Goal: Communication & Community: Answer question/provide support

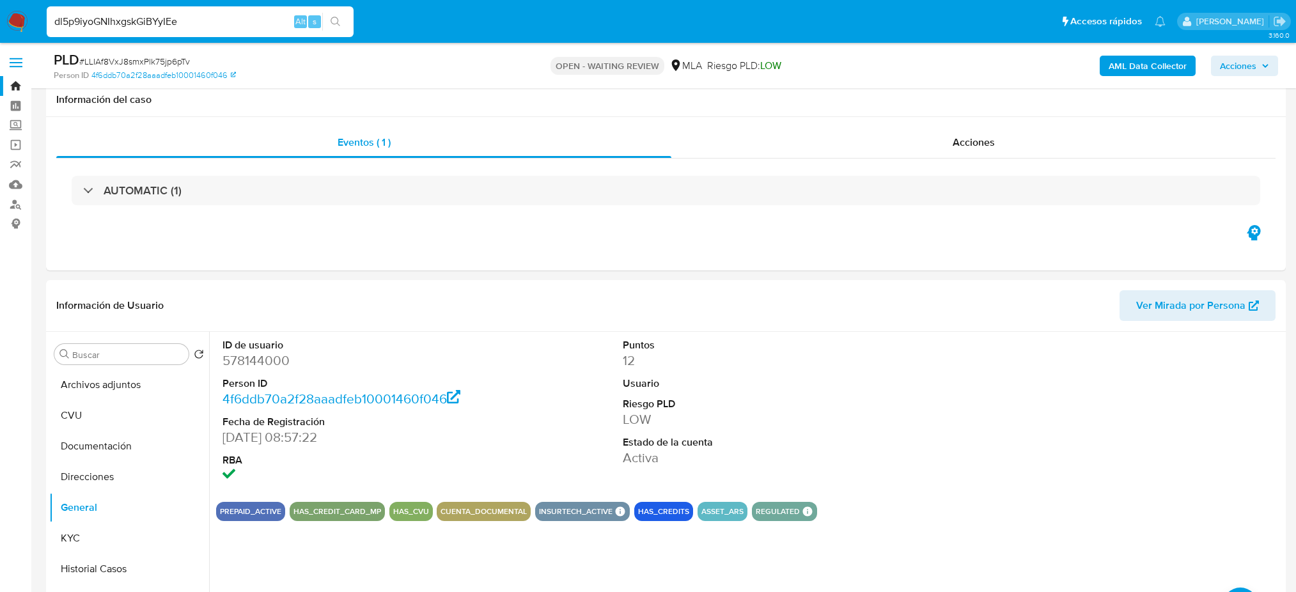
select select "10"
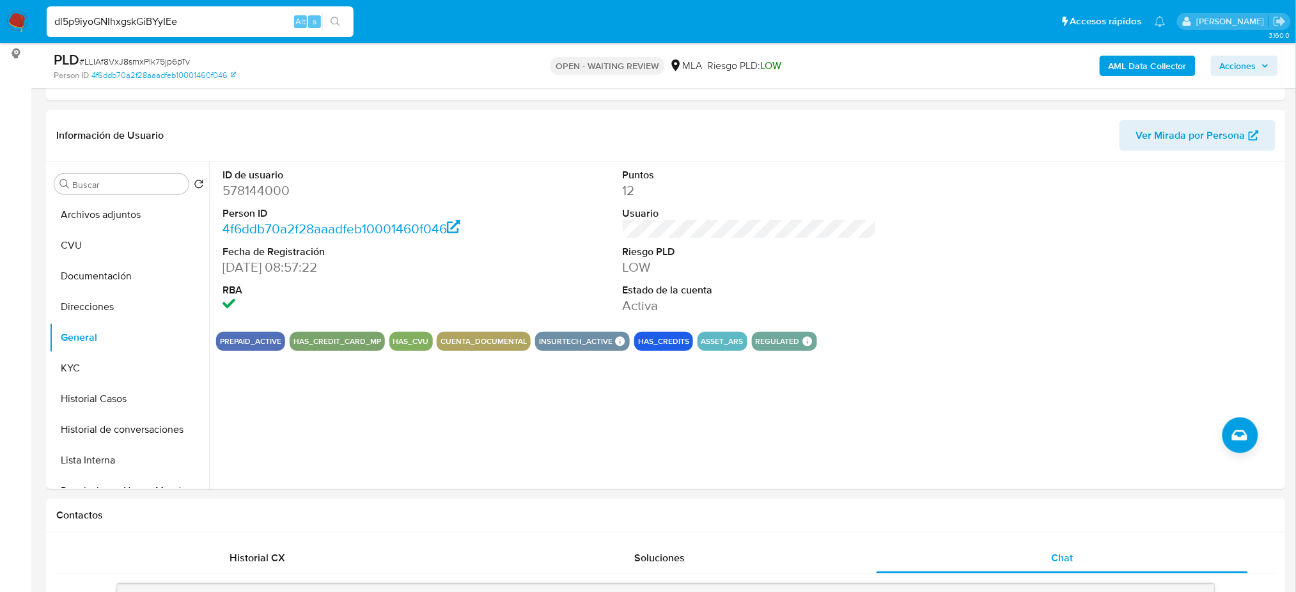
type input "dl5p9iyoGNIhxgskGiBYyIEe"
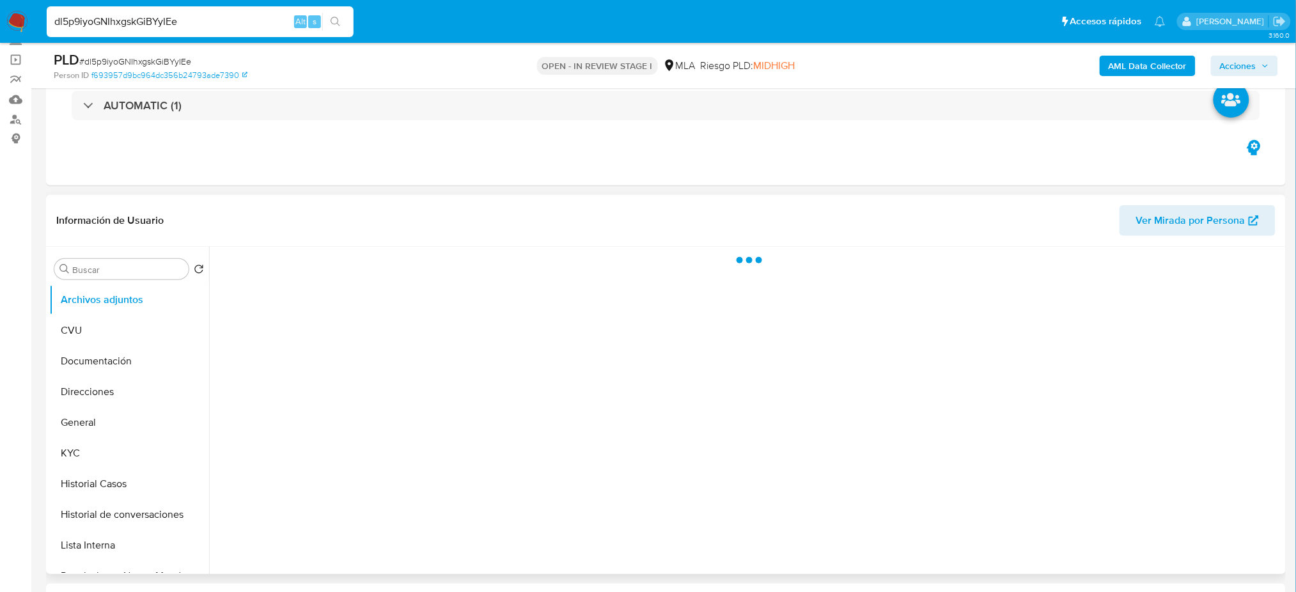
select select "10"
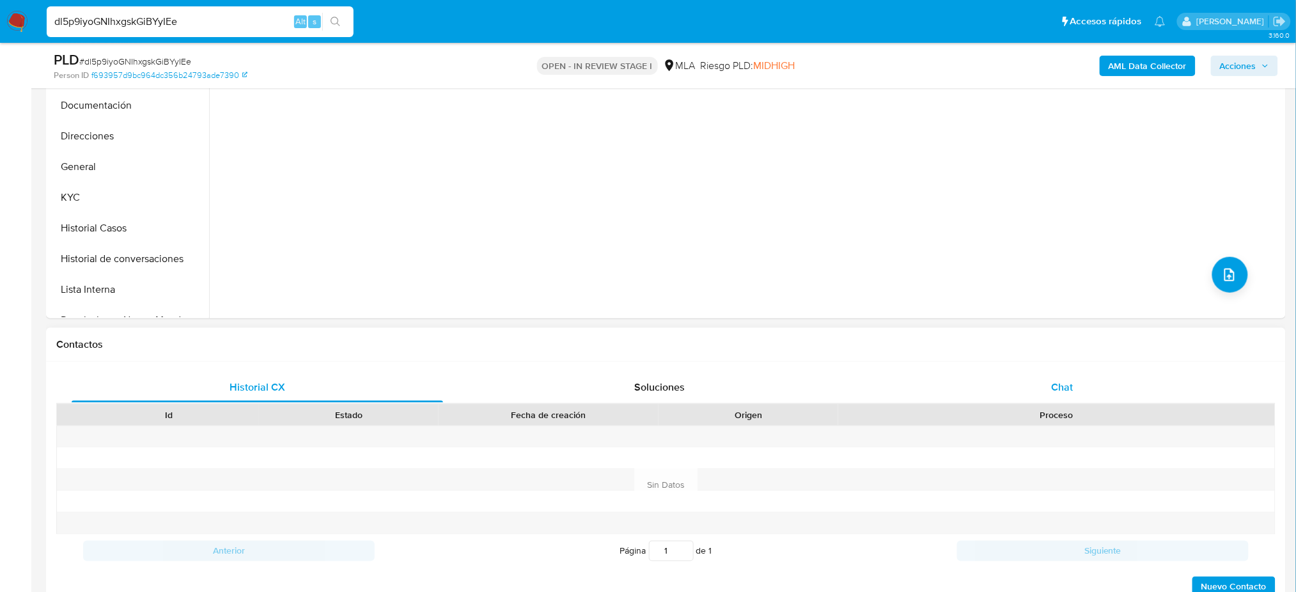
click at [1073, 394] on div "Chat" at bounding box center [1061, 387] width 371 height 31
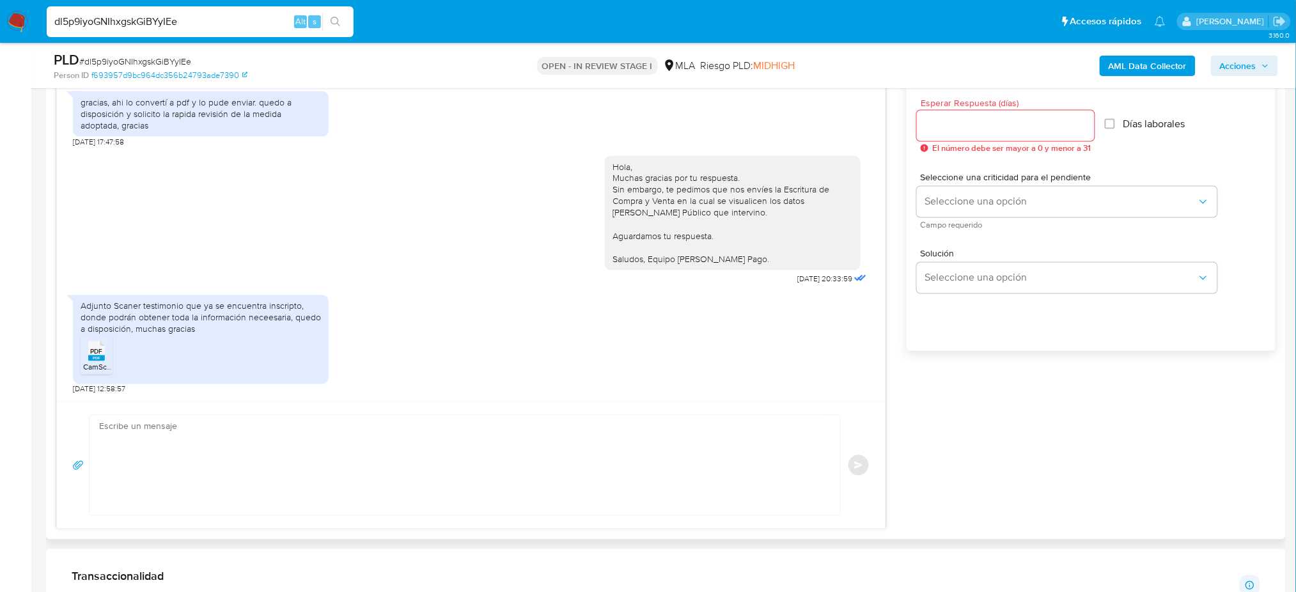
scroll to position [681, 0]
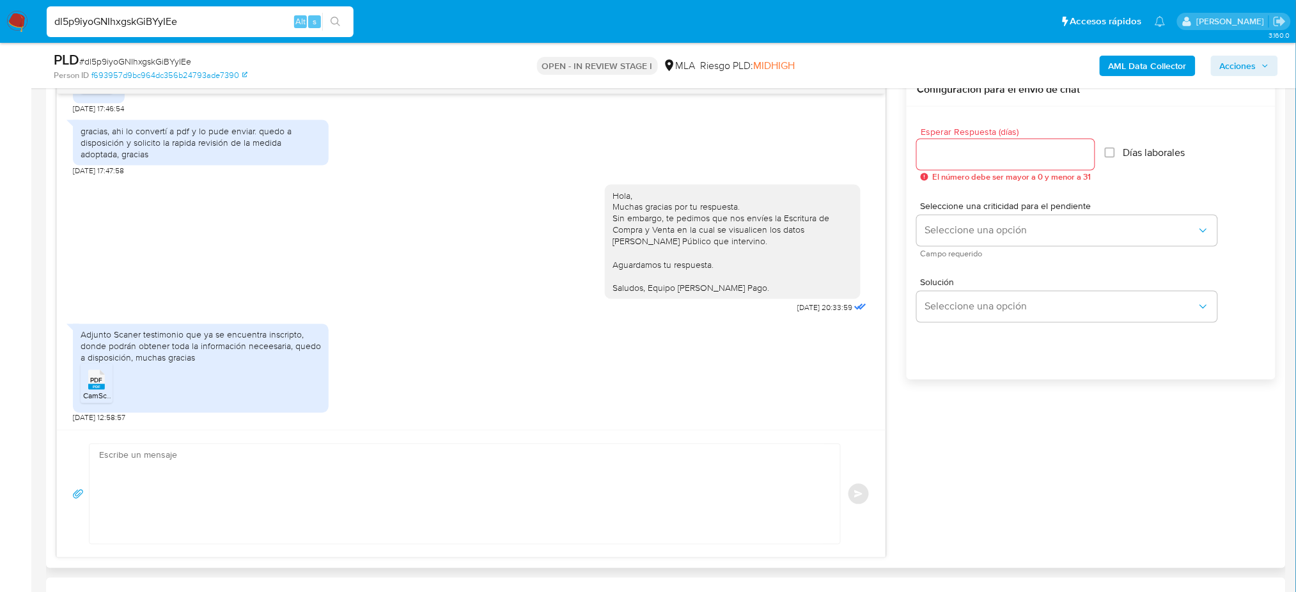
click at [91, 384] on span "PDF" at bounding box center [97, 381] width 12 height 8
click at [153, 57] on span "# dl5p9iyoGNIhxgskGiBYyIEe" at bounding box center [135, 61] width 112 height 13
copy span "dl5p9iyoGNIhxgskGiBYyIEe"
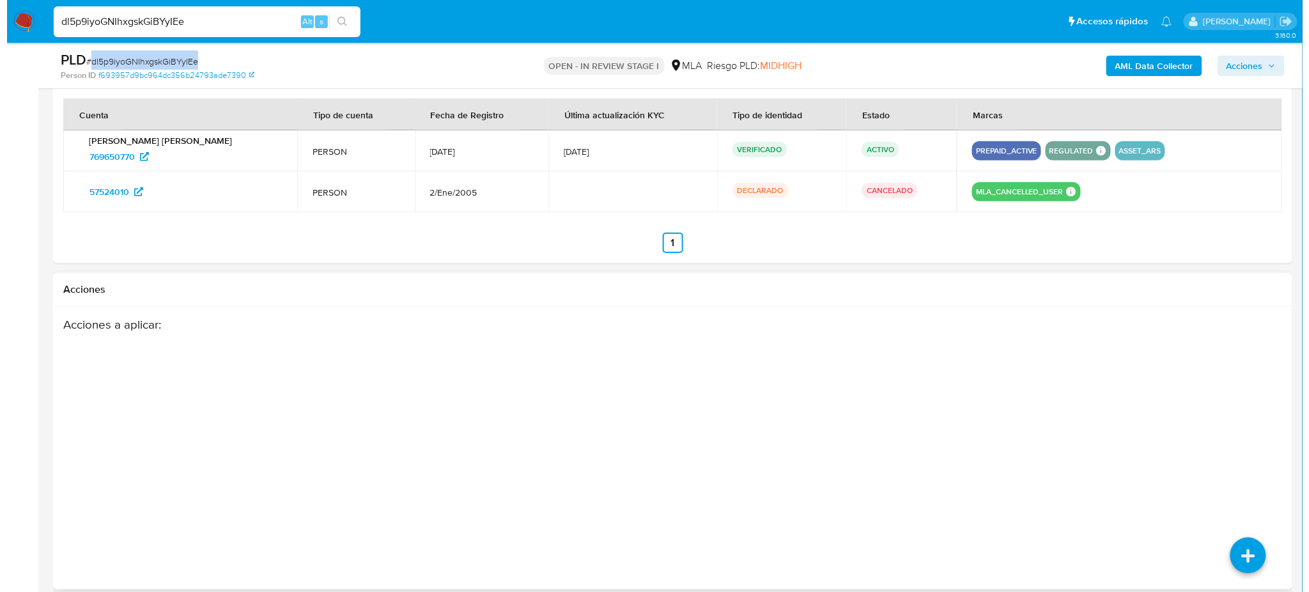
scroll to position [1999, 0]
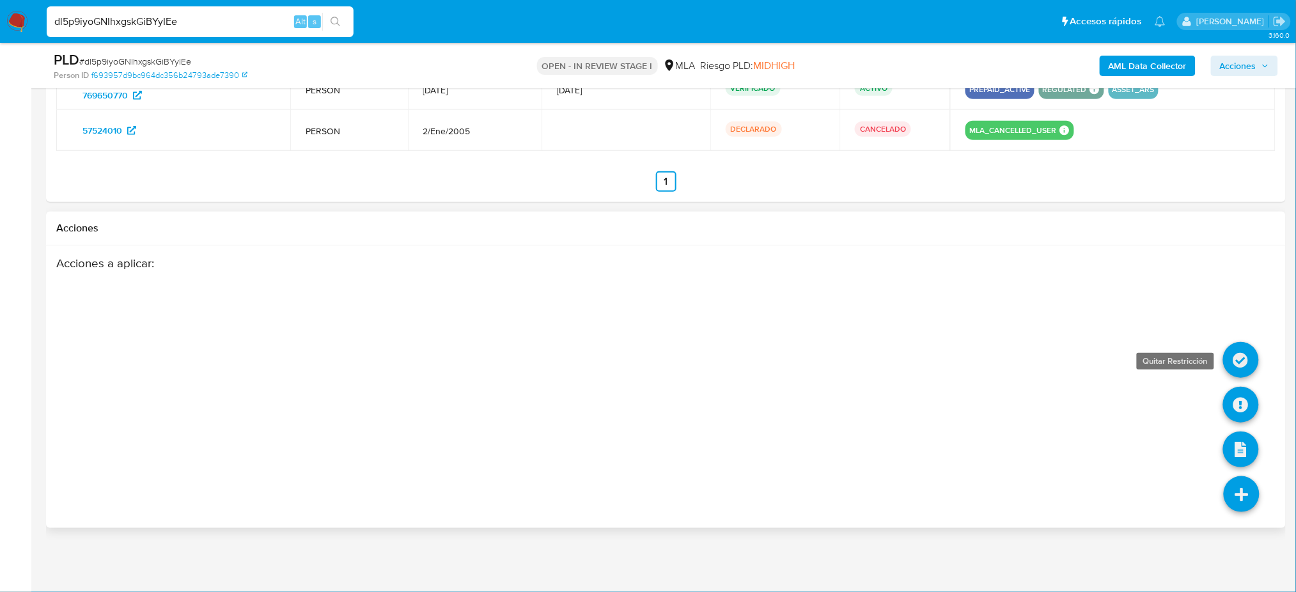
click at [1244, 359] on icon at bounding box center [1241, 360] width 36 height 36
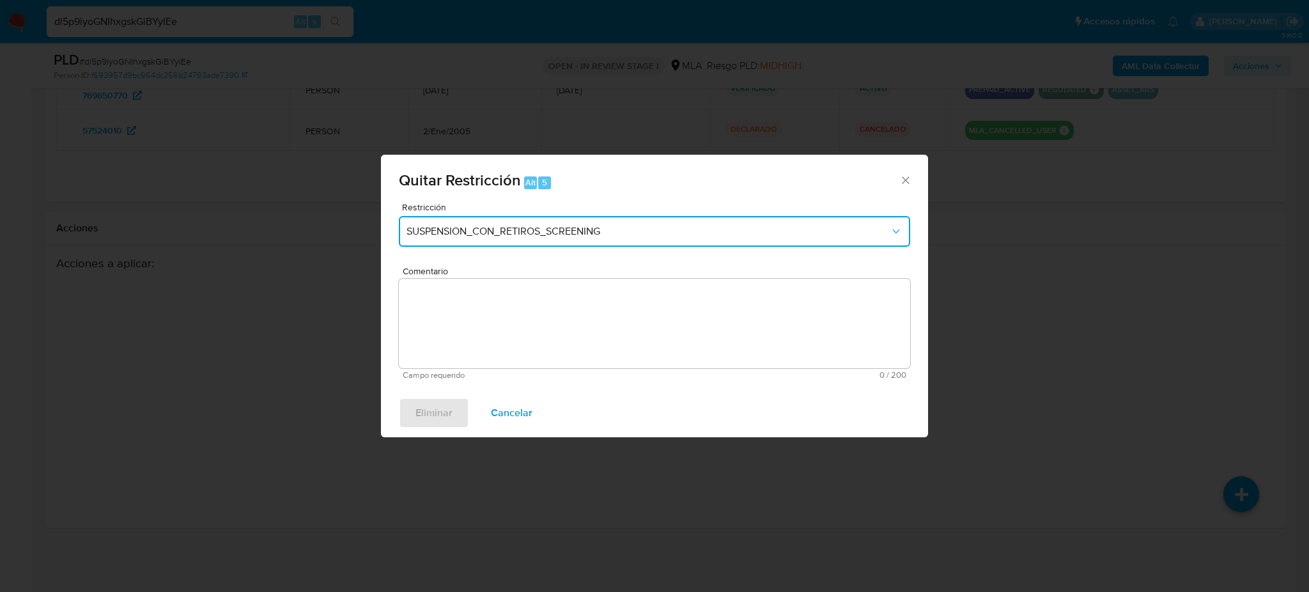
click at [426, 230] on span "SUSPENSION_CON_RETIROS_SCREENING" at bounding box center [648, 231] width 483 height 13
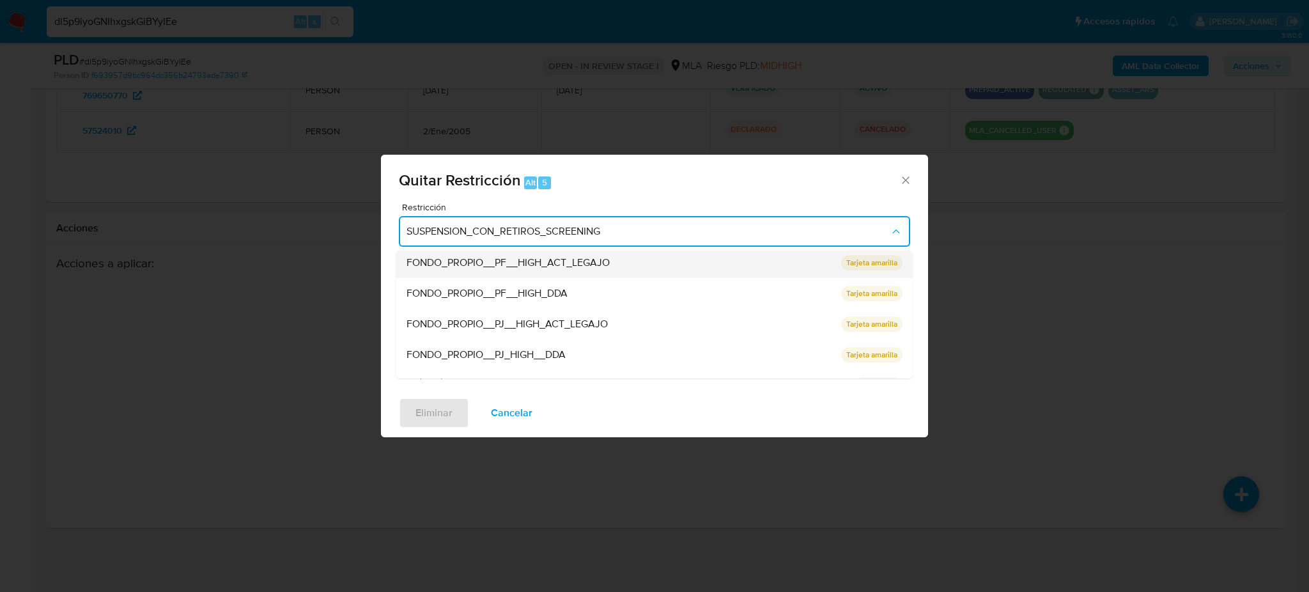
scroll to position [270, 0]
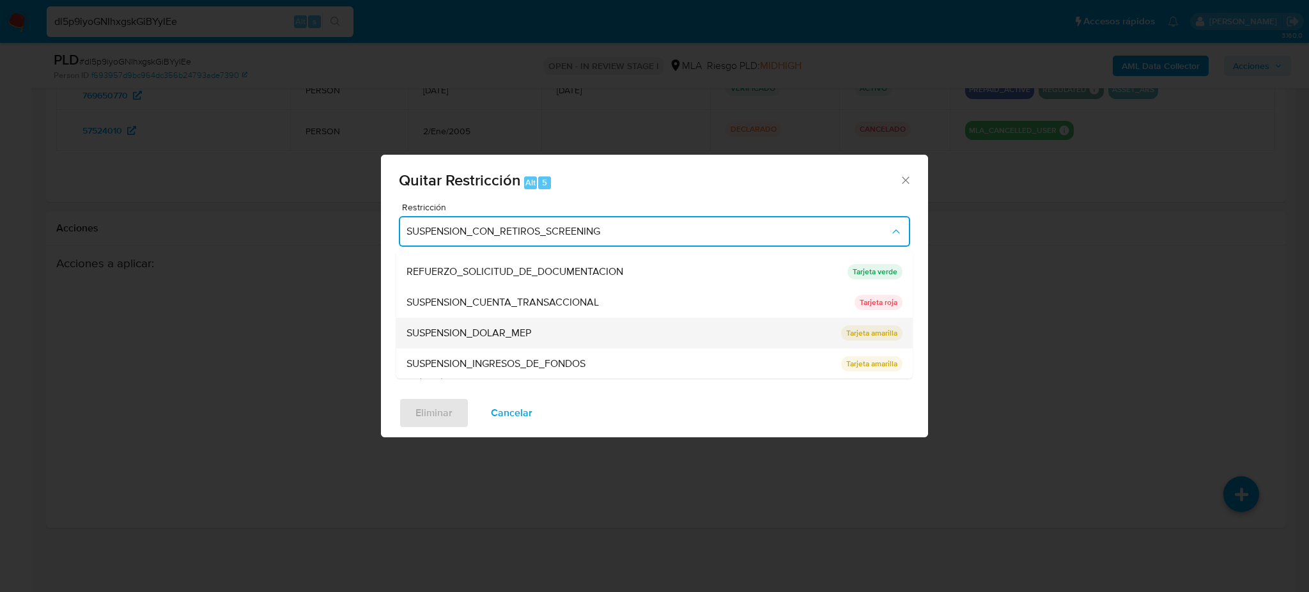
click at [445, 334] on span "SUSPENSION_DOLAR_MEP" at bounding box center [469, 333] width 125 height 13
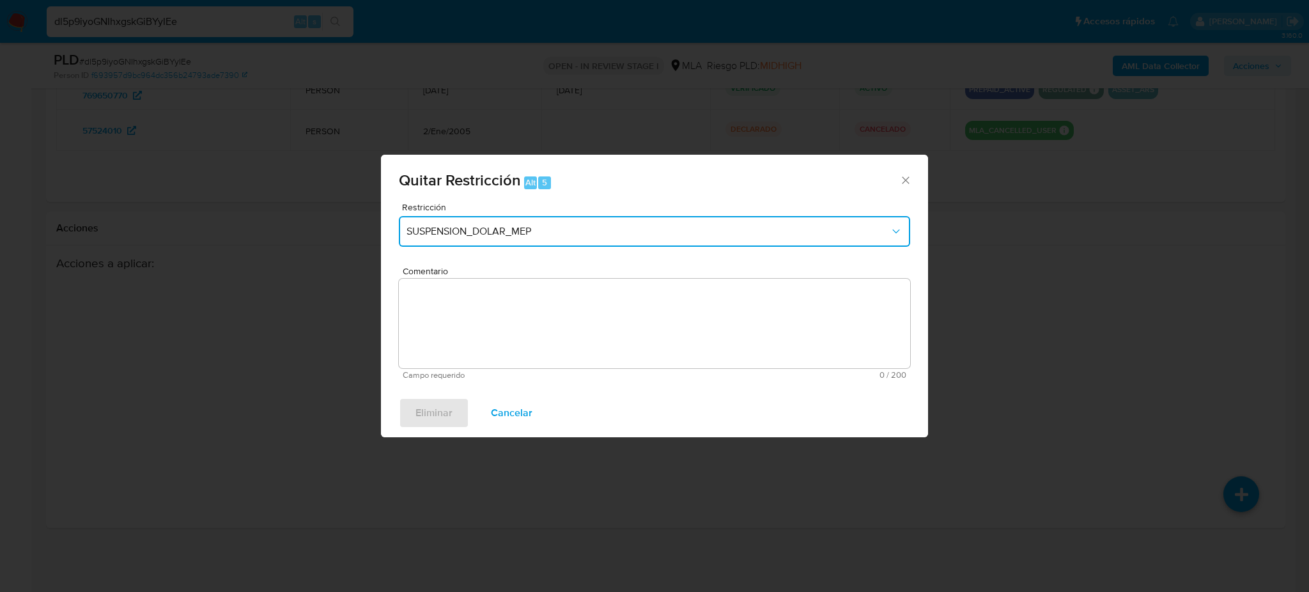
drag, startPoint x: 463, startPoint y: 224, endPoint x: 459, endPoint y: 244, distance: 20.3
click at [463, 224] on button "SUSPENSION_DOLAR_MEP" at bounding box center [654, 231] width 511 height 31
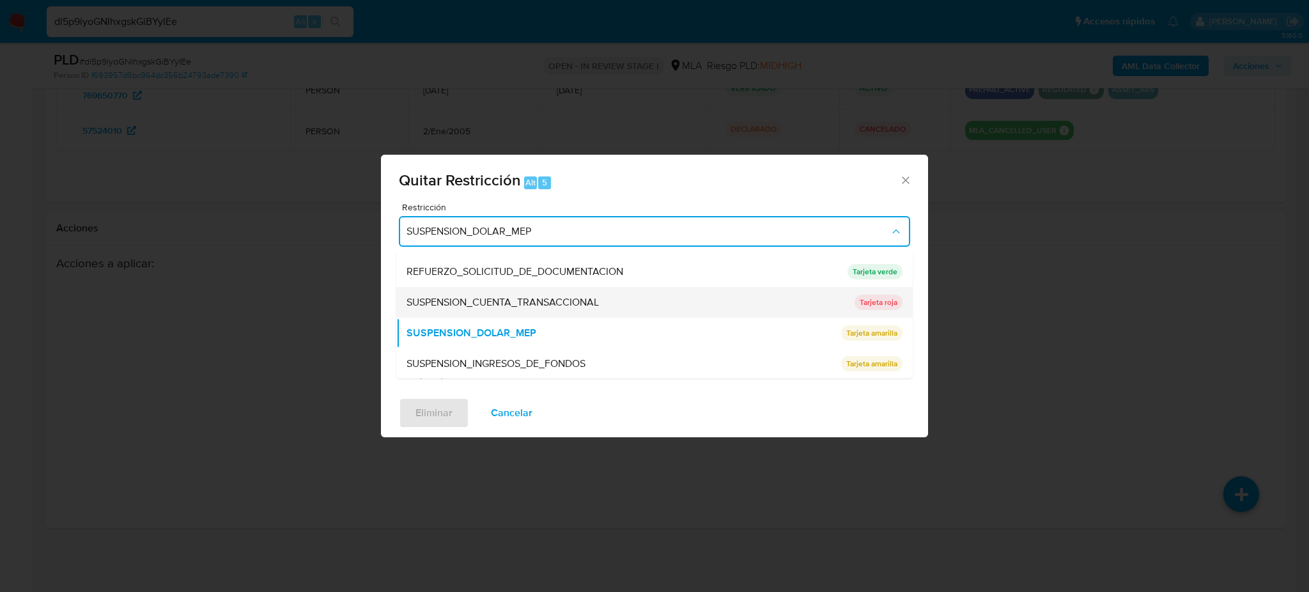
click at [462, 296] on span "SUSPENSION_CUENTA_TRANSACCIONAL" at bounding box center [503, 302] width 192 height 13
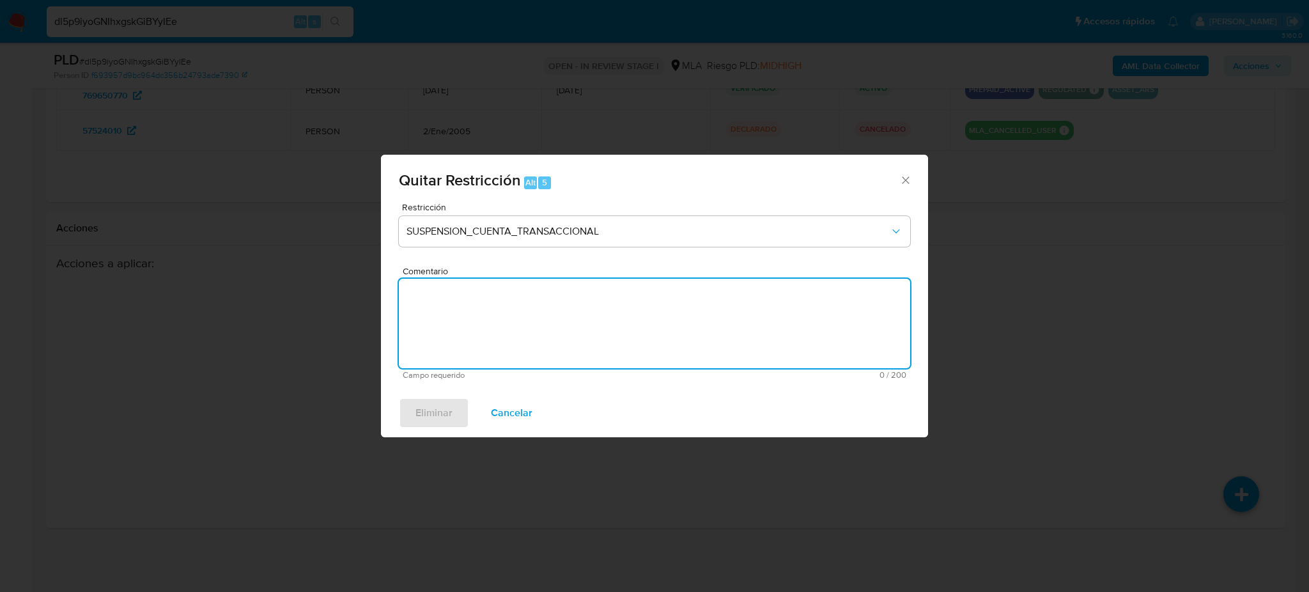
click at [462, 295] on form "Restricción SUSPENSION_CUENTA_TRANSACCIONAL Comentario Campo requerido 0 / 200 …" at bounding box center [654, 291] width 511 height 177
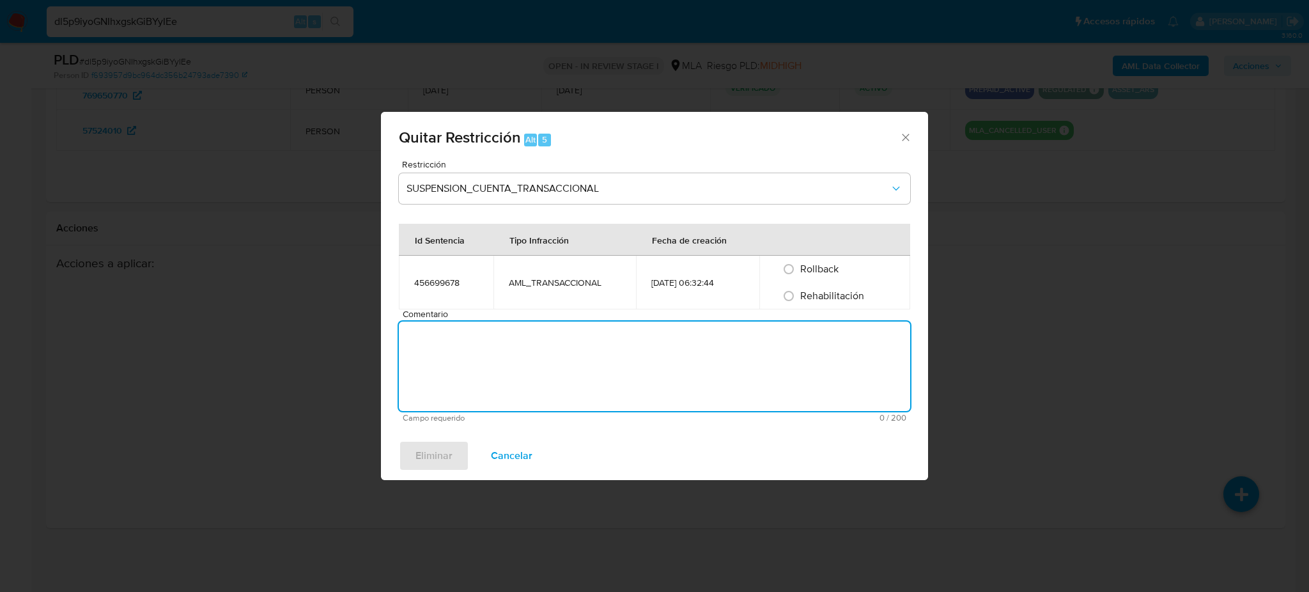
click at [811, 300] on span "Rehabilitación" at bounding box center [832, 295] width 64 height 15
click at [799, 300] on input "Rehabilitación" at bounding box center [789, 296] width 20 height 20
radio input "true"
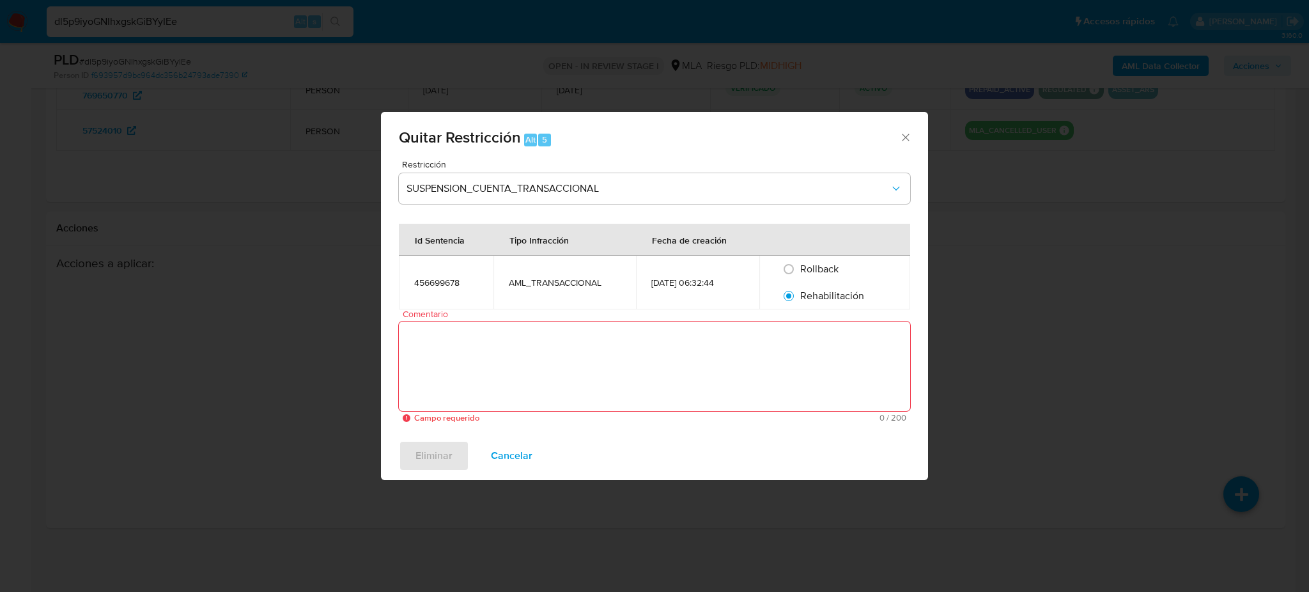
click at [723, 367] on textarea "Comentario" at bounding box center [654, 367] width 511 height 90
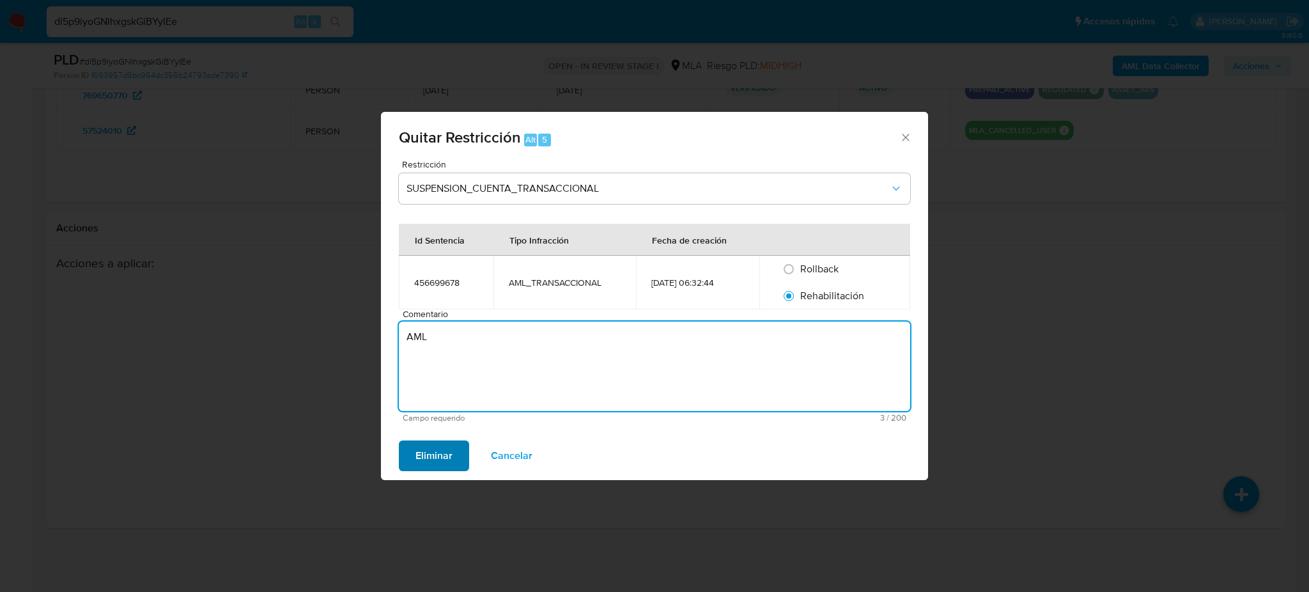
type textarea "AML"
click at [424, 464] on span "Eliminar" at bounding box center [434, 456] width 37 height 28
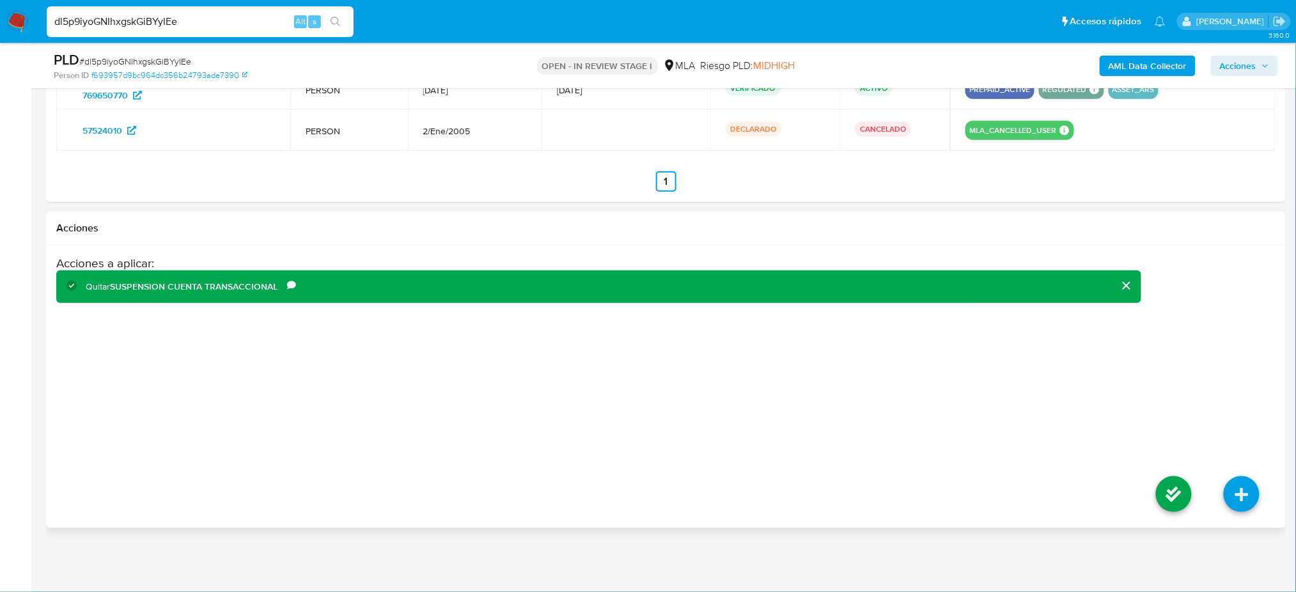
click at [1161, 516] on li at bounding box center [1174, 496] width 68 height 72
click at [1164, 498] on icon at bounding box center [1174, 494] width 36 height 36
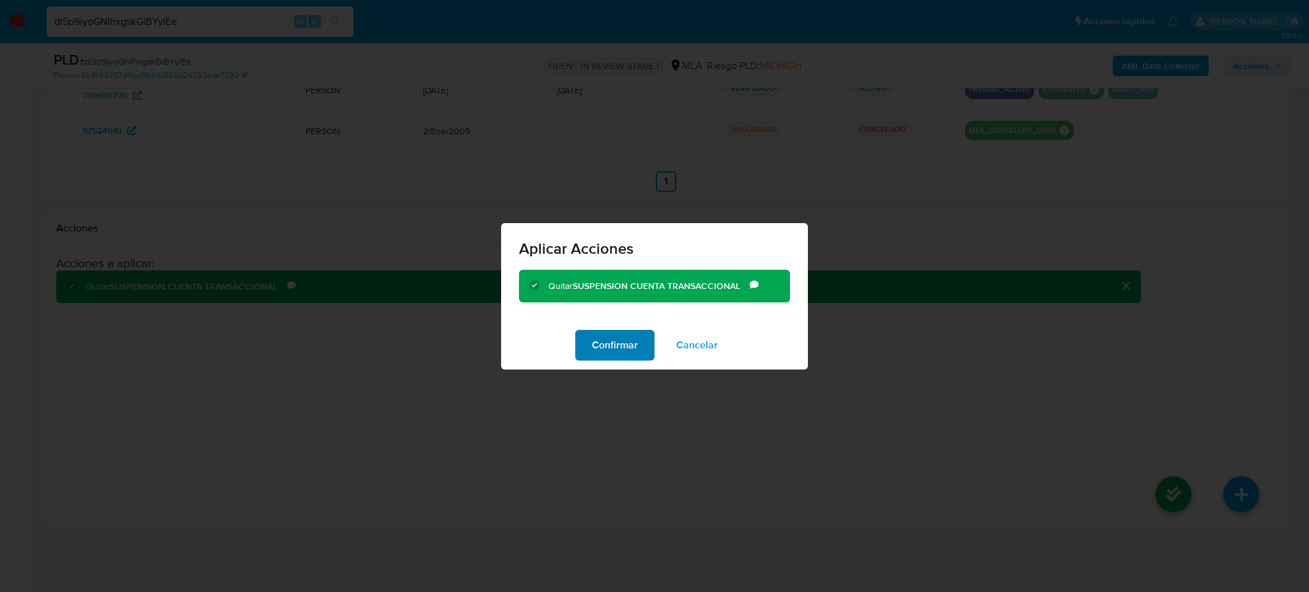
click at [607, 353] on span "Confirmar" at bounding box center [615, 345] width 46 height 28
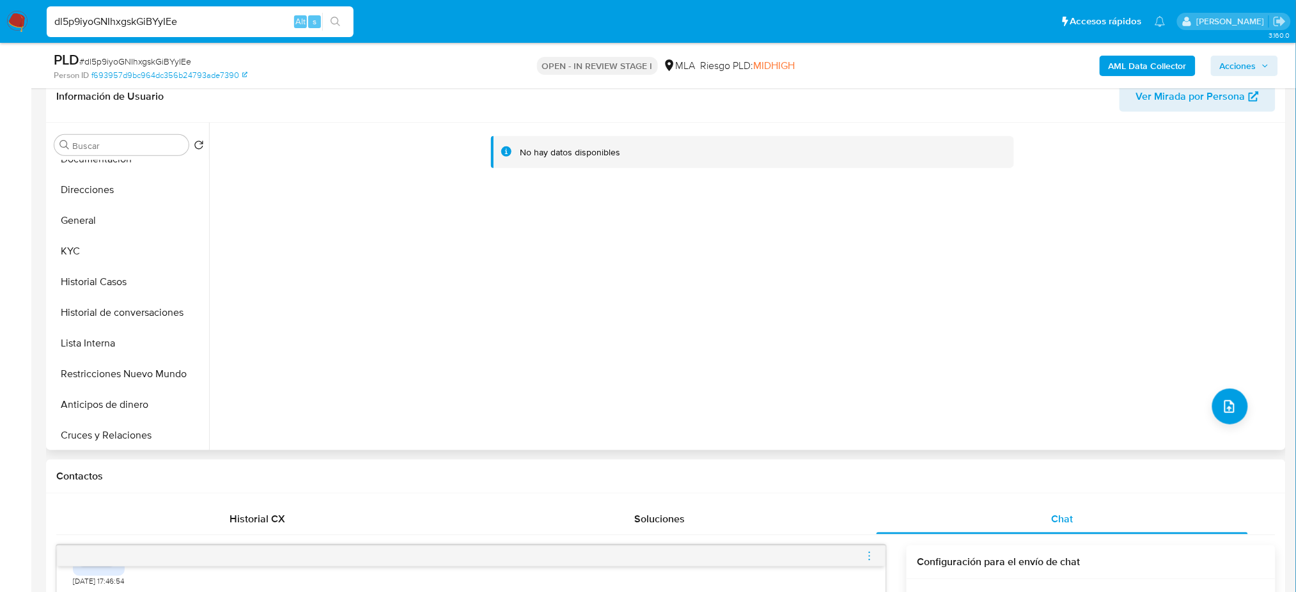
scroll to position [170, 0]
click at [113, 279] on button "Restricciones Nuevo Mundo" at bounding box center [124, 282] width 150 height 31
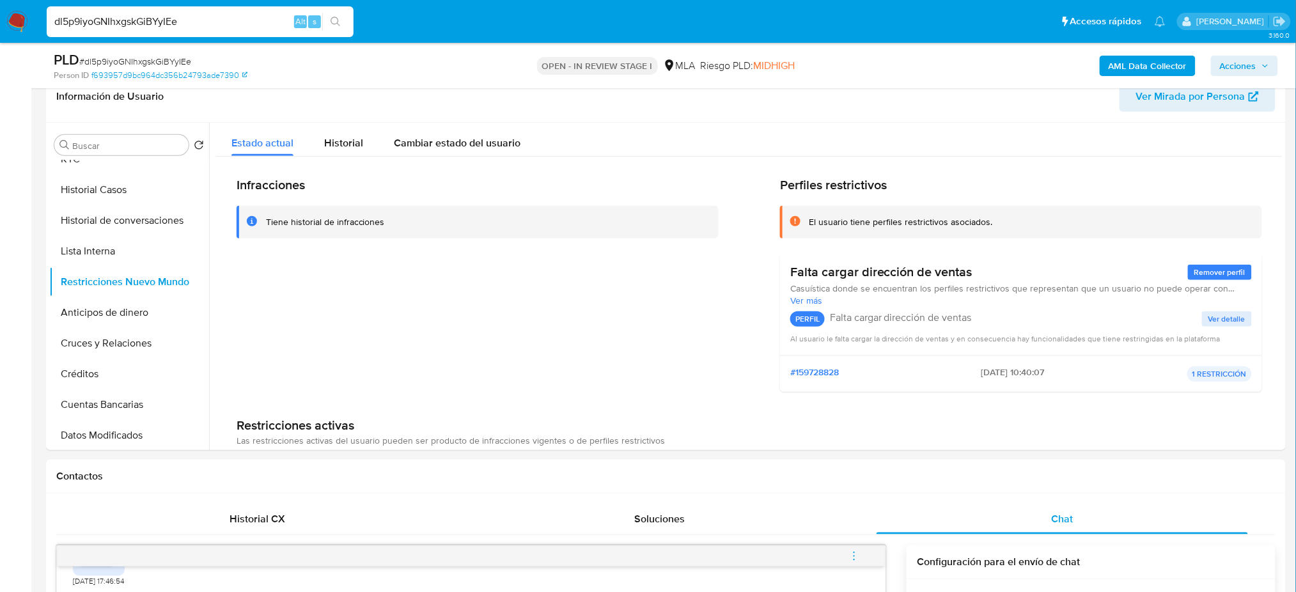
drag, startPoint x: 24, startPoint y: 27, endPoint x: 0, endPoint y: 47, distance: 30.9
paste input "YsZomXF4HZXaiQQe5IYdP9z"
type input "dYsZomXF4HZXaiQQe5IYdP9z"
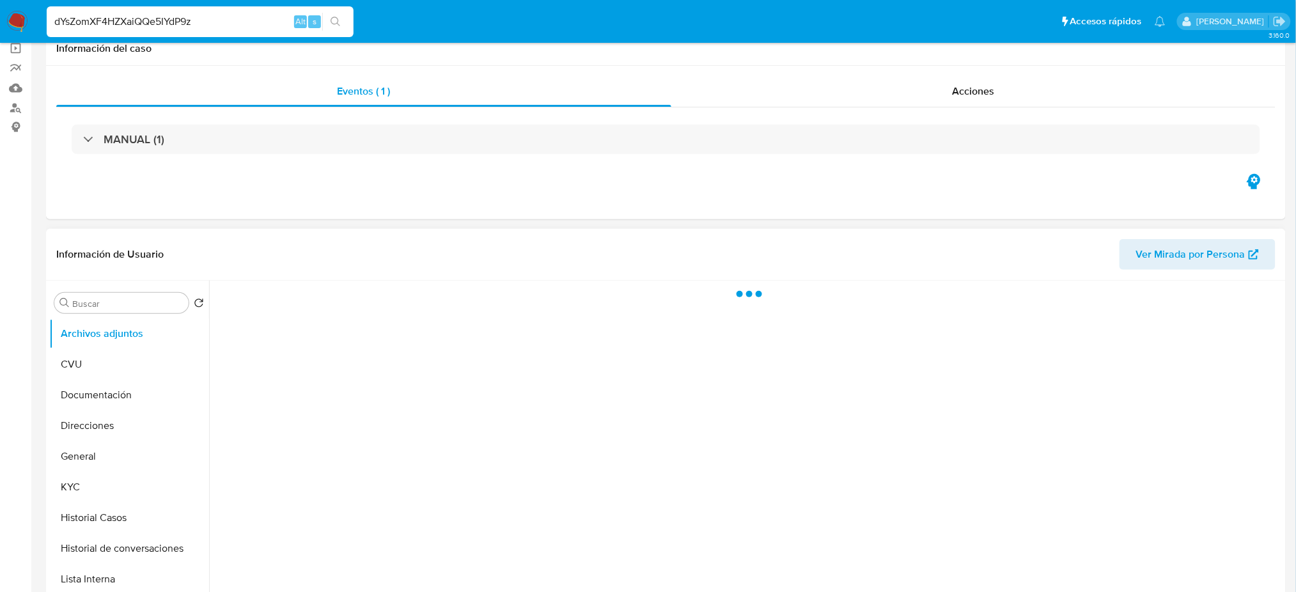
scroll to position [170, 0]
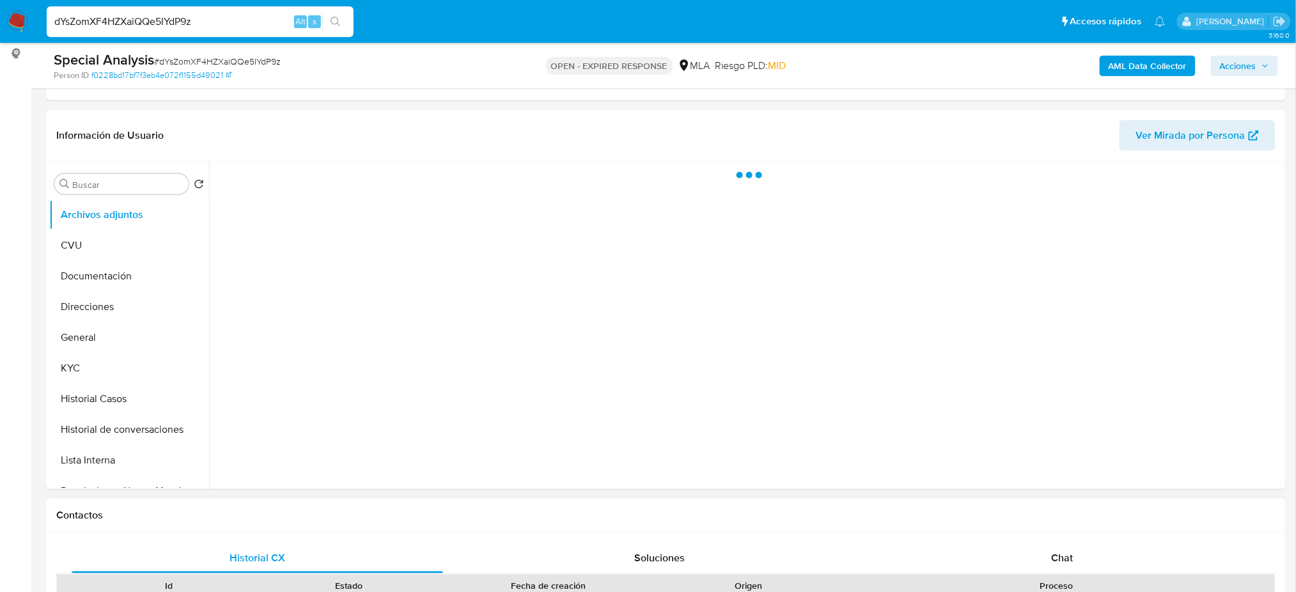
select select "10"
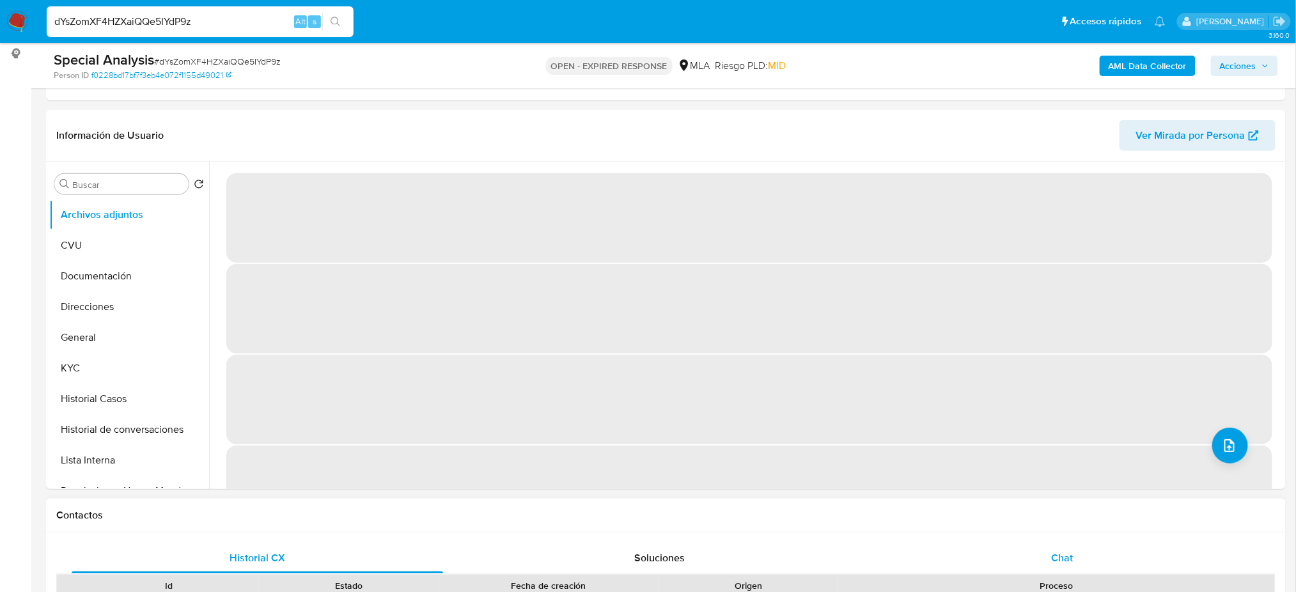
click at [1059, 562] on span "Chat" at bounding box center [1062, 557] width 22 height 15
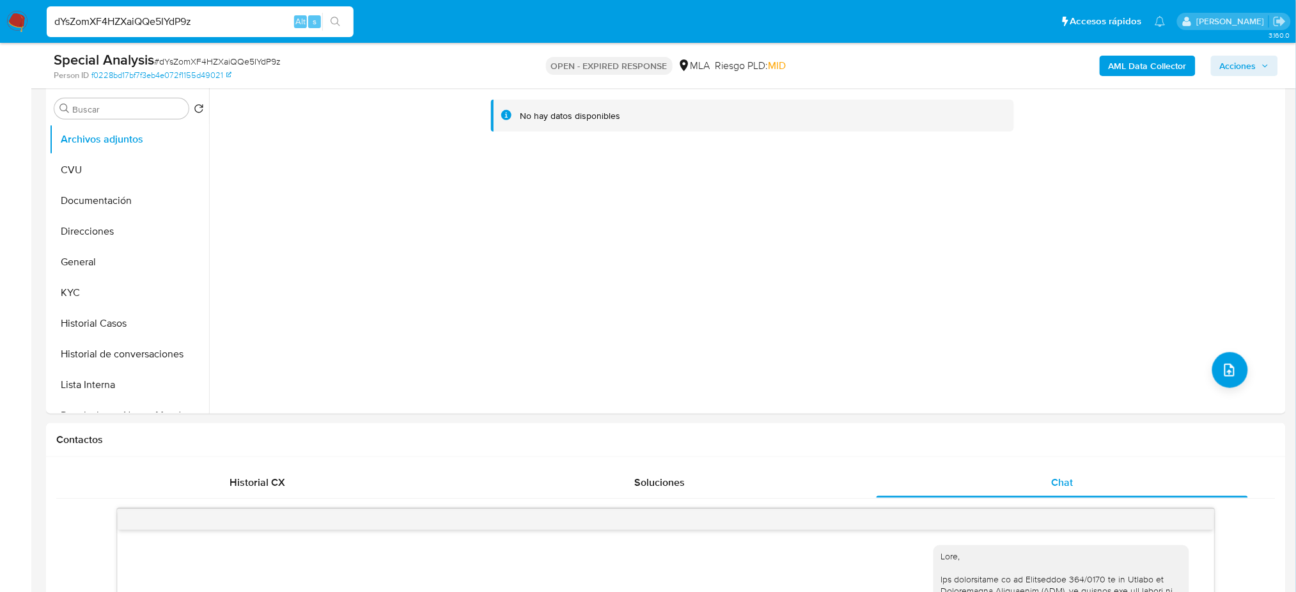
scroll to position [160, 0]
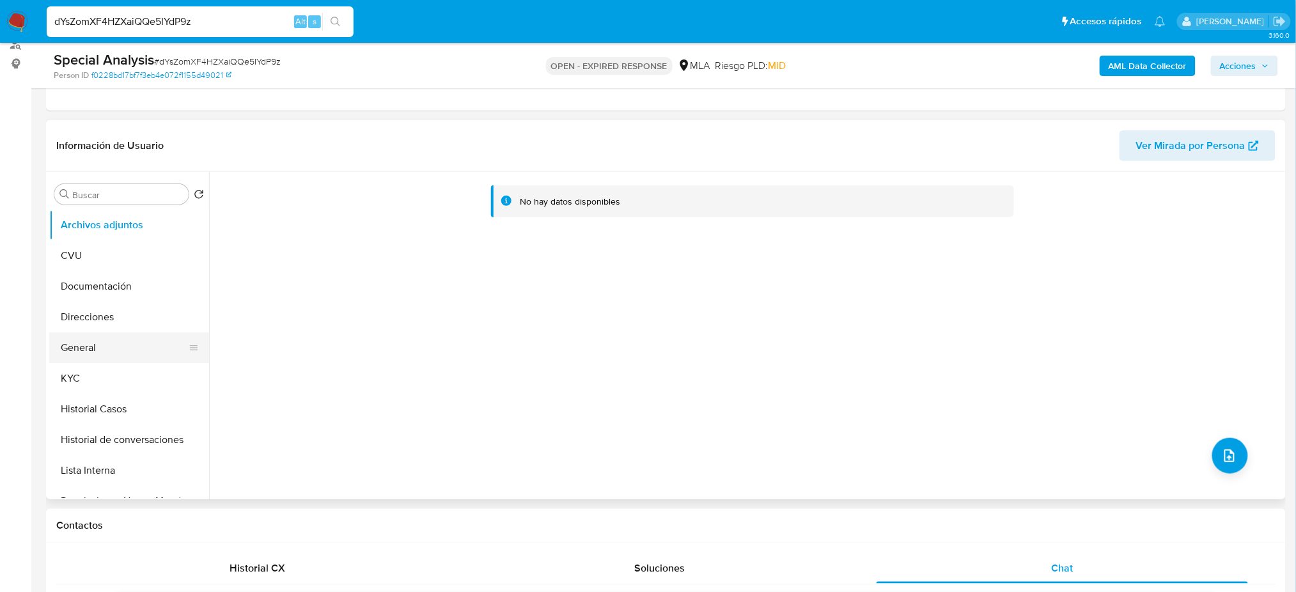
click at [107, 338] on button "General" at bounding box center [124, 347] width 150 height 31
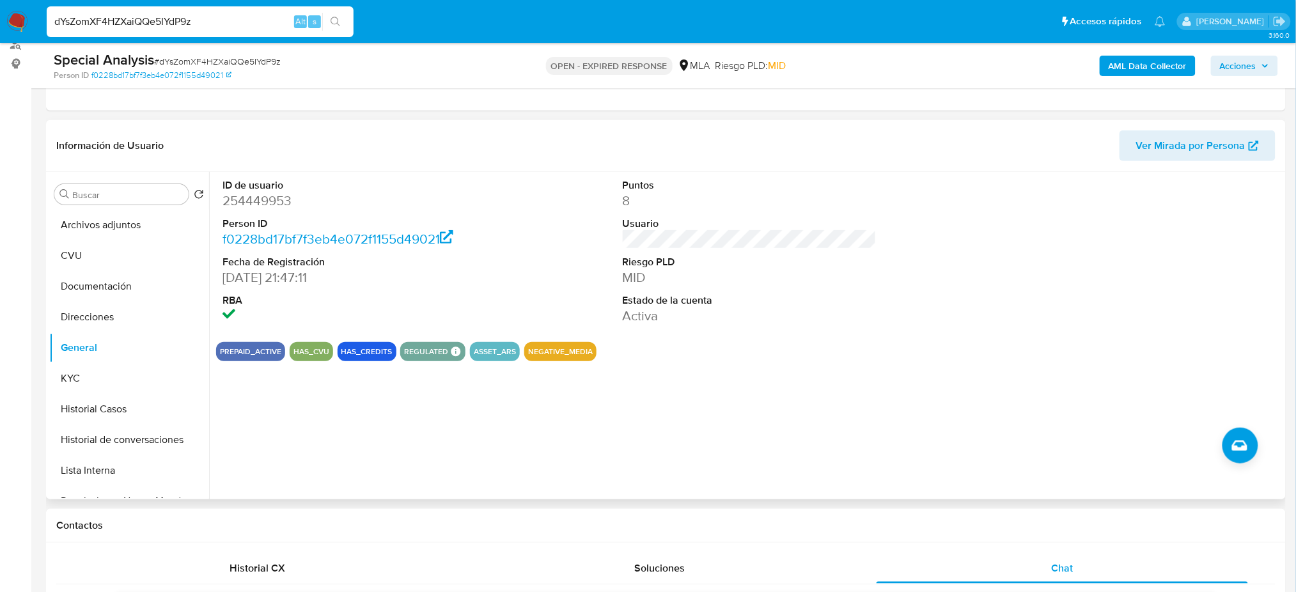
click at [262, 198] on dd "254449953" at bounding box center [349, 201] width 254 height 18
copy dd "254449953"
click at [70, 378] on button "KYC" at bounding box center [124, 378] width 150 height 31
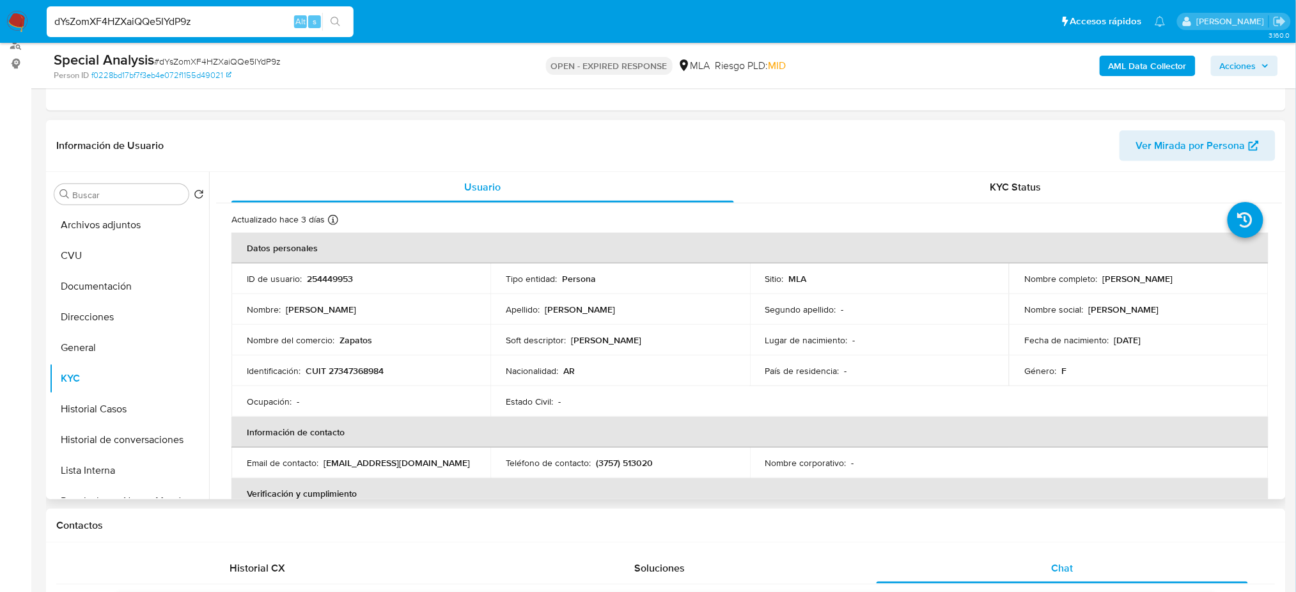
click at [331, 372] on p "CUIT 27347368984" at bounding box center [345, 371] width 78 height 12
copy p "27347368984"
click at [343, 417] on th "Información de contacto" at bounding box center [749, 432] width 1037 height 31
click at [349, 375] on p "CUIT 27347368984" at bounding box center [345, 371] width 78 height 12
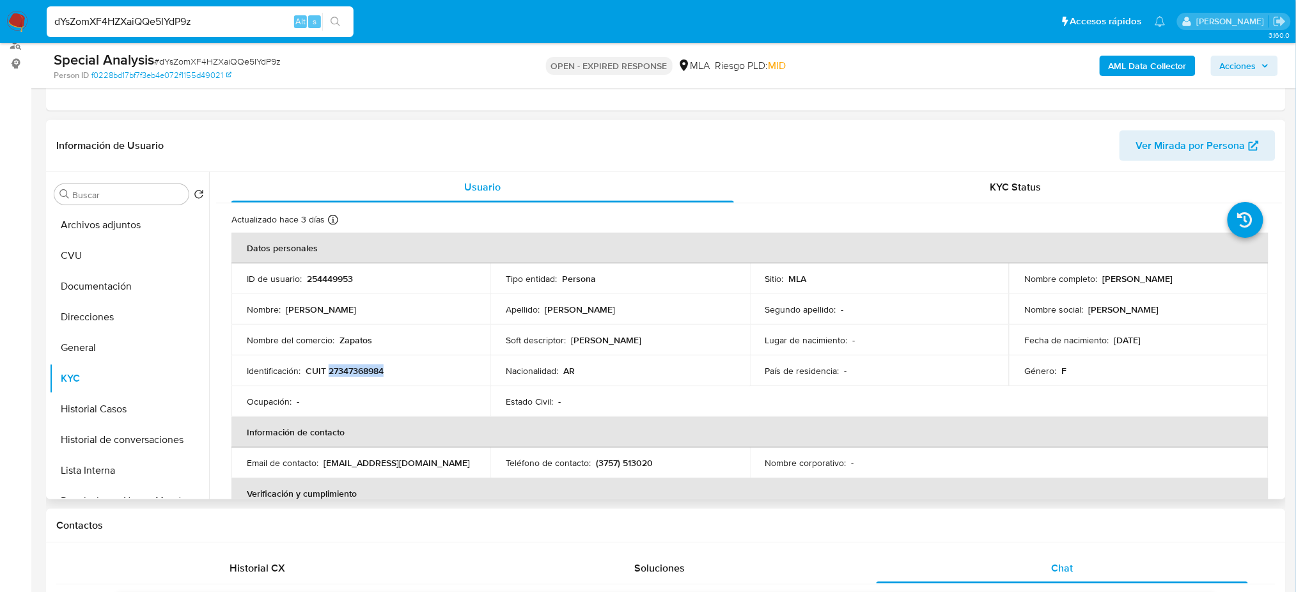
click at [349, 375] on p "CUIT 27347368984" at bounding box center [345, 371] width 78 height 12
copy p "27347368984"
click at [355, 378] on td "Identificación : CUIT 27347368984" at bounding box center [360, 370] width 259 height 31
drag, startPoint x: 336, startPoint y: 373, endPoint x: 377, endPoint y: 373, distance: 41.6
click at [377, 373] on p "CUIT 27347368984" at bounding box center [345, 371] width 78 height 12
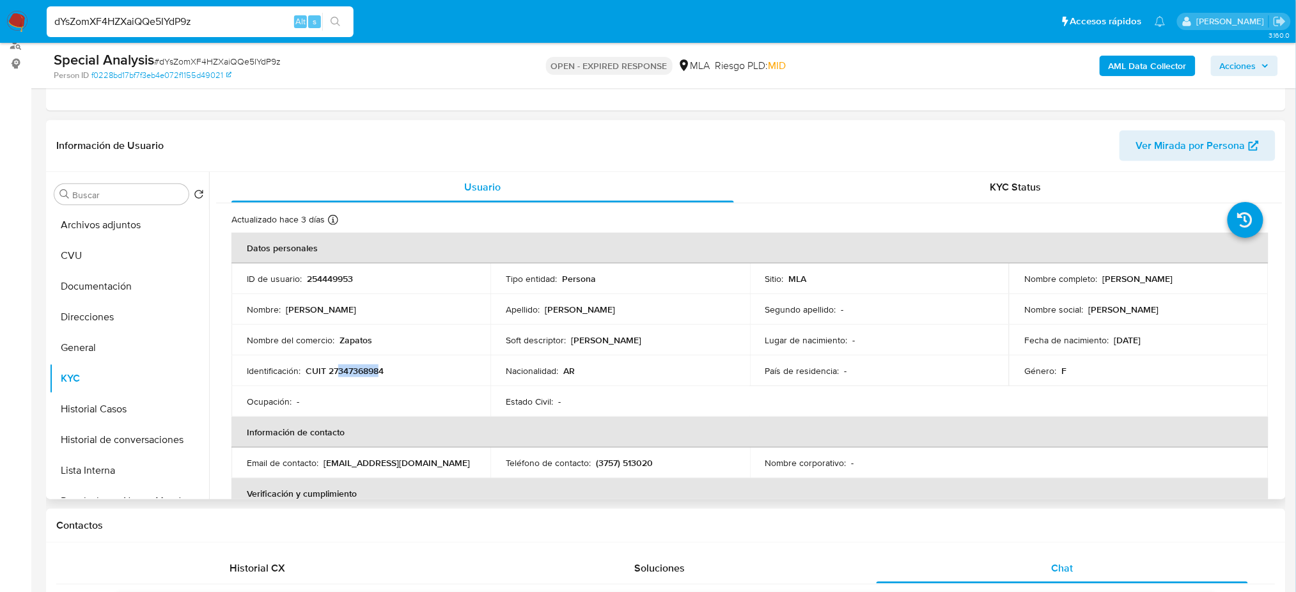
copy p "34736898"
click at [118, 293] on button "Documentación" at bounding box center [124, 286] width 150 height 31
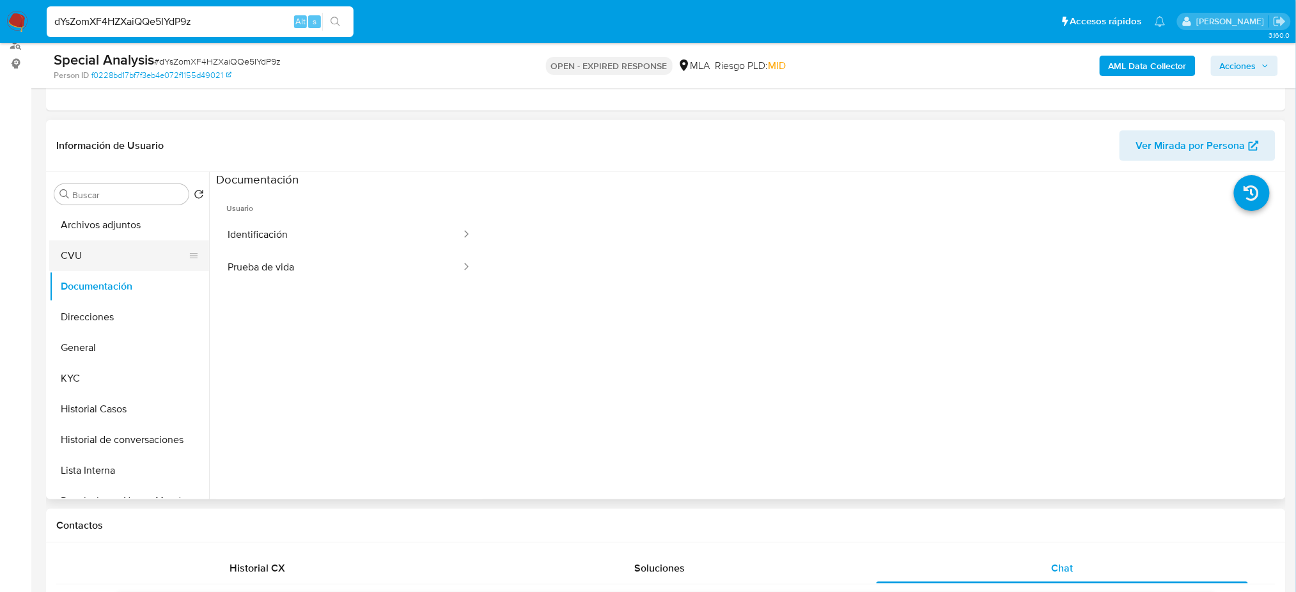
click at [100, 263] on button "CVU" at bounding box center [124, 255] width 150 height 31
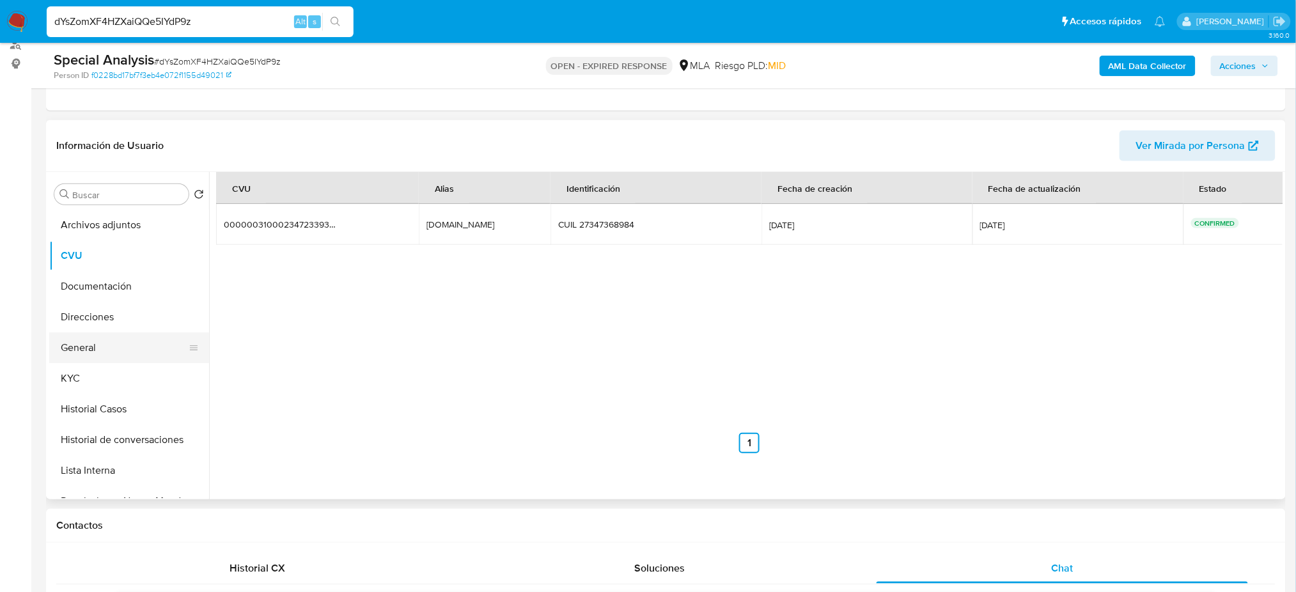
click at [129, 356] on button "General" at bounding box center [124, 347] width 150 height 31
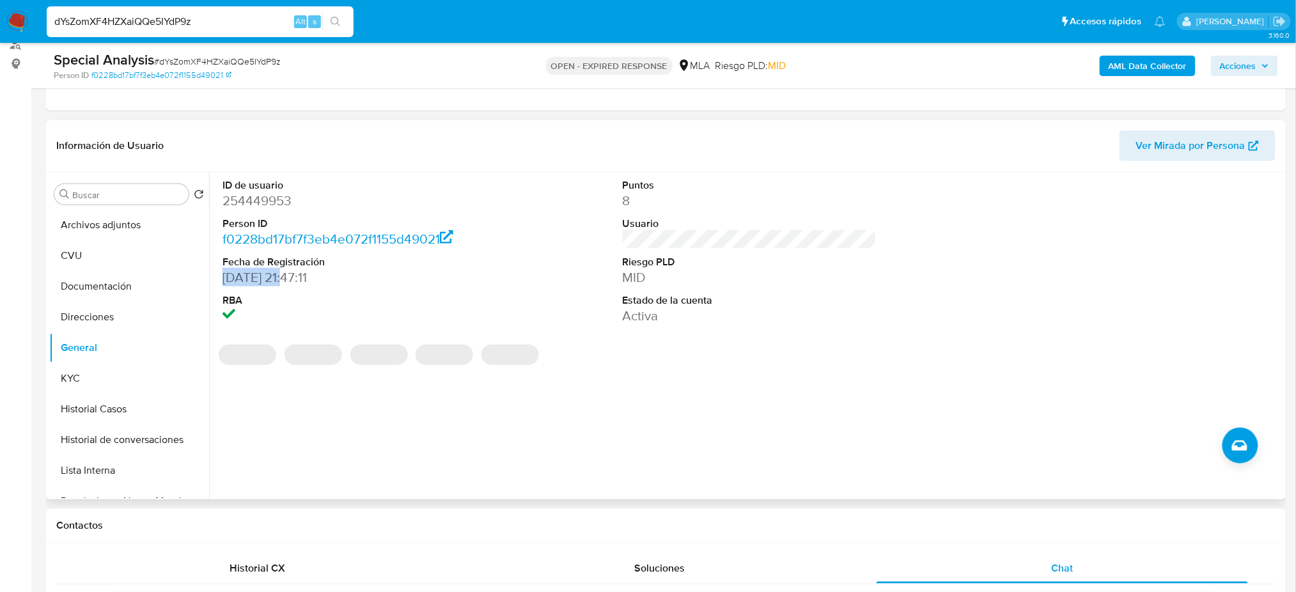
drag, startPoint x: 287, startPoint y: 280, endPoint x: 221, endPoint y: 280, distance: 66.5
click at [221, 280] on div "ID de usuario 254449953 Person ID f0228bd17bf7f3eb4e072f1155d49021 Fecha de Reg…" at bounding box center [349, 252] width 267 height 160
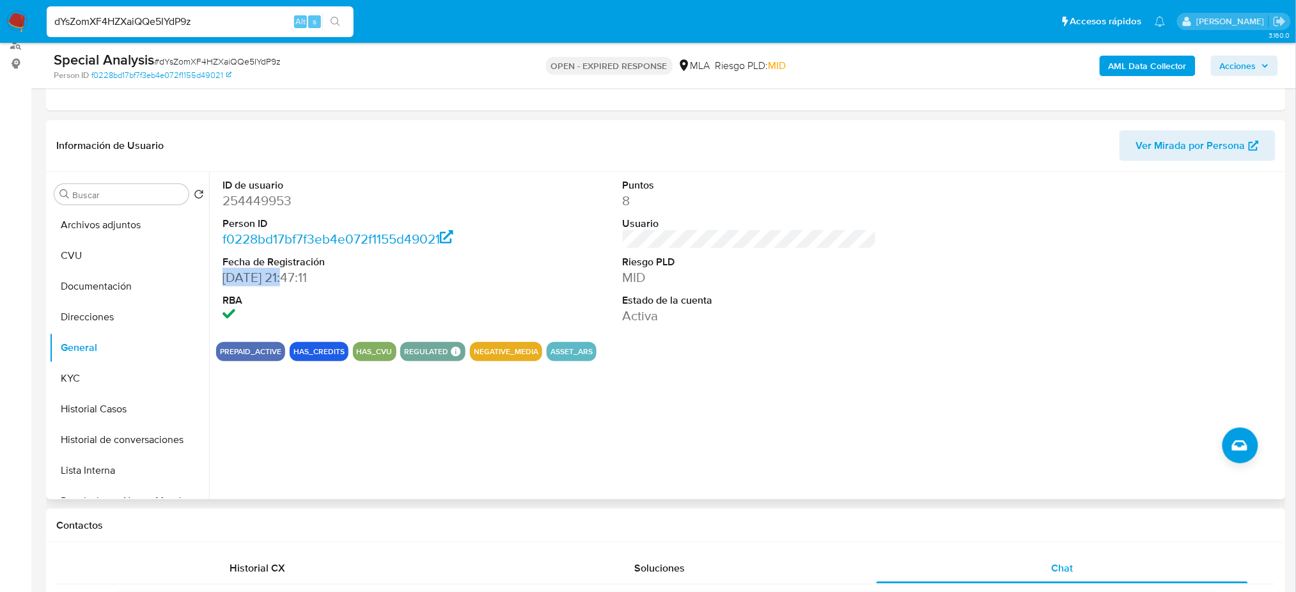
copy dd "20/07/2017"
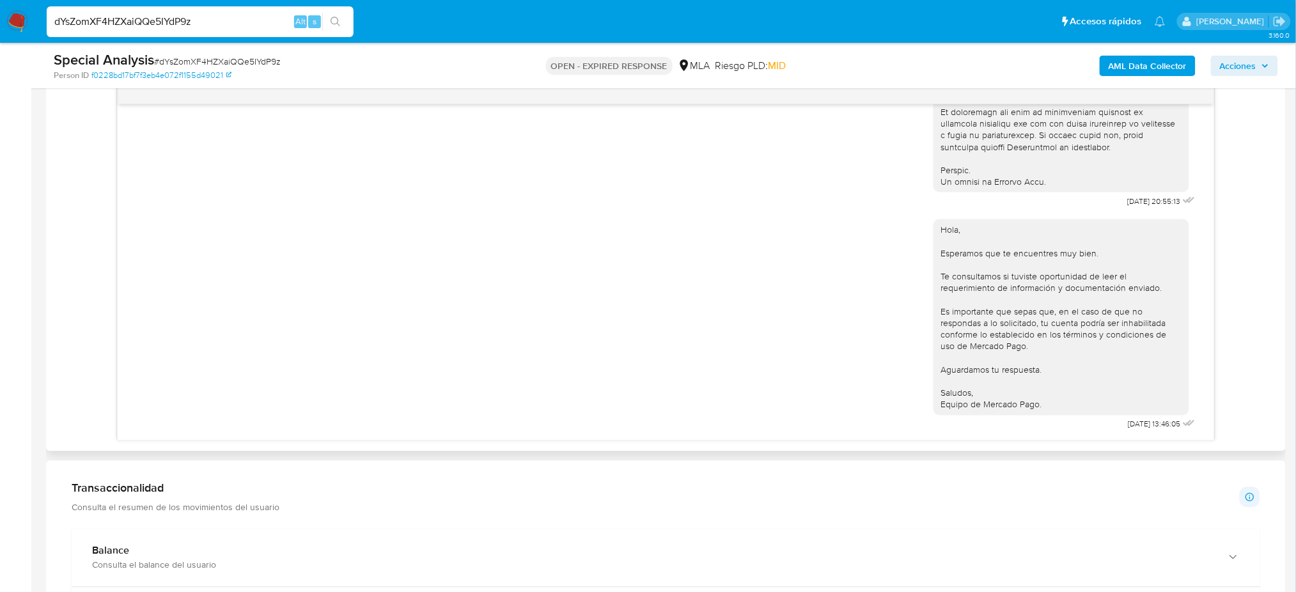
scroll to position [623, 0]
drag, startPoint x: 1100, startPoint y: 204, endPoint x: 1140, endPoint y: 205, distance: 40.9
click at [1140, 205] on span "16/07/2025 20:55:13" at bounding box center [1154, 201] width 53 height 10
copy span "16/07/2025"
drag, startPoint x: 1093, startPoint y: 423, endPoint x: 1139, endPoint y: 428, distance: 45.8
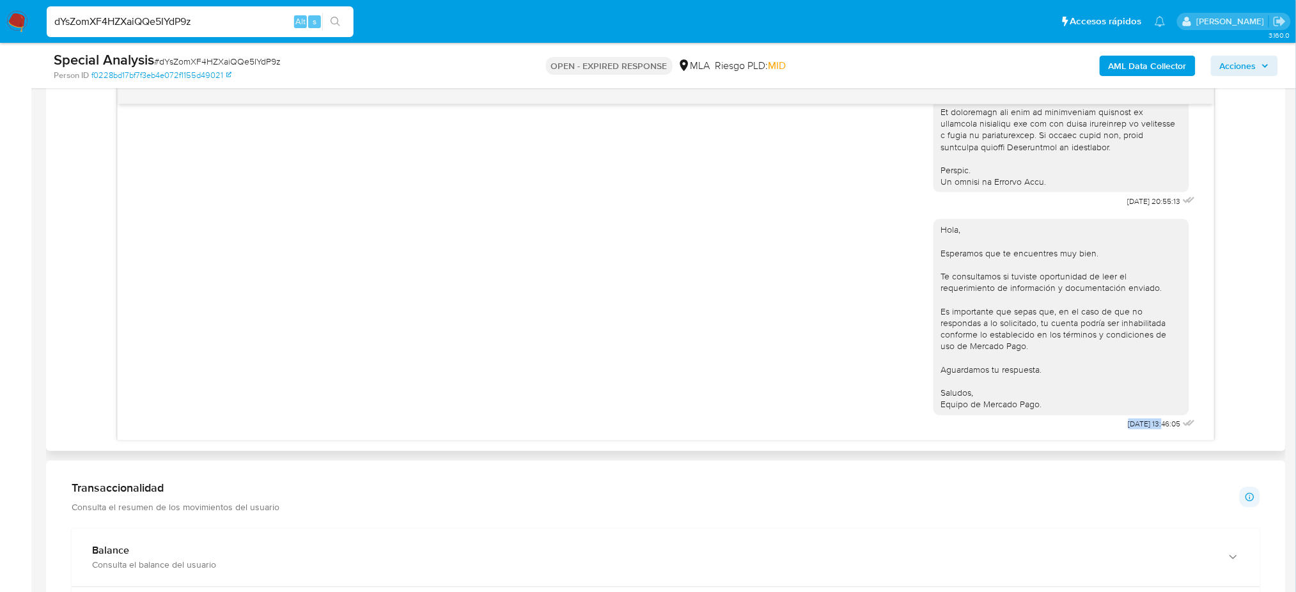
click at [1139, 428] on div "Hola, Esperamos que te encuentres muy bien. Te consultamos si tuviste oportunid…" at bounding box center [1065, 321] width 265 height 223
copy span "12/09/2025"
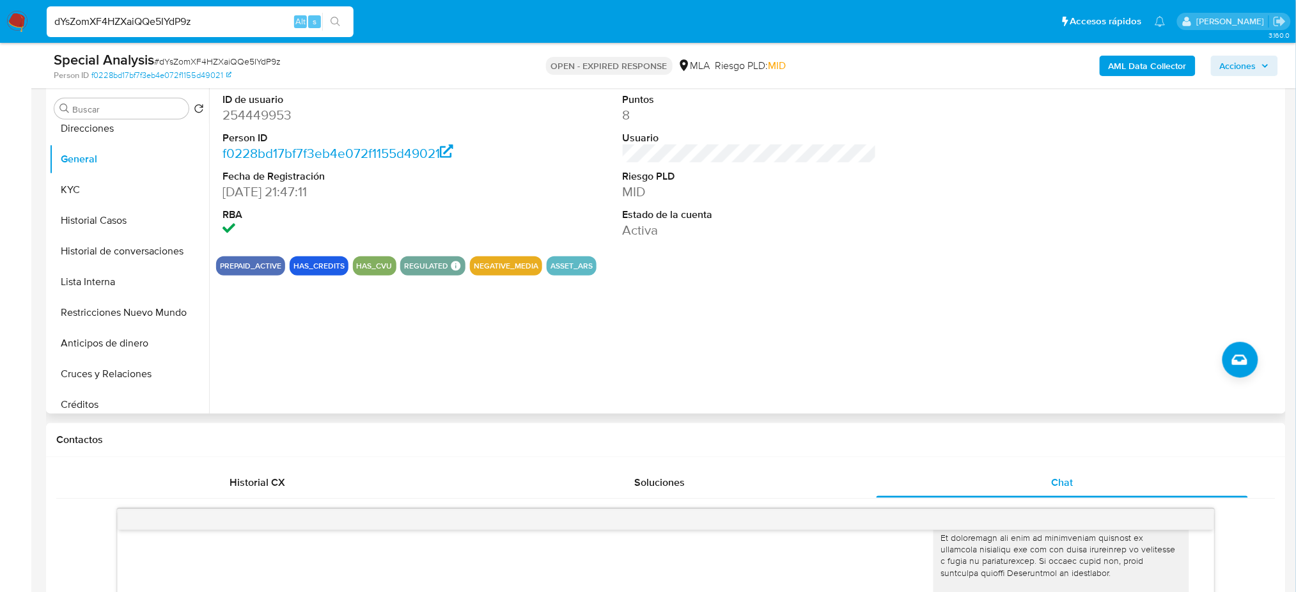
scroll to position [0, 0]
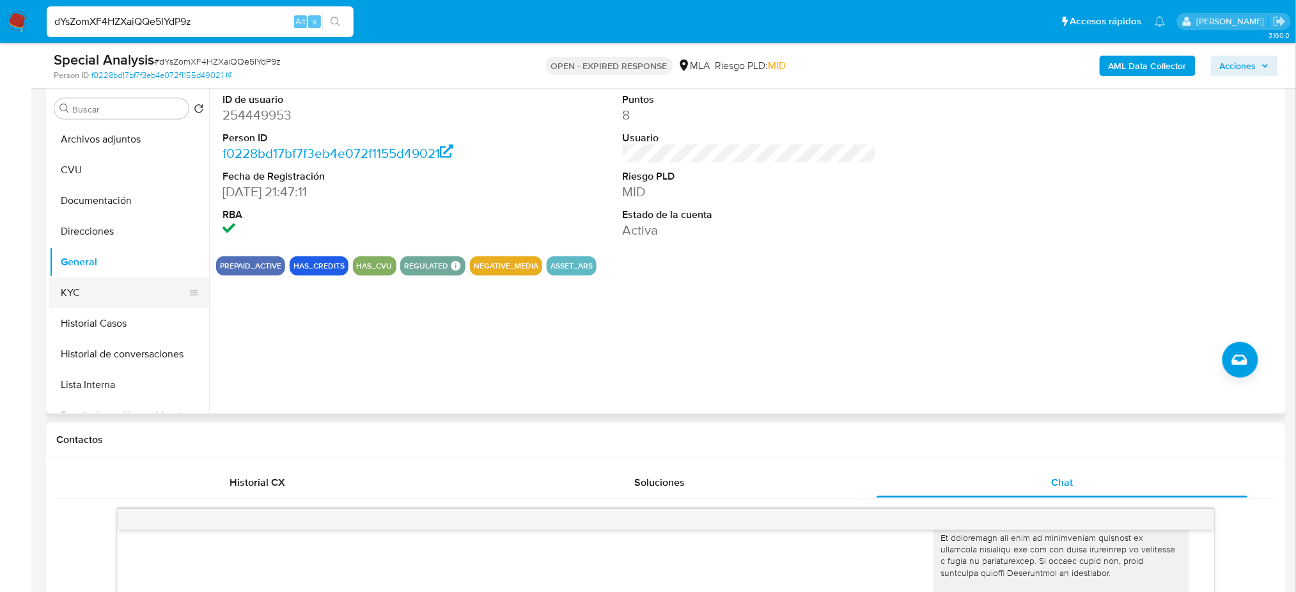
click at [117, 292] on button "KYC" at bounding box center [124, 292] width 150 height 31
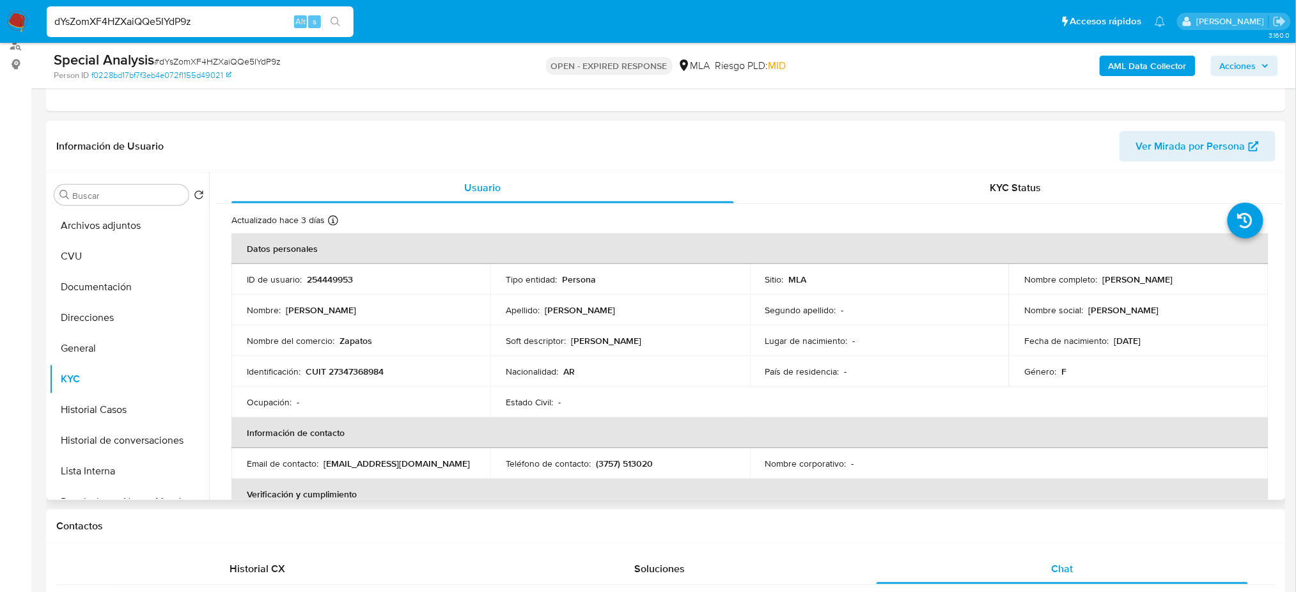
scroll to position [160, 0]
drag, startPoint x: 1101, startPoint y: 276, endPoint x: 1214, endPoint y: 274, distance: 113.2
click at [1214, 274] on div "Nombre completo : Natalia Elizabeth Alvarez" at bounding box center [1138, 279] width 228 height 12
copy p "Natalia Elizabeth Alvarez"
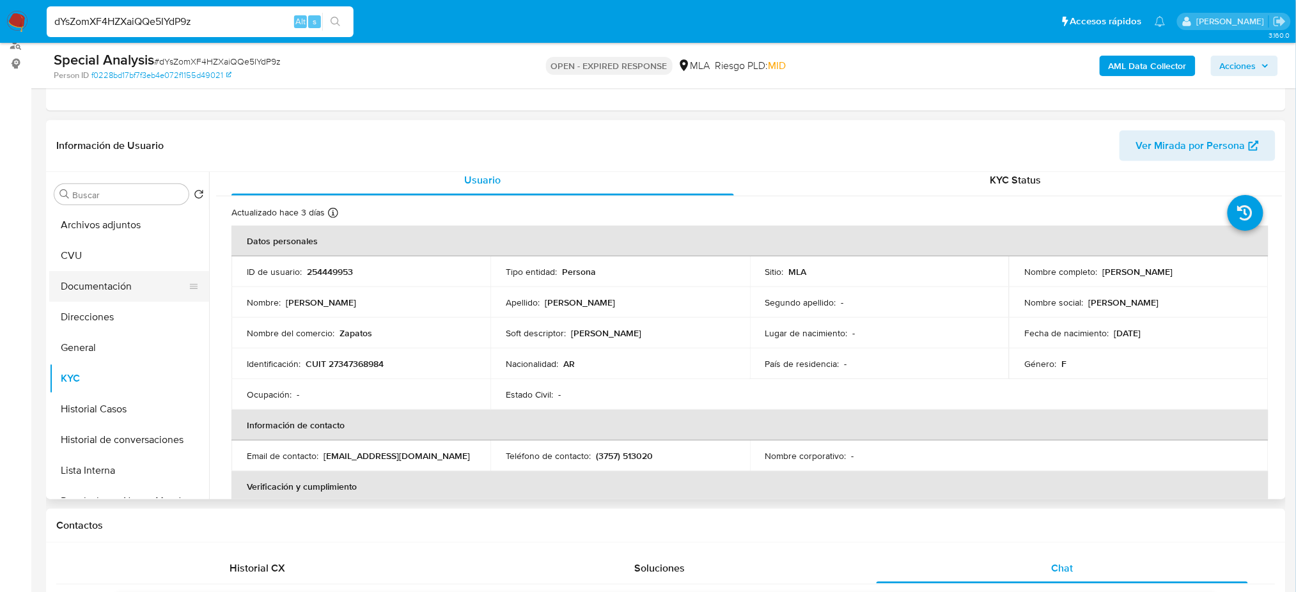
scroll to position [0, 0]
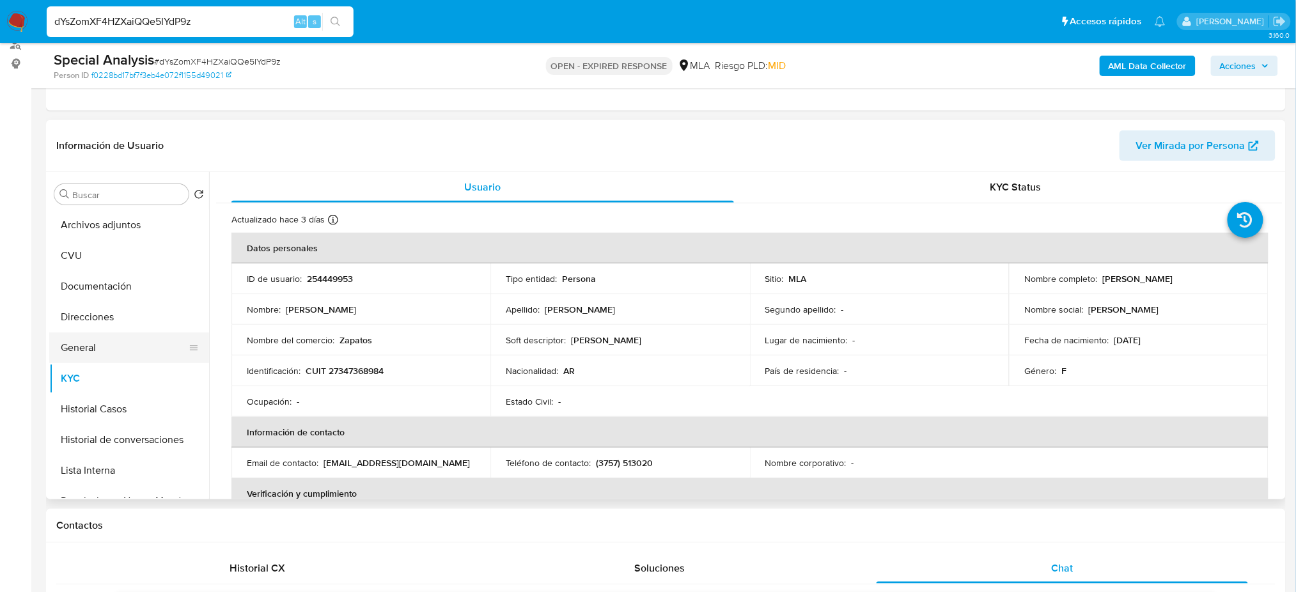
click at [131, 333] on button "General" at bounding box center [124, 347] width 150 height 31
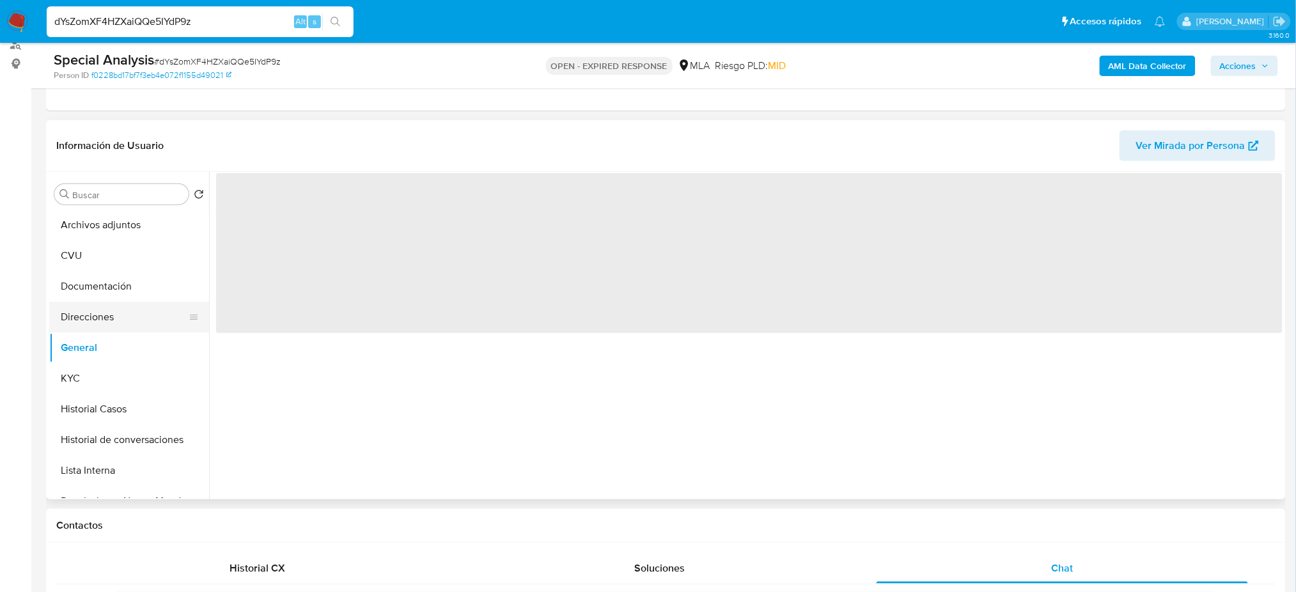
click at [126, 320] on button "Direcciones" at bounding box center [124, 317] width 150 height 31
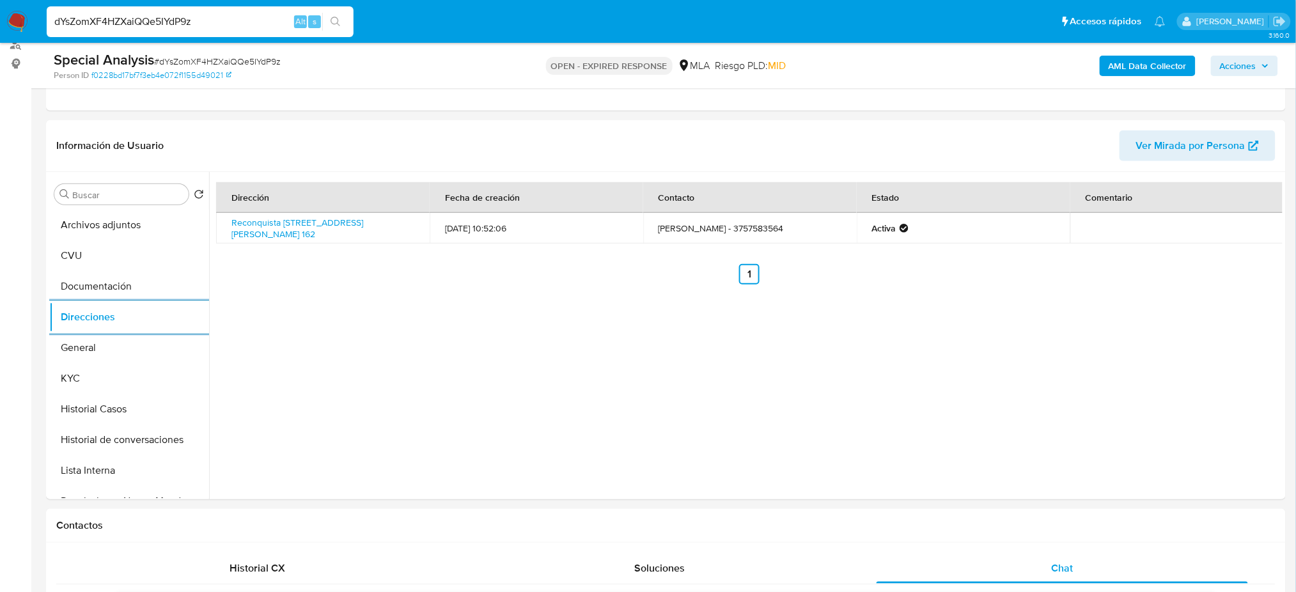
click at [235, 58] on span "# dYsZomXF4HZXaiQQe5IYdP9z" at bounding box center [217, 61] width 127 height 13
copy span "dYsZomXF4HZXaiQQe5IYdP9z"
click at [19, 15] on img at bounding box center [17, 22] width 22 height 22
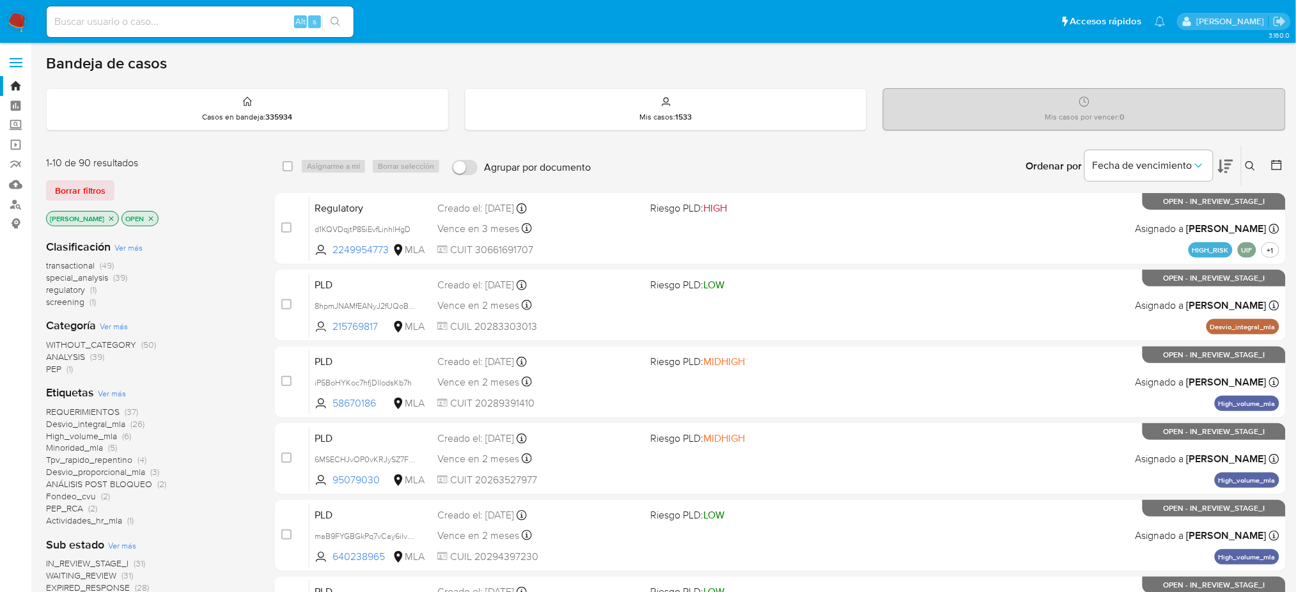
click at [1250, 165] on icon at bounding box center [1250, 166] width 10 height 10
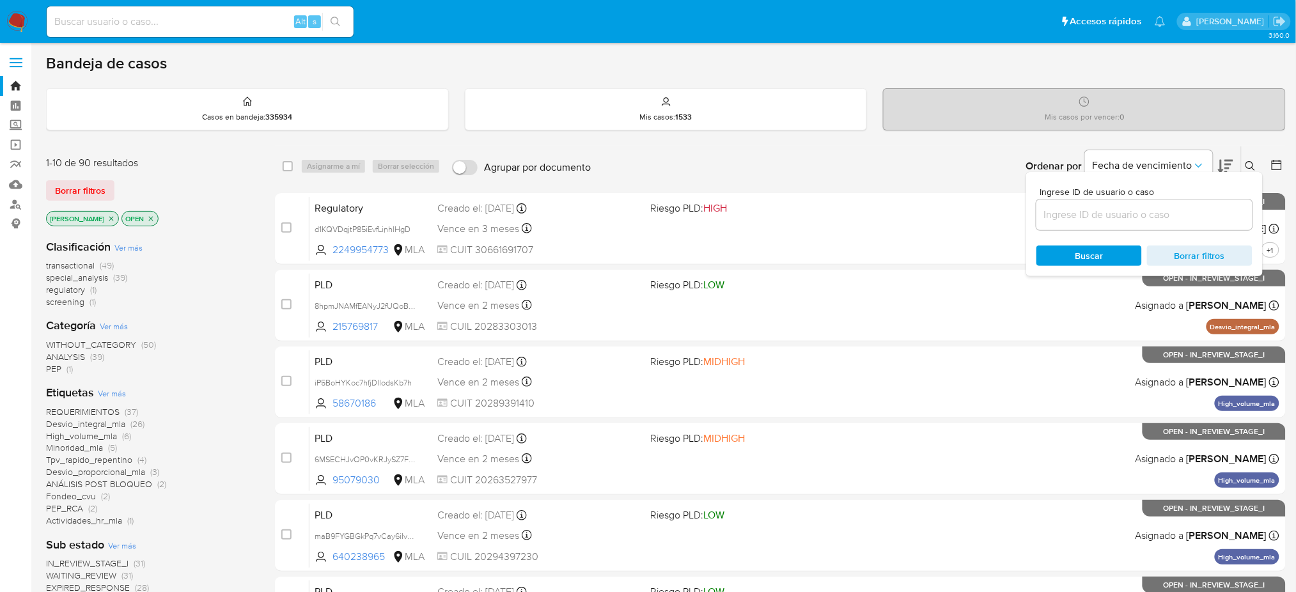
click at [1162, 209] on input at bounding box center [1144, 214] width 216 height 17
type input "dYsZomXF4HZXaiQQe5IYdP9z"
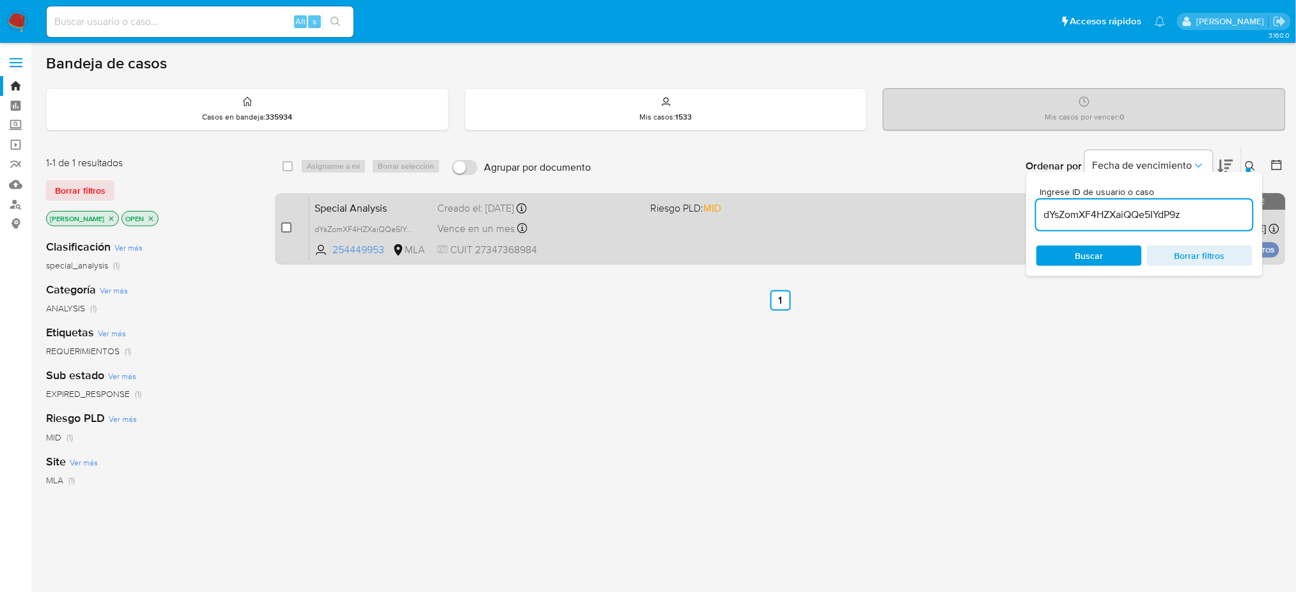
click at [291, 222] on input "checkbox" at bounding box center [286, 227] width 10 height 10
checkbox input "true"
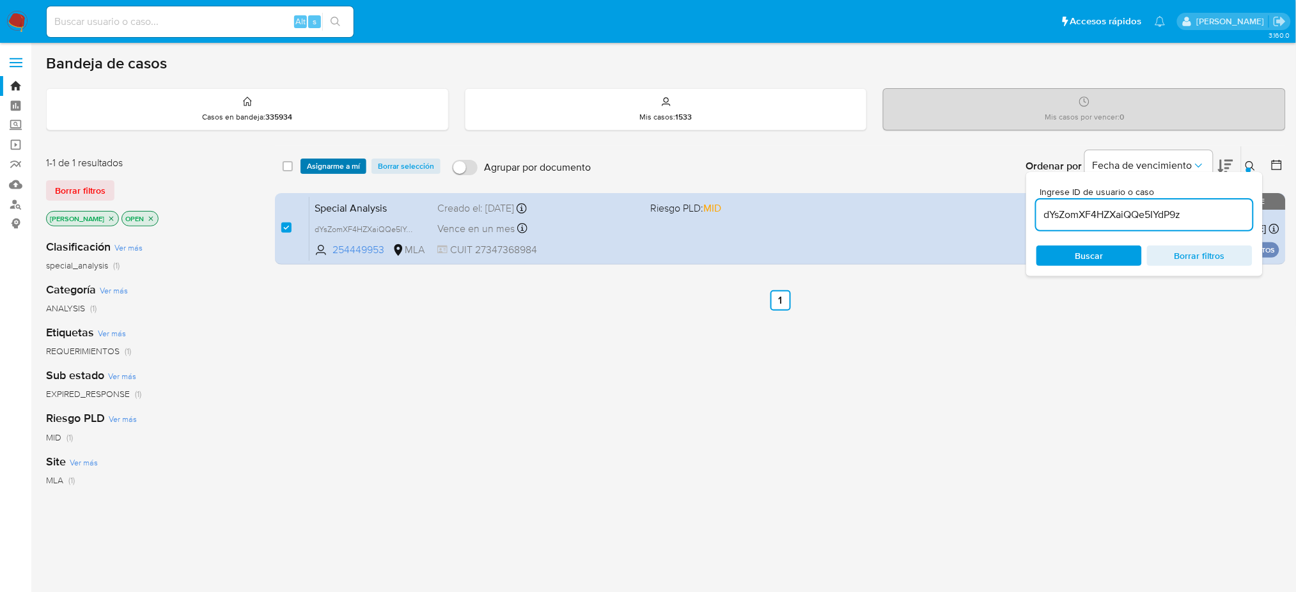
click at [329, 164] on span "Asignarme a mí" at bounding box center [333, 166] width 53 height 13
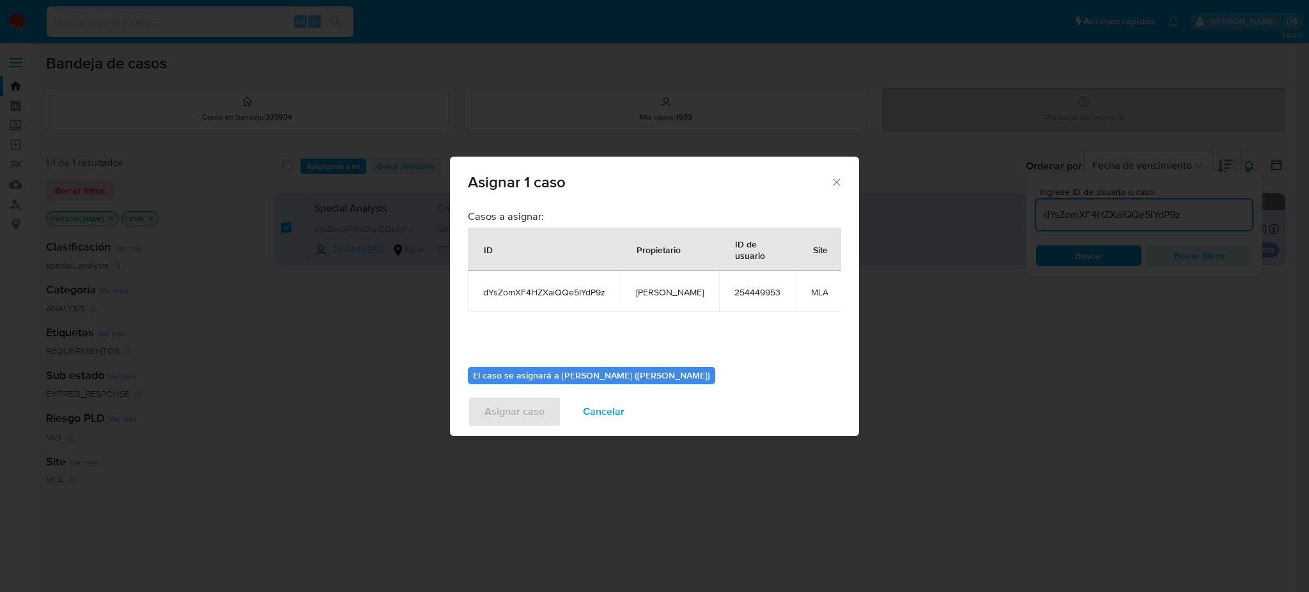
click at [666, 297] on span "[PERSON_NAME]" at bounding box center [670, 292] width 68 height 12
copy span "[PERSON_NAME]"
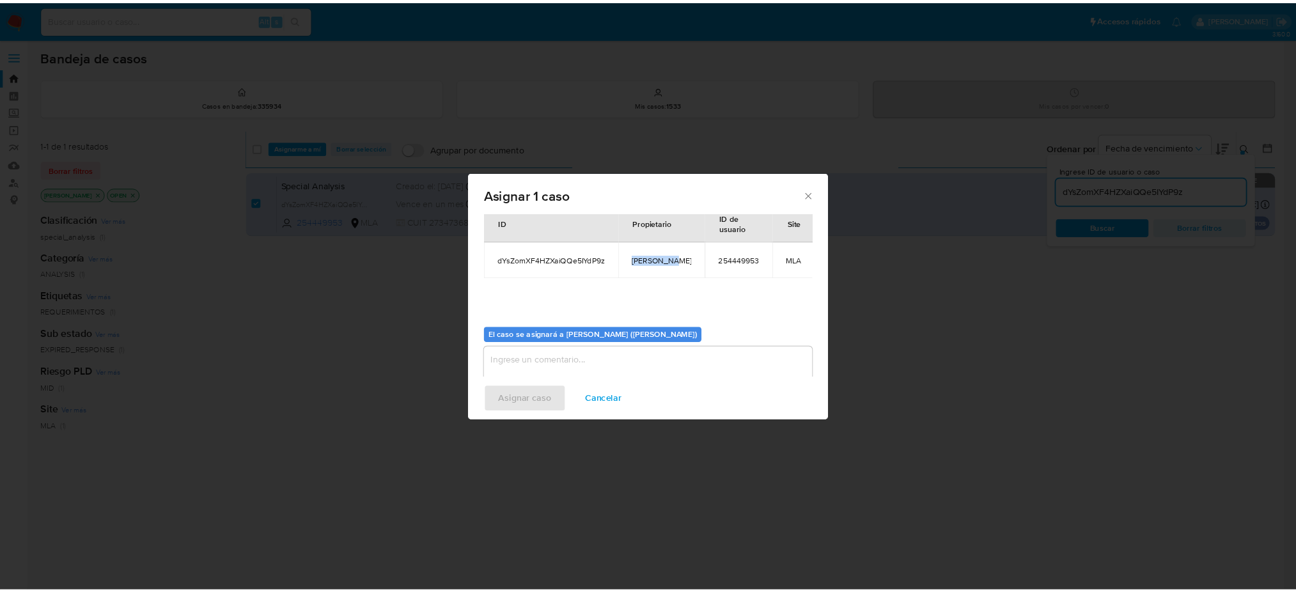
scroll to position [66, 0]
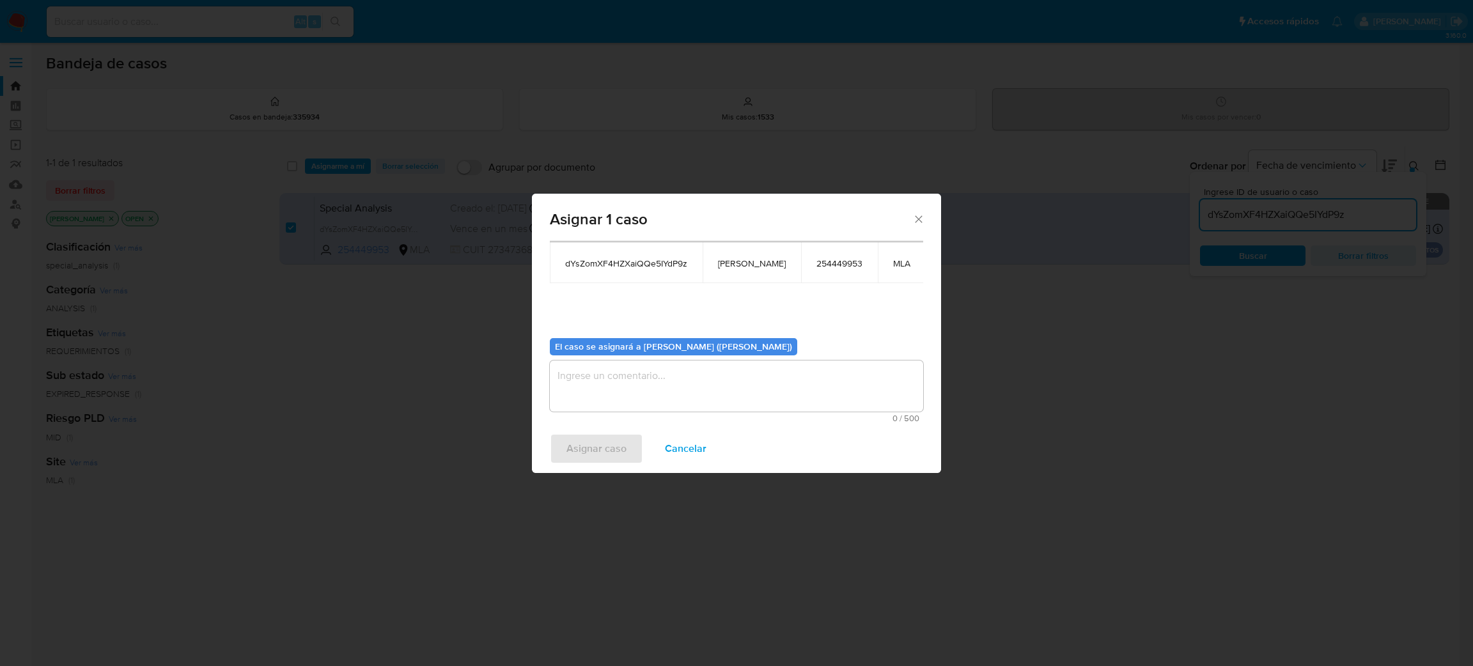
click at [646, 401] on textarea "assign-modal" at bounding box center [736, 386] width 373 height 51
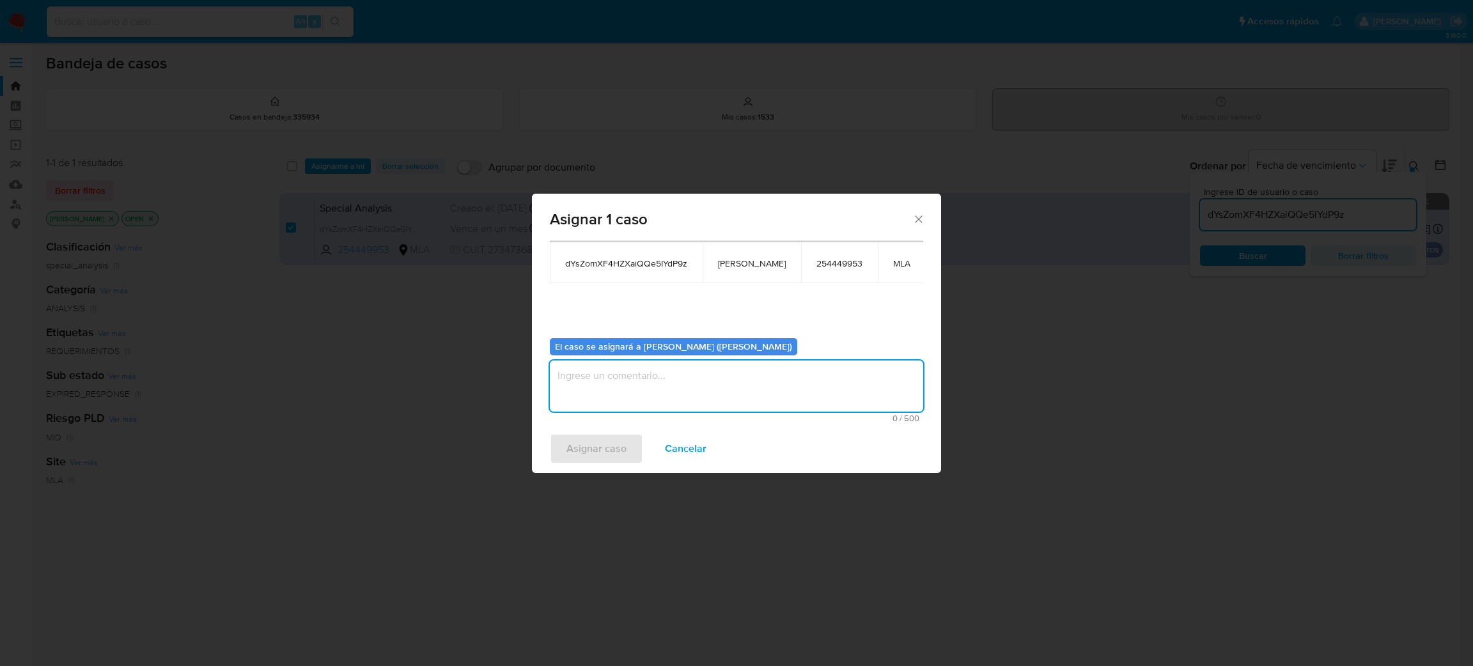
paste textarea "[PERSON_NAME]"
type textarea "[PERSON_NAME]"
click at [616, 450] on span "Asignar caso" at bounding box center [596, 449] width 60 height 28
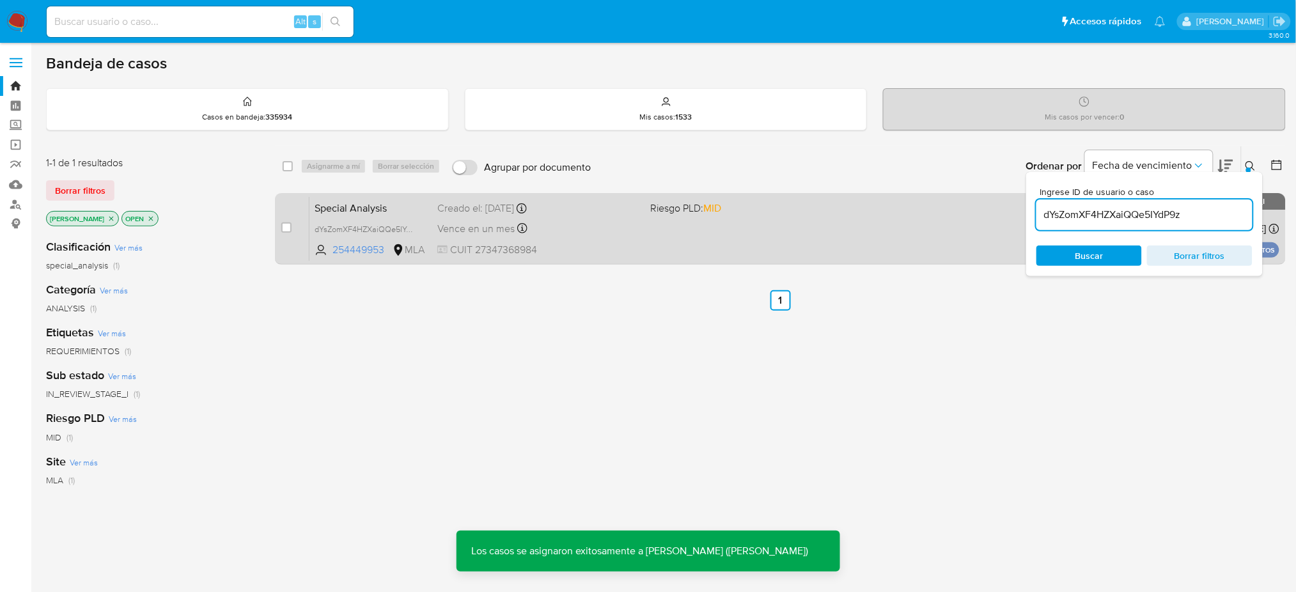
drag, startPoint x: 997, startPoint y: 42, endPoint x: 384, endPoint y: 211, distance: 635.4
click at [384, 211] on span "Special Analysis" at bounding box center [371, 207] width 113 height 17
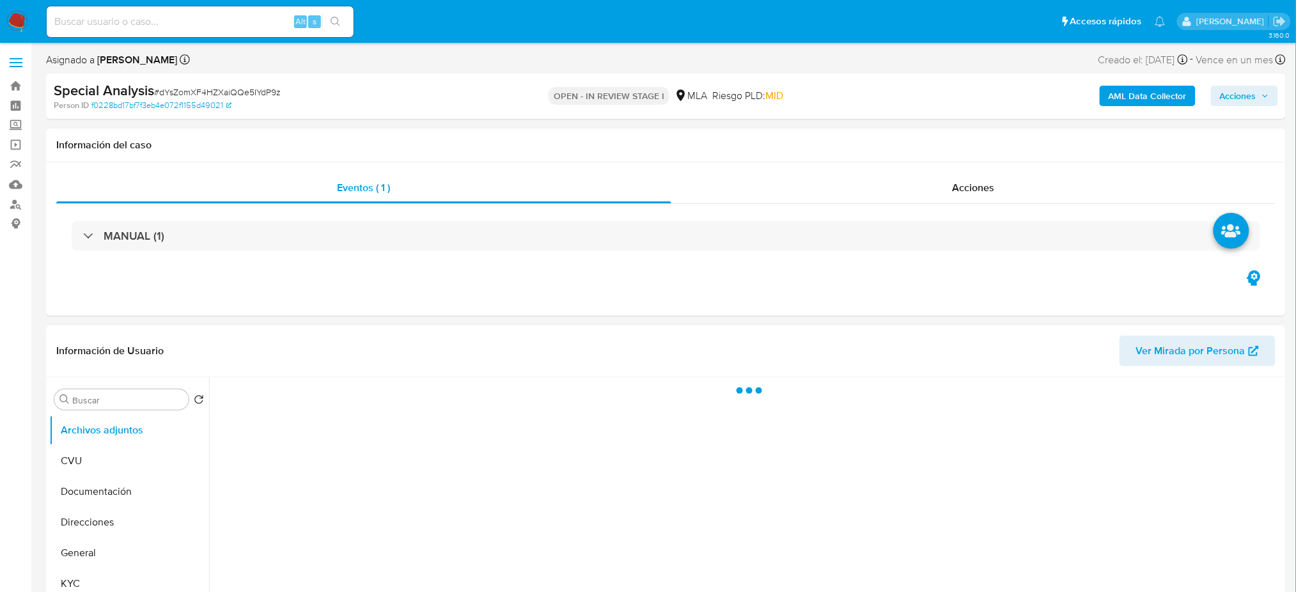
select select "10"
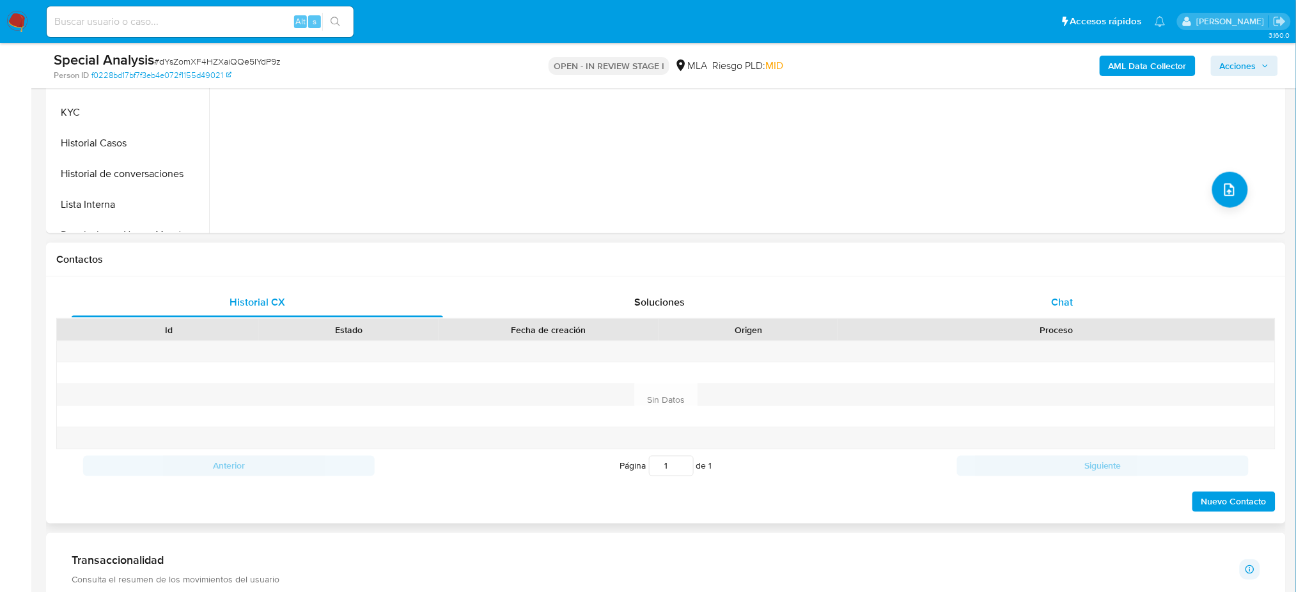
click at [1066, 304] on span "Chat" at bounding box center [1062, 302] width 22 height 15
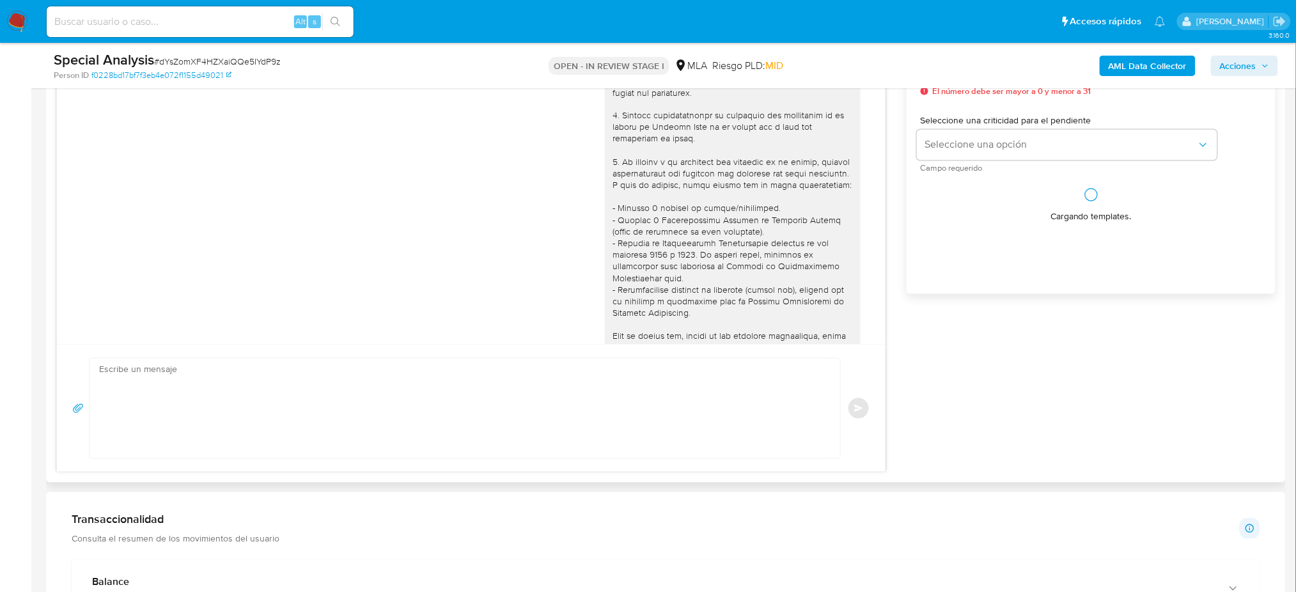
scroll to position [623, 0]
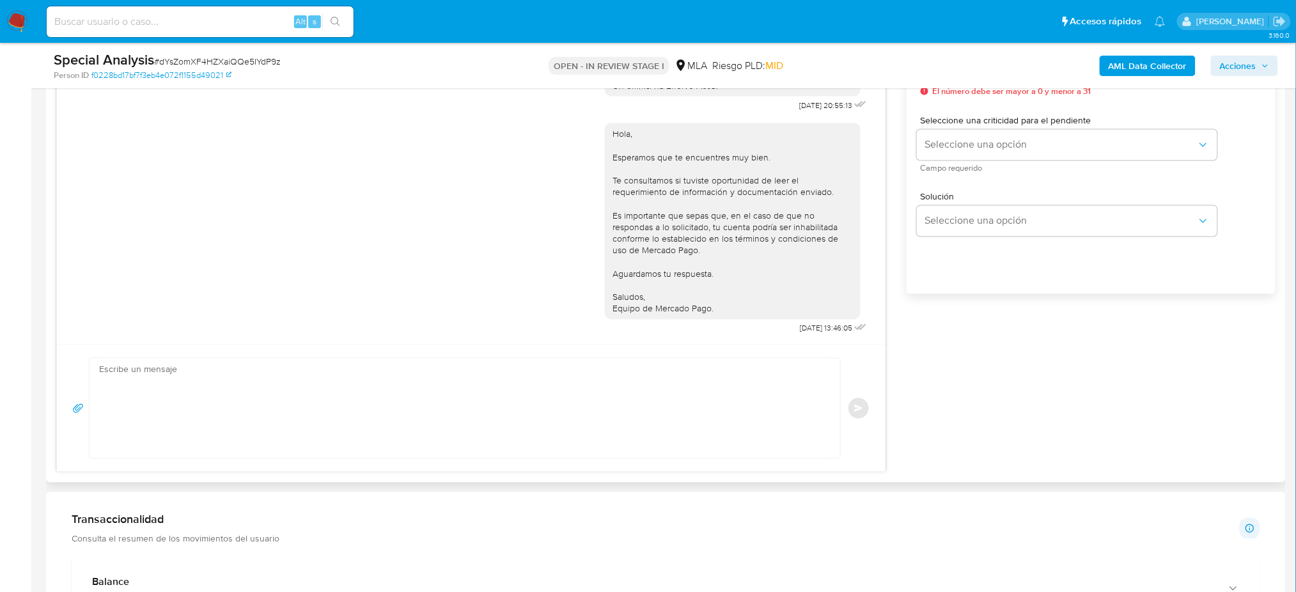
click at [178, 404] on textarea at bounding box center [461, 409] width 725 height 100
paste textarea "Hola, Esperamos que te encuentres muy bien. Te consultamos si tuviste oportunid…"
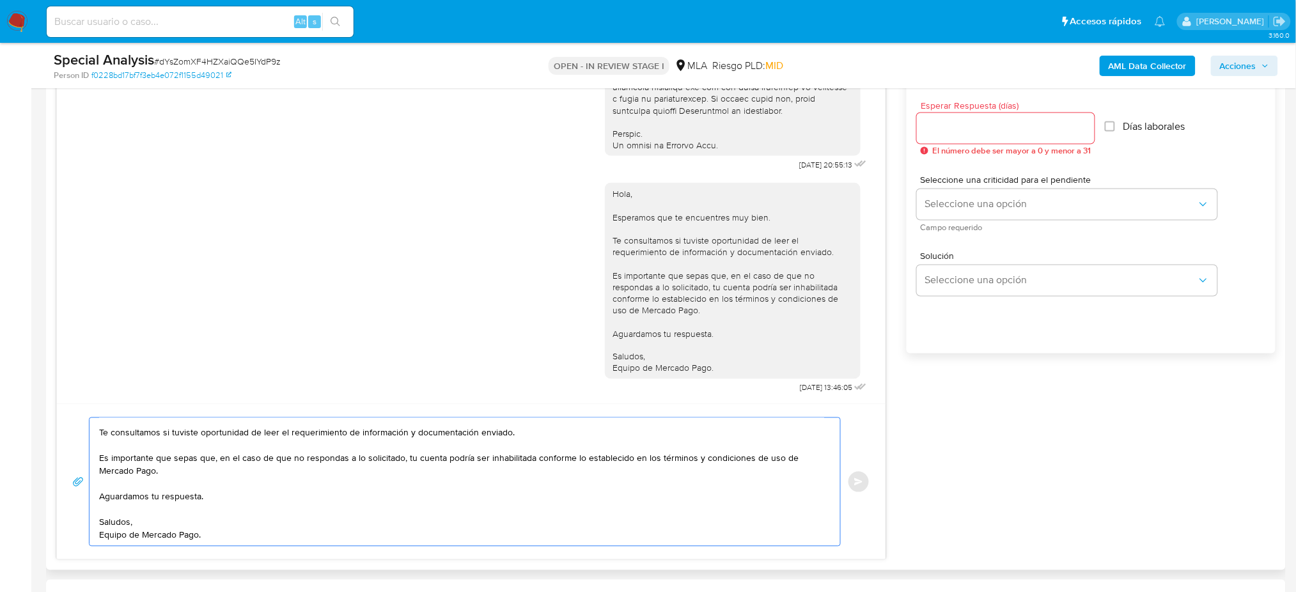
scroll to position [681, 0]
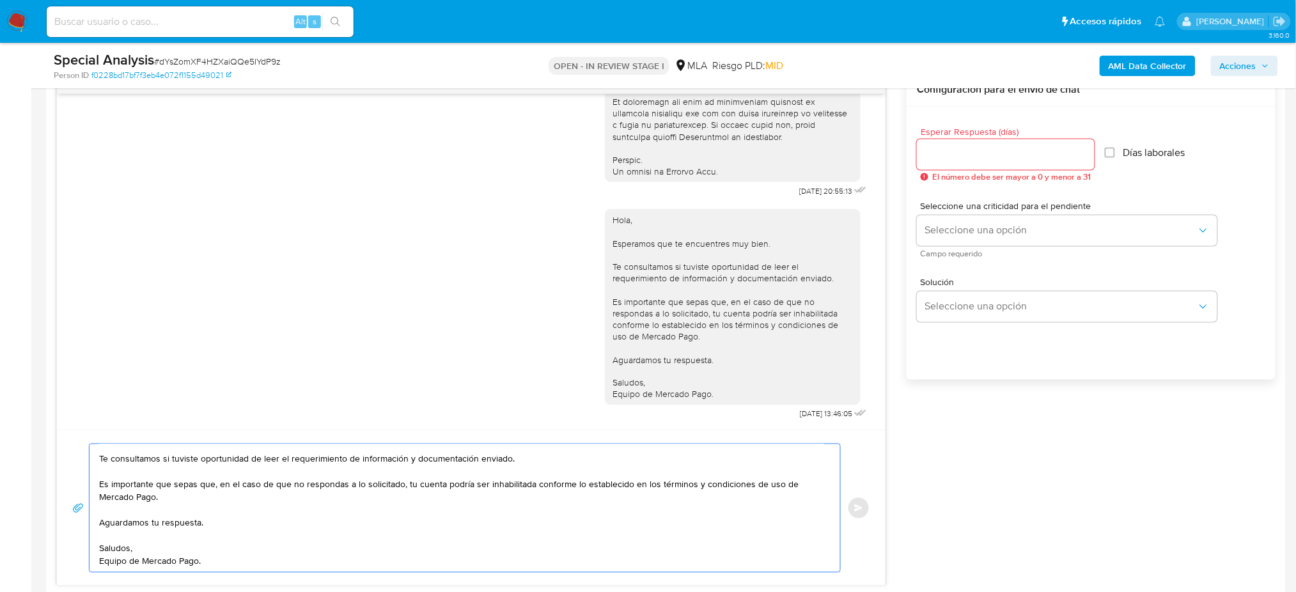
type textarea "Hola, Esperamos que te encuentres muy bien. Te consultamos si tuviste oportunid…"
click at [956, 144] on div at bounding box center [1006, 154] width 178 height 31
type input "2"
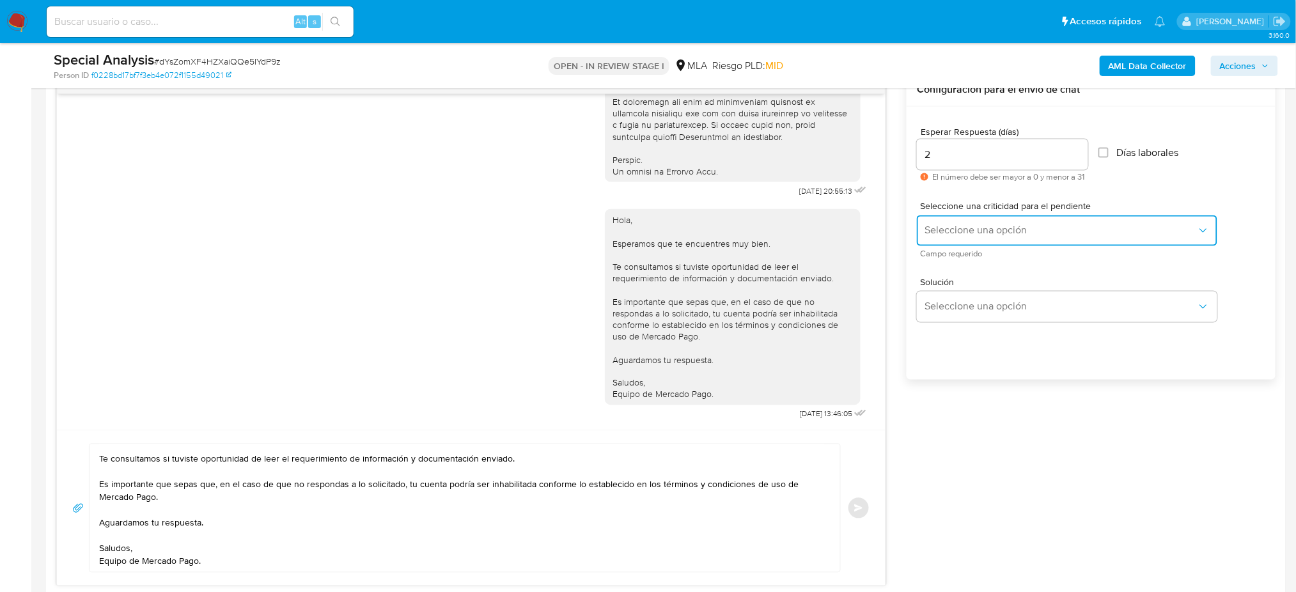
click at [953, 228] on span "Seleccione una opción" at bounding box center [1060, 230] width 272 height 13
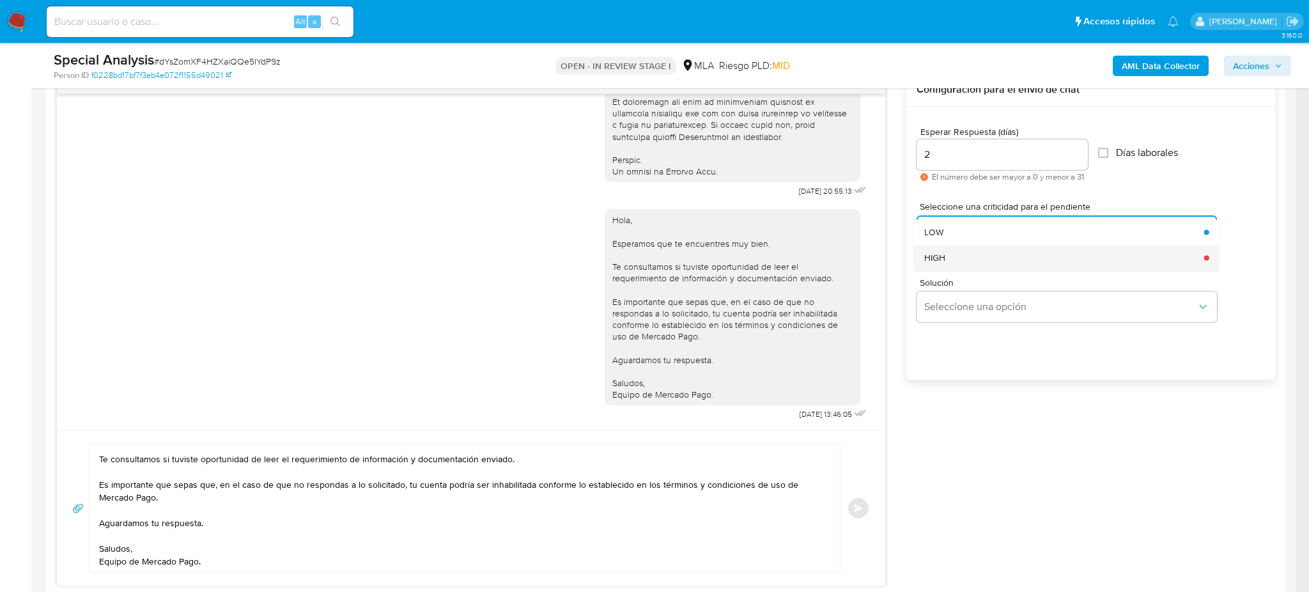
click at [952, 254] on div "HIGH" at bounding box center [1060, 258] width 272 height 26
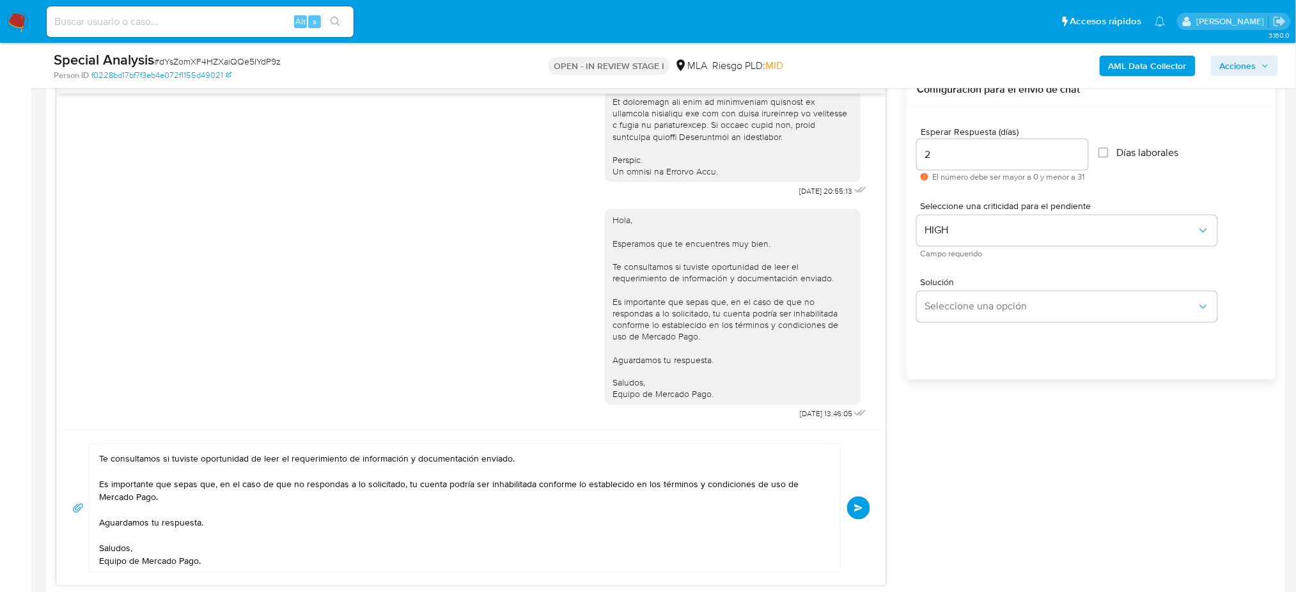
click at [861, 508] on span "Enviar" at bounding box center [858, 508] width 9 height 8
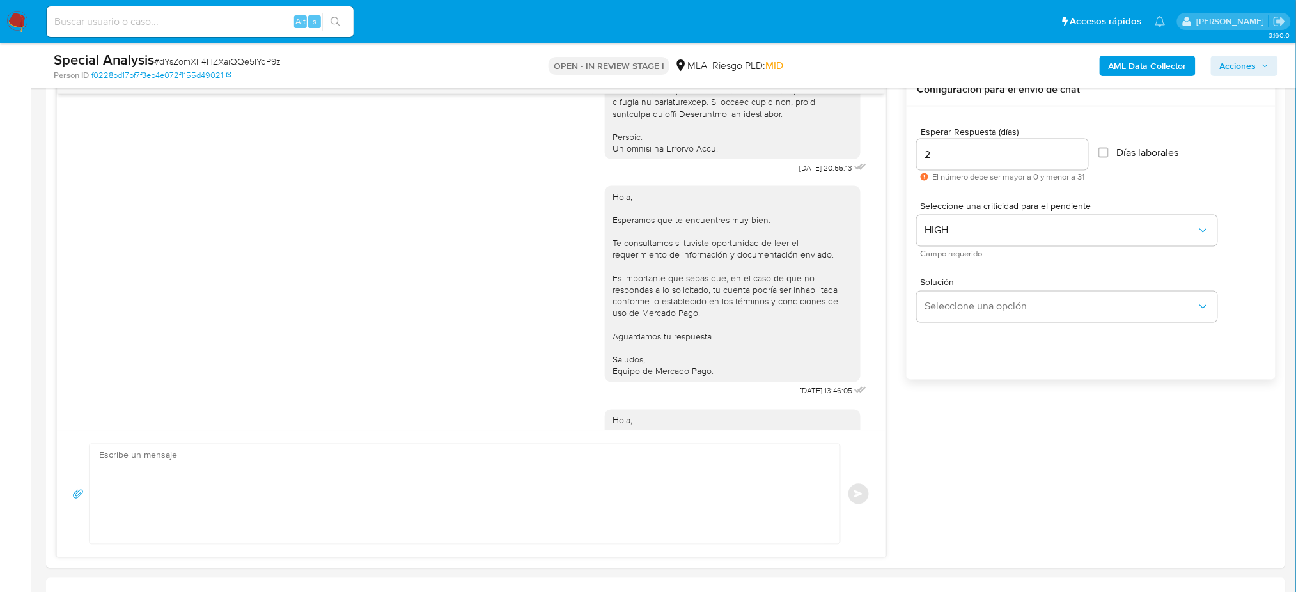
scroll to position [846, 0]
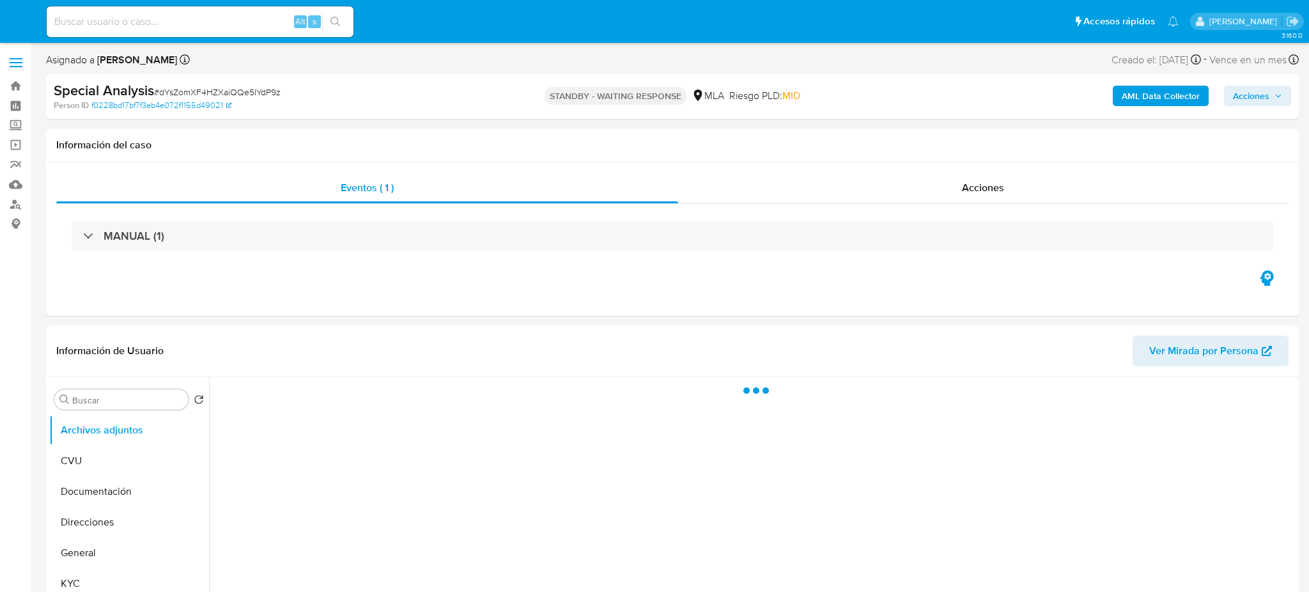
select select "10"
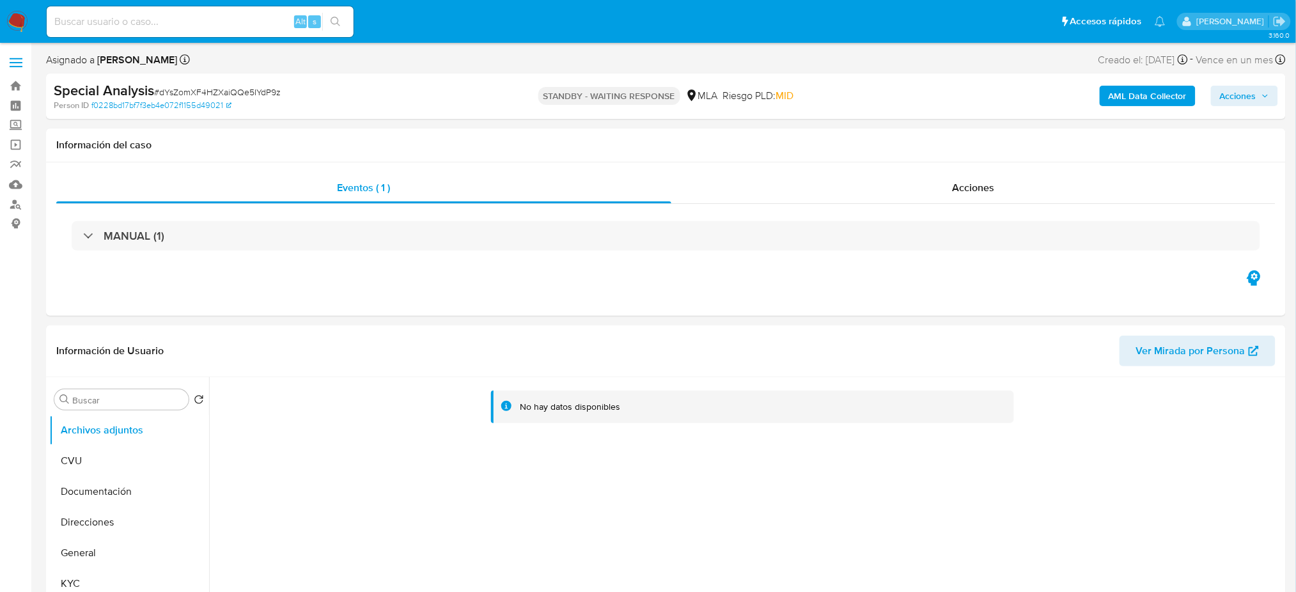
click at [171, 24] on input at bounding box center [200, 21] width 307 height 17
paste input "hhHrDxbyJ7Z7qLE2ck0jOM6E"
type input "hhHrDxbyJ7Z7qLE2ck0jOM6E"
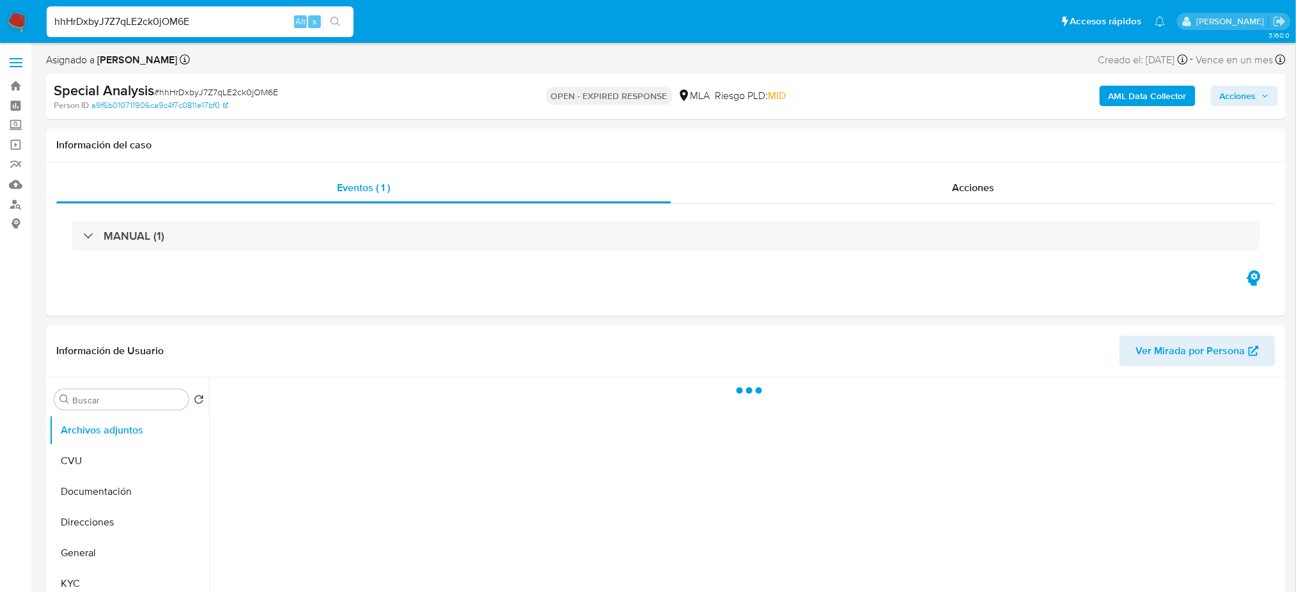
select select "10"
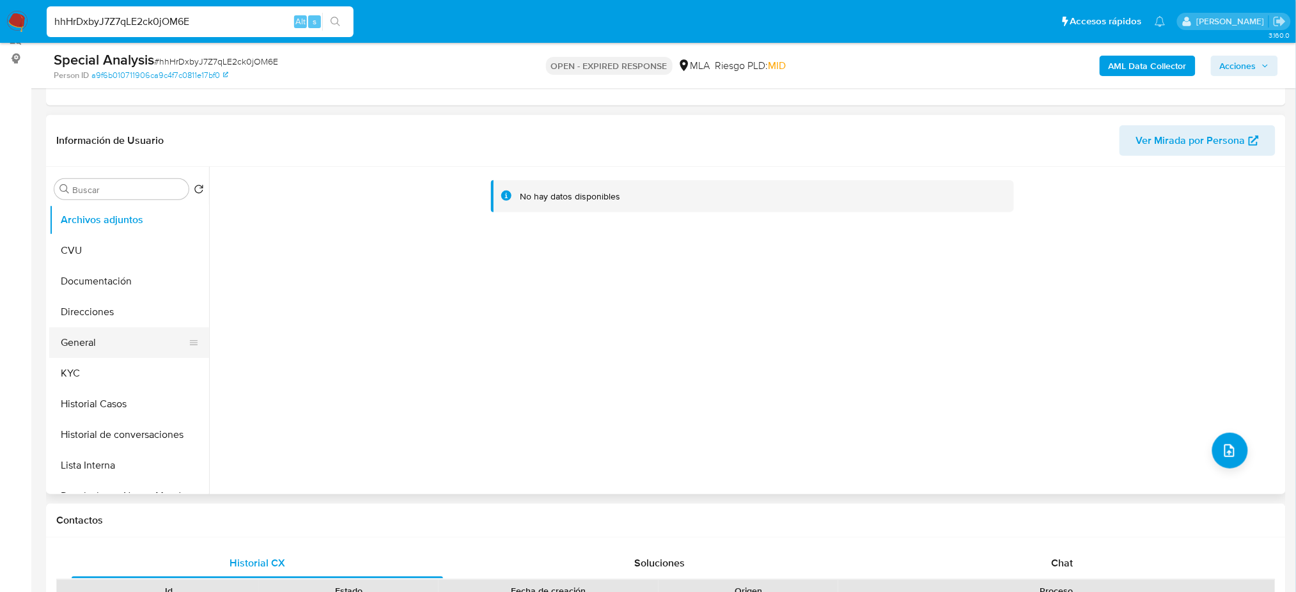
scroll to position [170, 0]
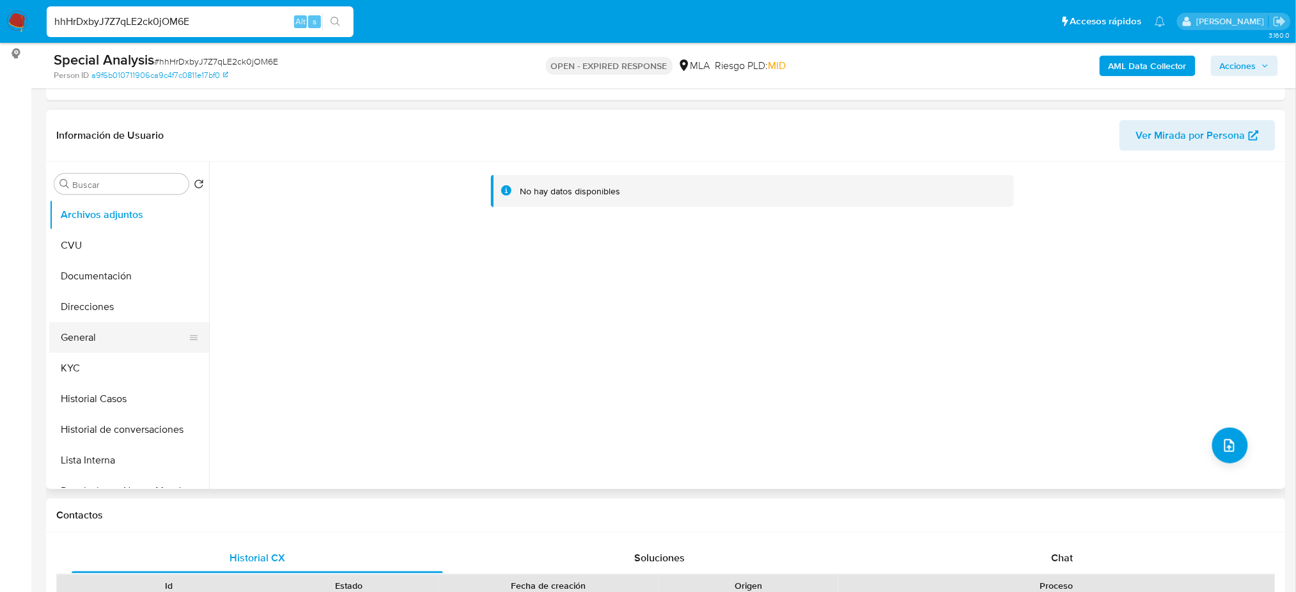
click at [100, 338] on button "General" at bounding box center [124, 337] width 150 height 31
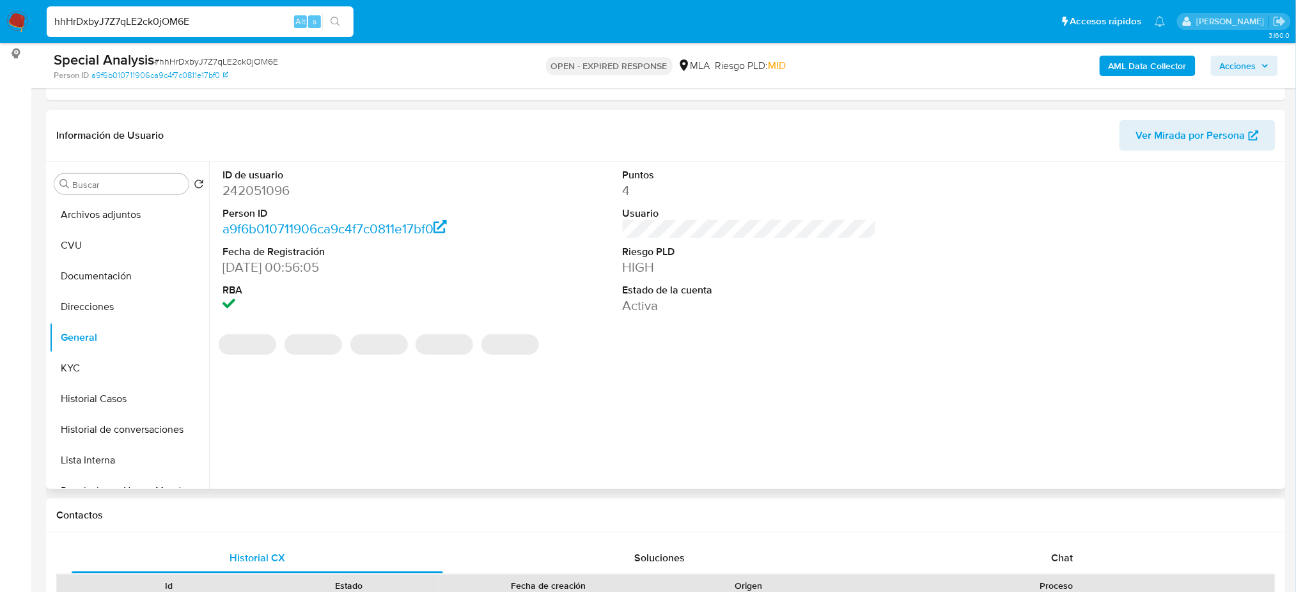
click at [260, 187] on dd "242051096" at bounding box center [349, 191] width 254 height 18
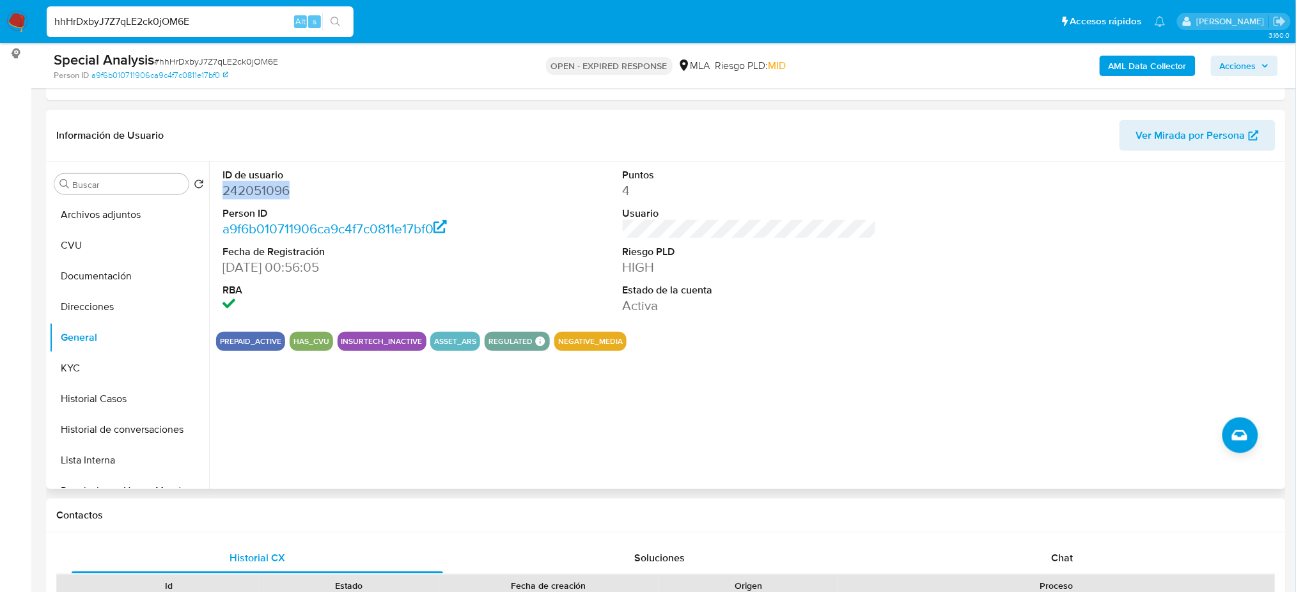
copy dd "242051096"
click at [93, 376] on button "KYC" at bounding box center [124, 368] width 150 height 31
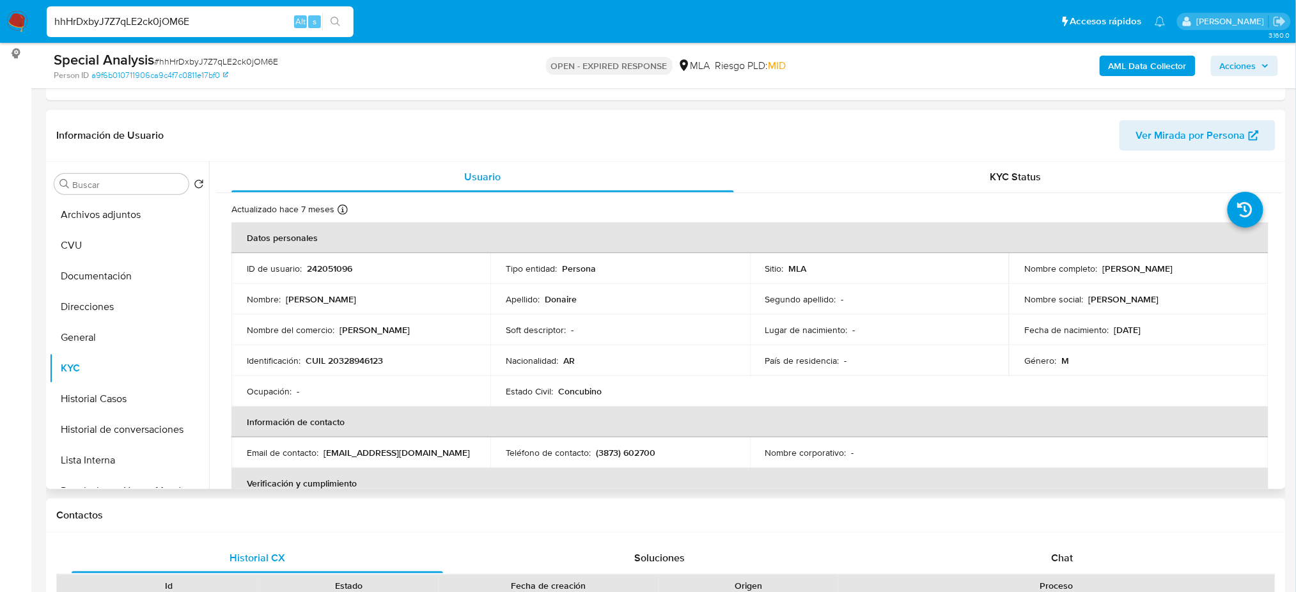
click at [345, 364] on p "CUIL 20328946123" at bounding box center [344, 361] width 77 height 12
click at [345, 362] on p "CUIL 20328946123" at bounding box center [344, 361] width 77 height 12
copy p "20328946123"
click at [140, 299] on button "Direcciones" at bounding box center [124, 307] width 150 height 31
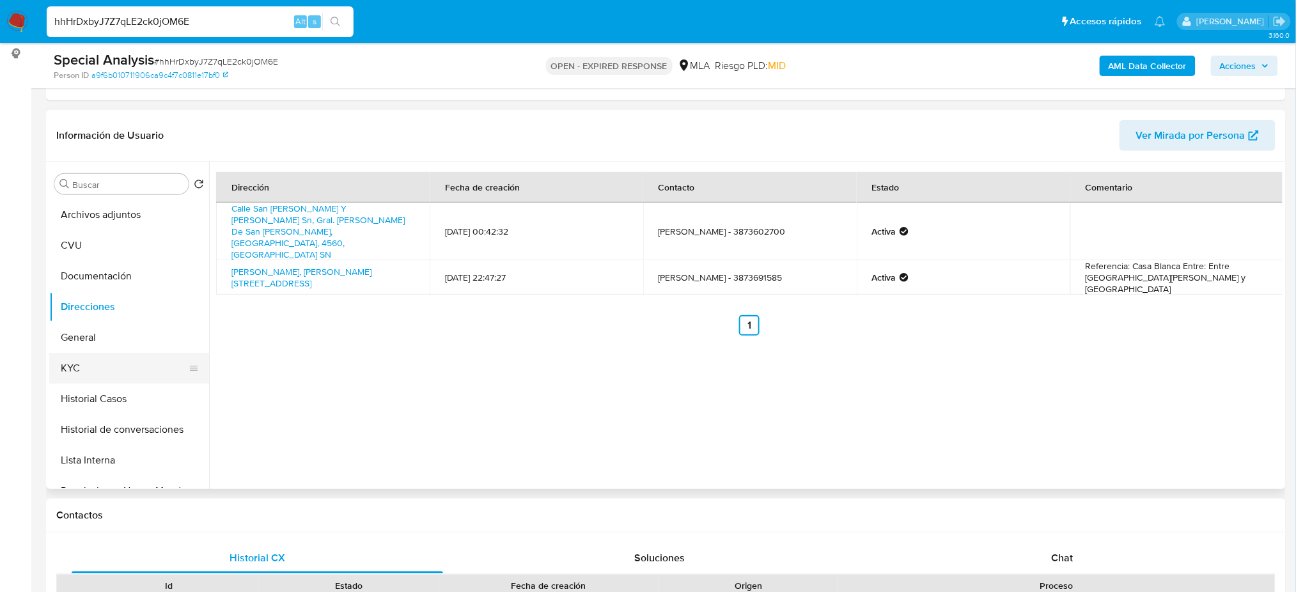
click at [104, 371] on button "KYC" at bounding box center [124, 368] width 150 height 31
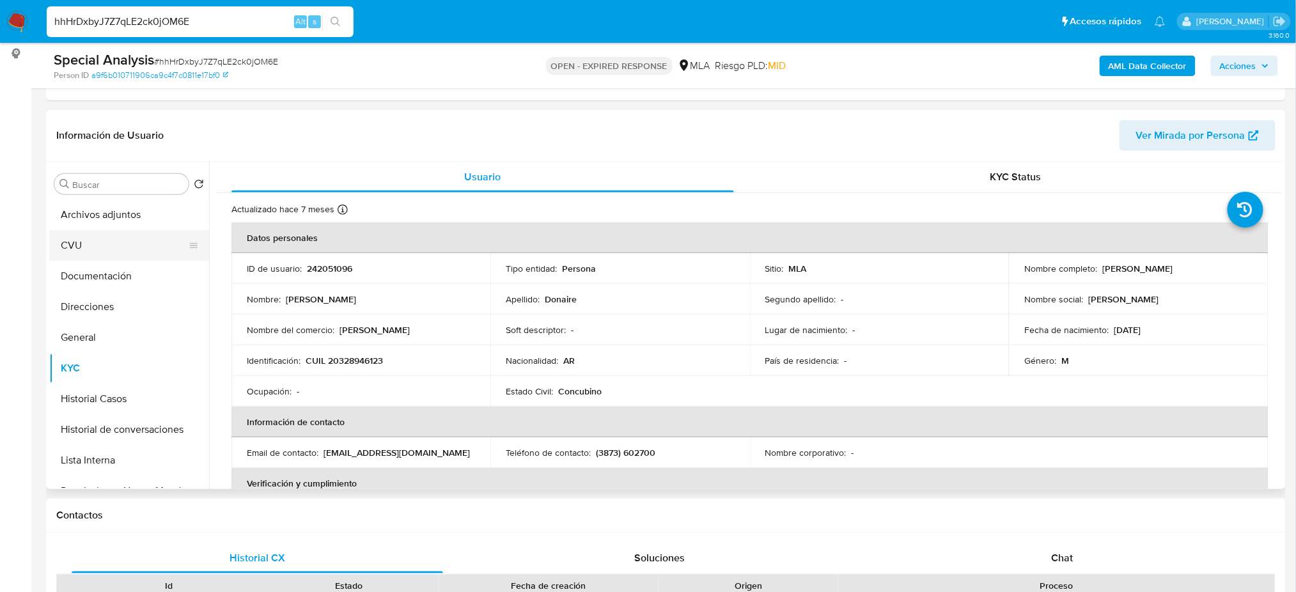
click at [78, 253] on button "CVU" at bounding box center [124, 245] width 150 height 31
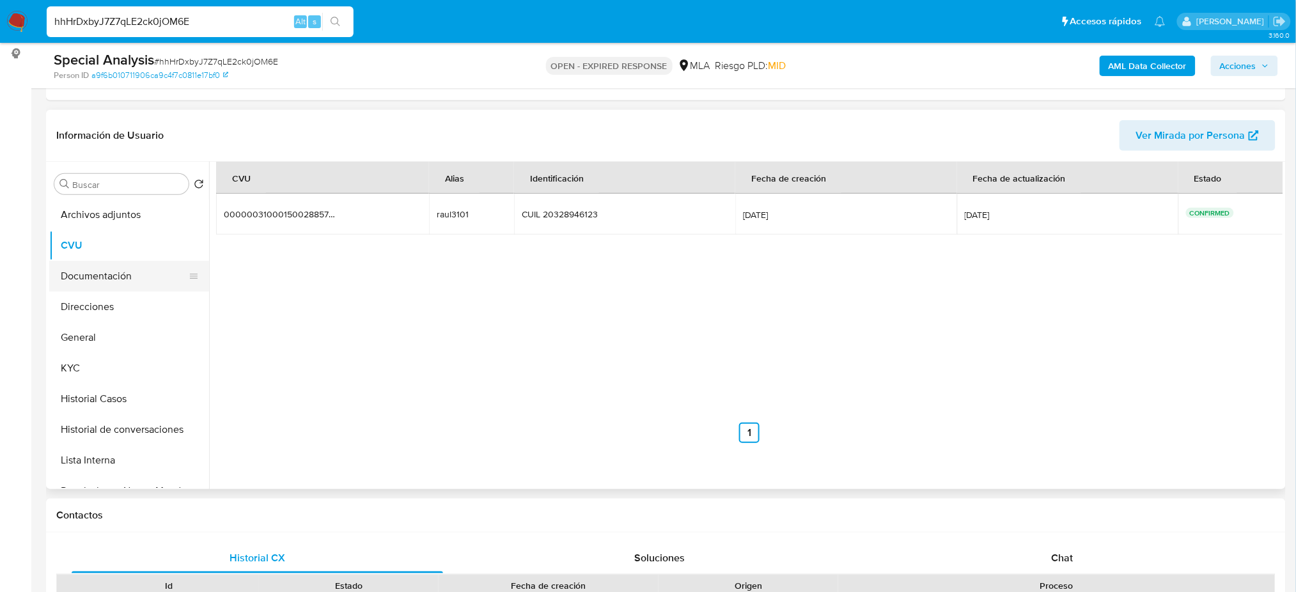
click at [103, 281] on button "Documentación" at bounding box center [124, 276] width 150 height 31
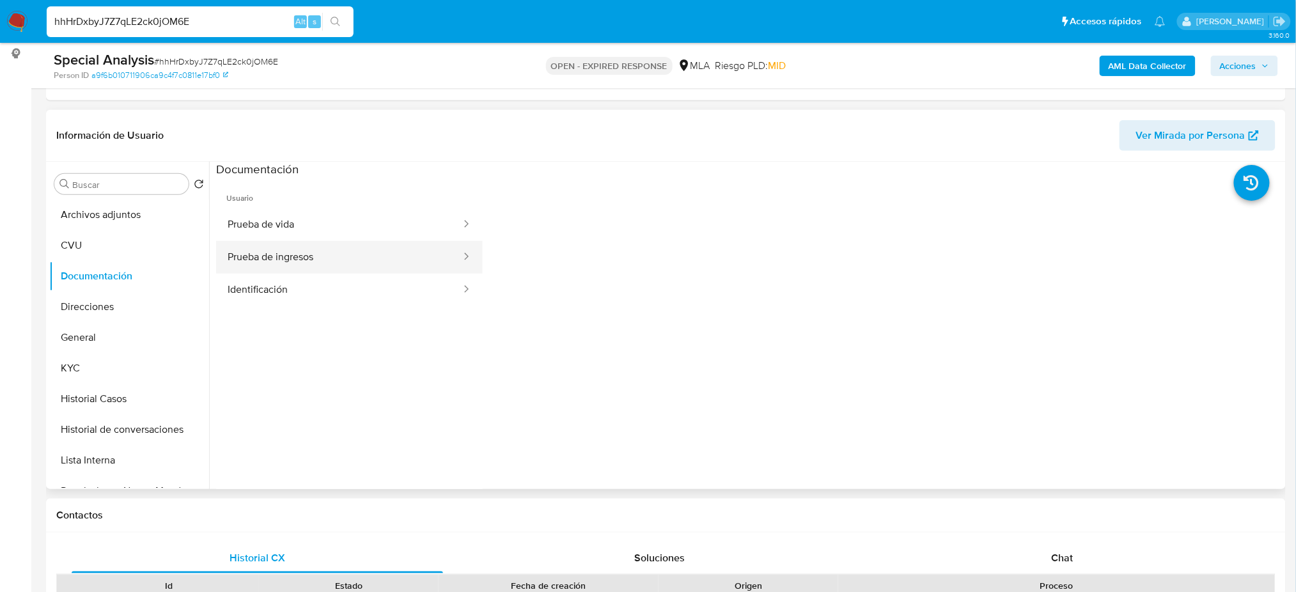
click at [355, 265] on button "Prueba de ingresos" at bounding box center [339, 257] width 246 height 33
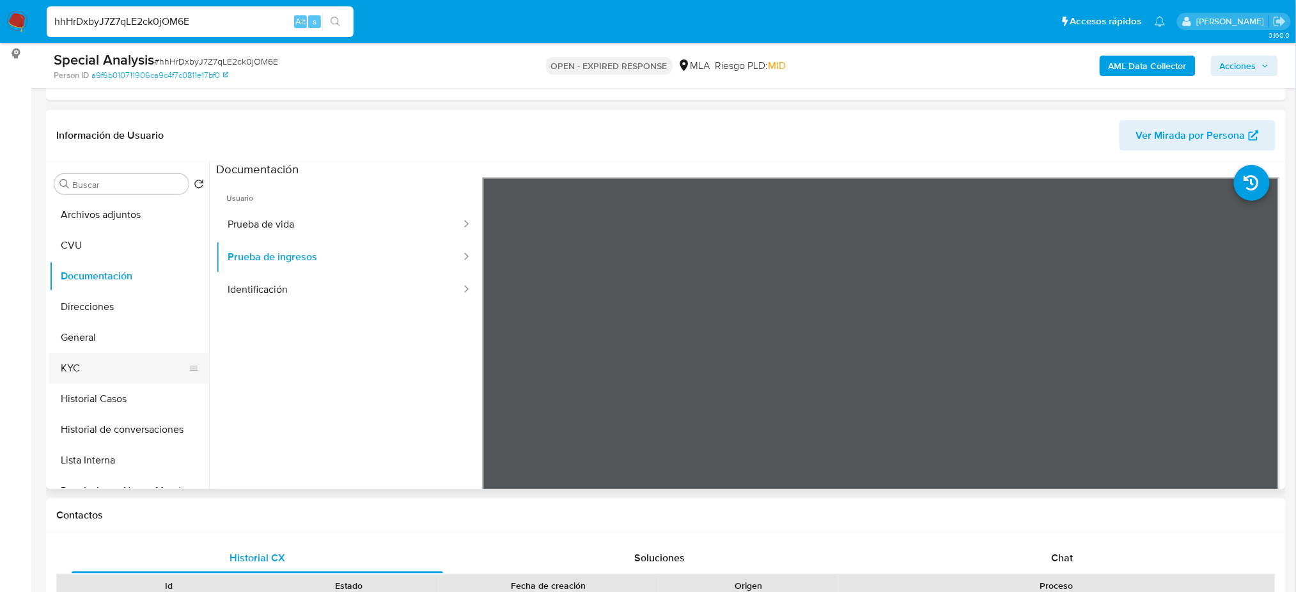
click at [70, 354] on button "KYC" at bounding box center [124, 368] width 150 height 31
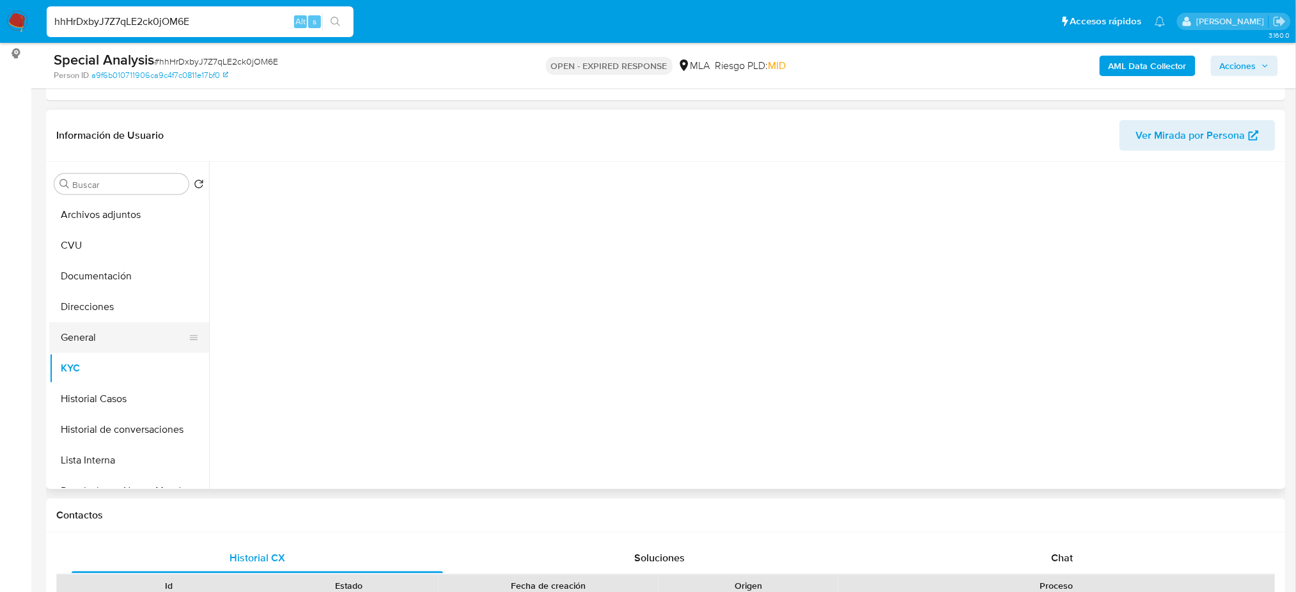
click at [65, 341] on button "General" at bounding box center [124, 337] width 150 height 31
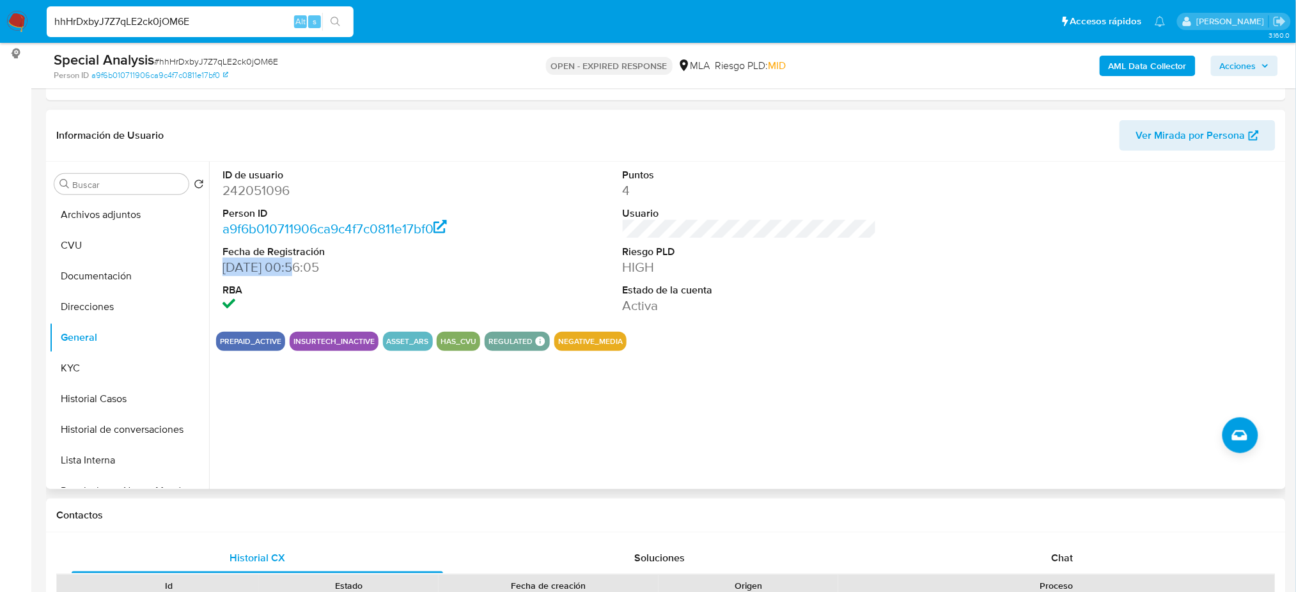
drag, startPoint x: 288, startPoint y: 267, endPoint x: 214, endPoint y: 263, distance: 74.9
click at [214, 263] on div "ID de usuario 242051096 Person ID a9f6b010711906ca9c4f7c0811e17bf0 Fecha de Reg…" at bounding box center [745, 325] width 1073 height 327
copy dd "26/01/2017"
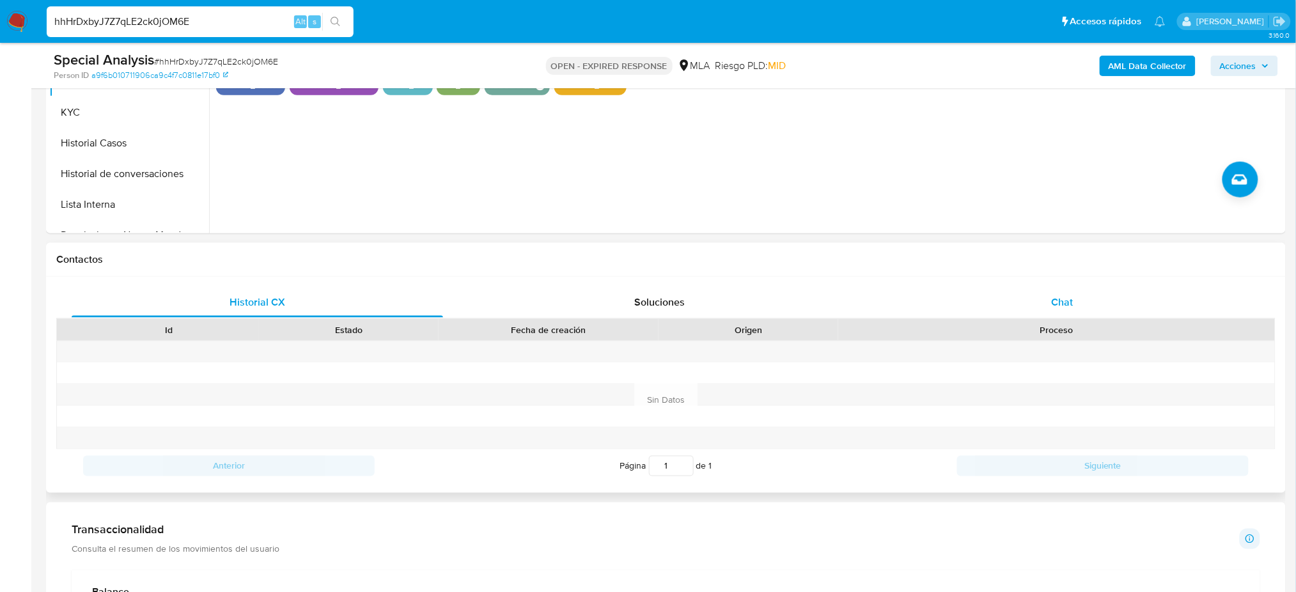
click at [1064, 304] on span "Chat" at bounding box center [1062, 302] width 22 height 15
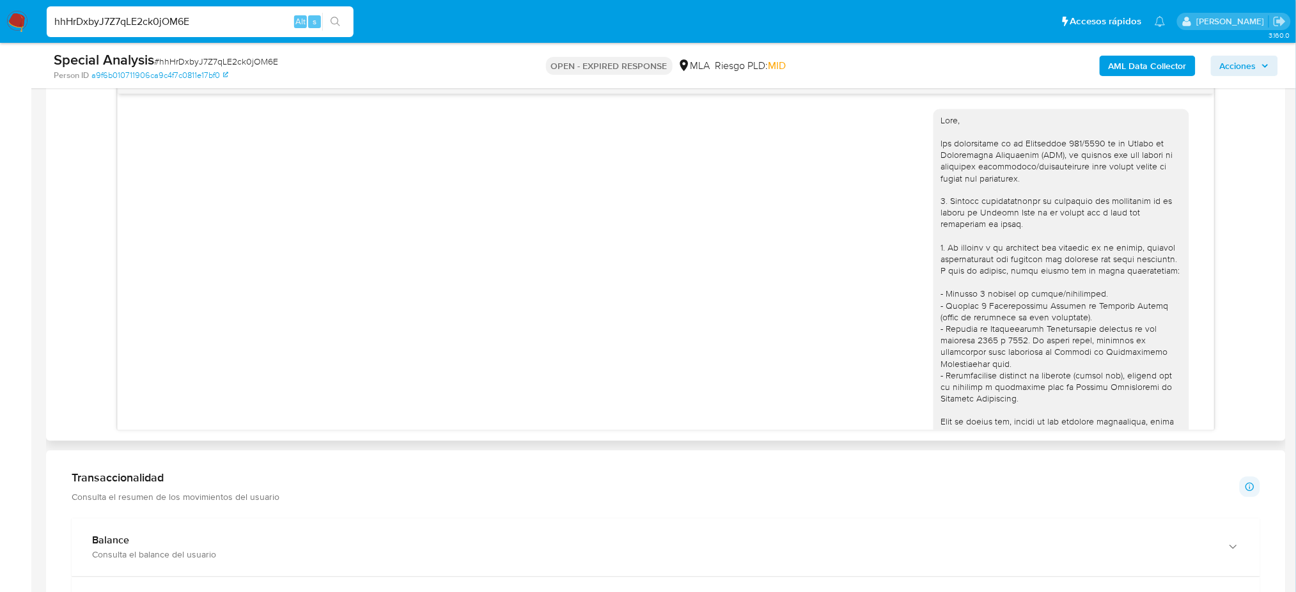
scroll to position [635, 0]
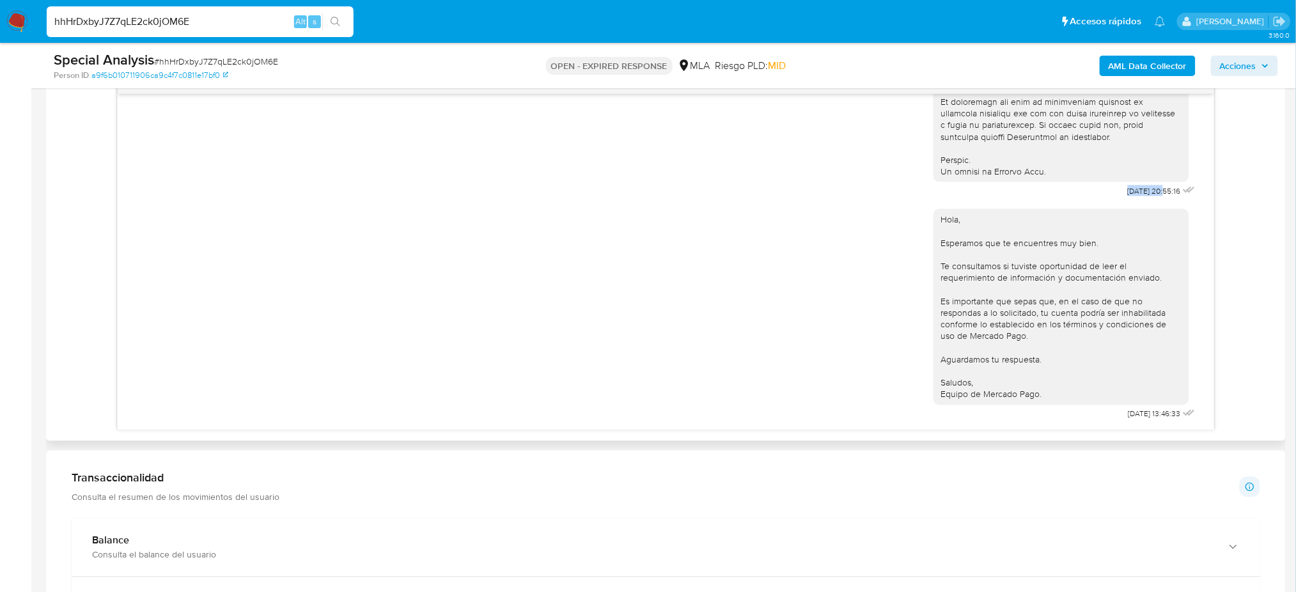
drag, startPoint x: 1097, startPoint y: 182, endPoint x: 1138, endPoint y: 183, distance: 41.0
copy span "16/07/2025"
drag, startPoint x: 1105, startPoint y: 416, endPoint x: 1123, endPoint y: 417, distance: 17.3
click at [1128, 417] on span "12/09/2025 13:46:33" at bounding box center [1154, 414] width 52 height 10
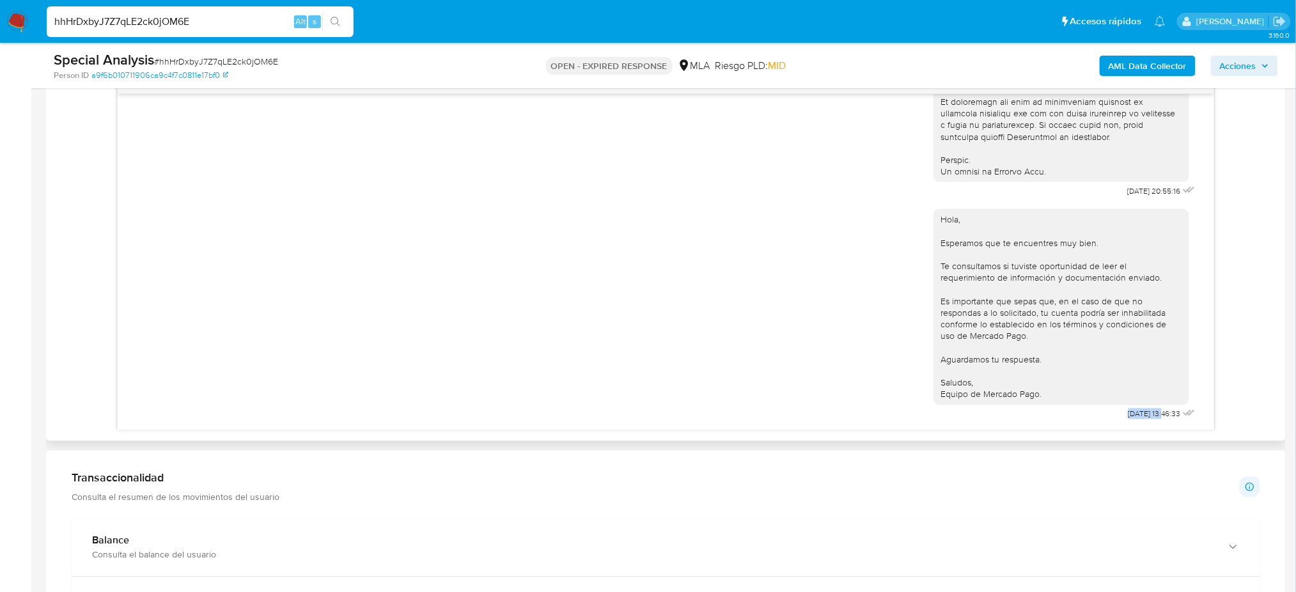
drag, startPoint x: 1097, startPoint y: 419, endPoint x: 1139, endPoint y: 419, distance: 41.6
click at [1139, 419] on div "Hola, Esperamos que te encuentres muy bien. Te consultamos si tuviste oportunid…" at bounding box center [1065, 311] width 265 height 223
copy span "12/09/2025"
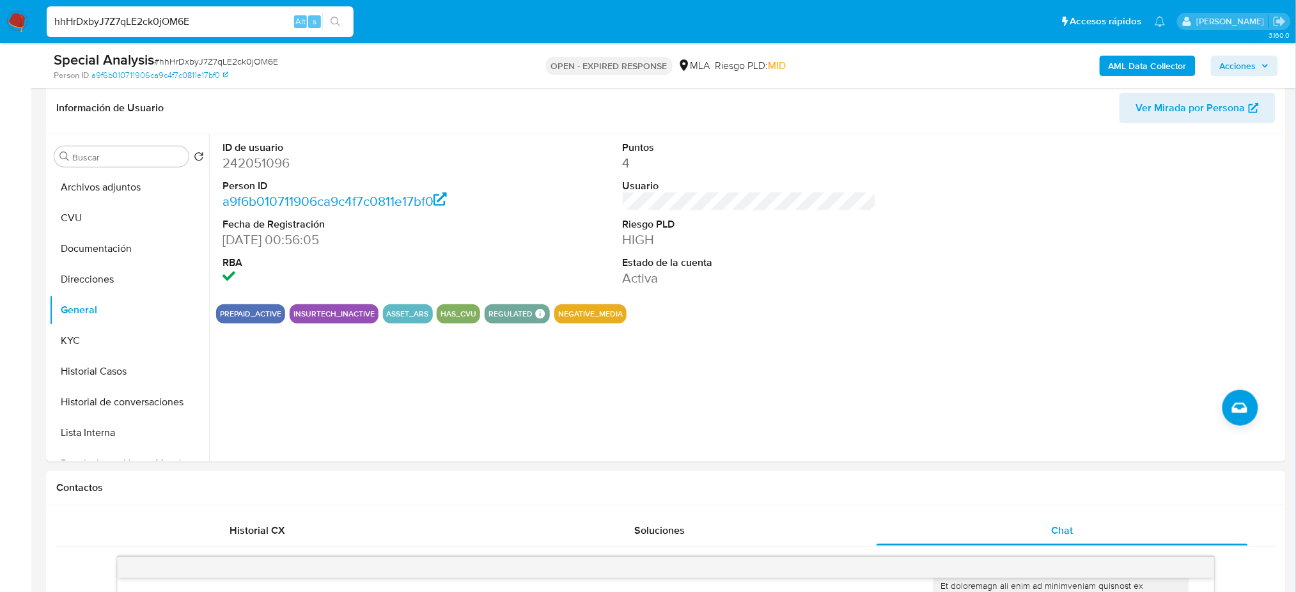
scroll to position [170, 0]
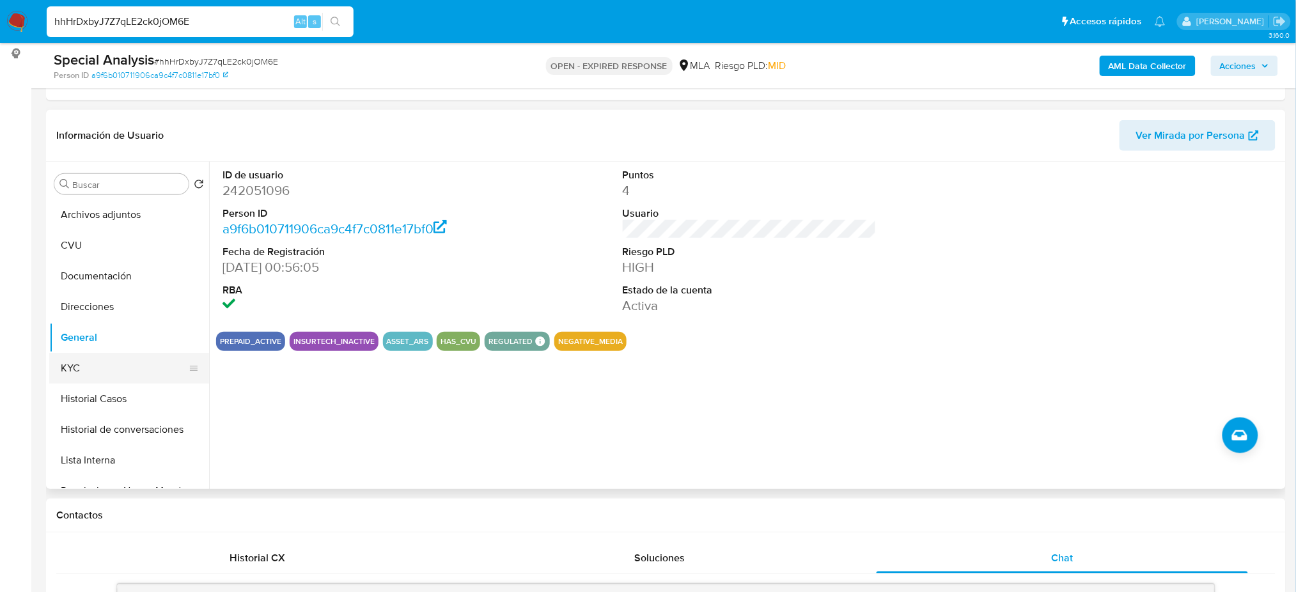
click at [128, 368] on button "KYC" at bounding box center [124, 368] width 150 height 31
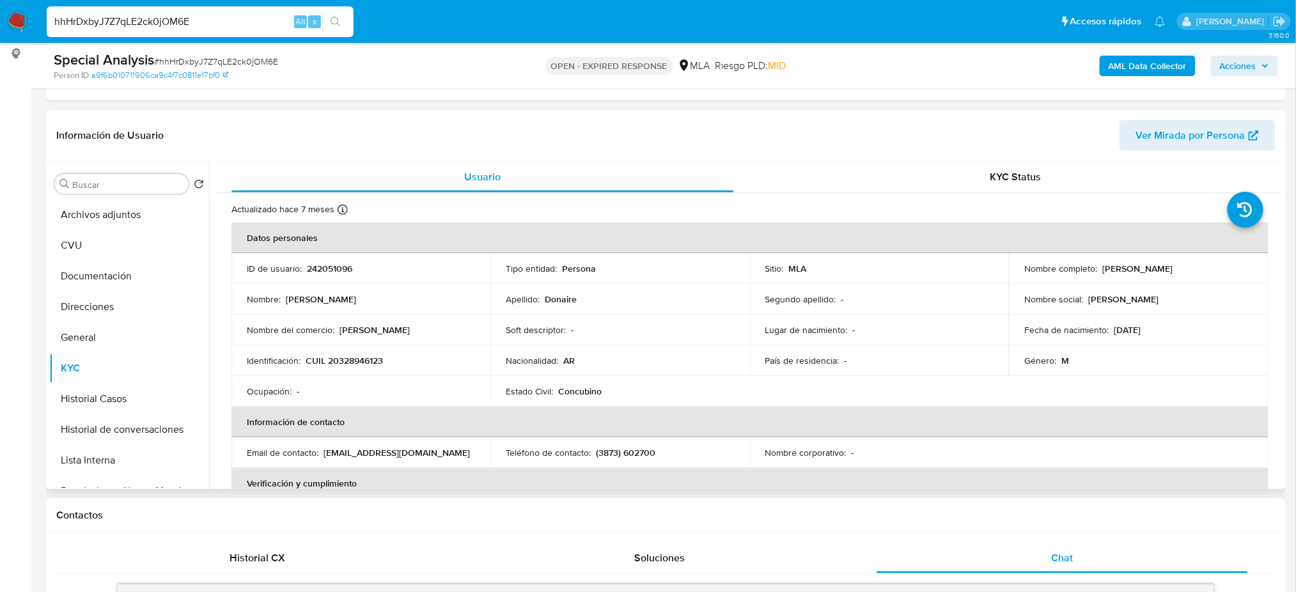
drag, startPoint x: 1101, startPoint y: 270, endPoint x: 1261, endPoint y: 267, distance: 159.9
click at [1261, 267] on td "Nombre completo : Raul Javier Donaire" at bounding box center [1138, 268] width 259 height 31
copy p "[PERSON_NAME]"
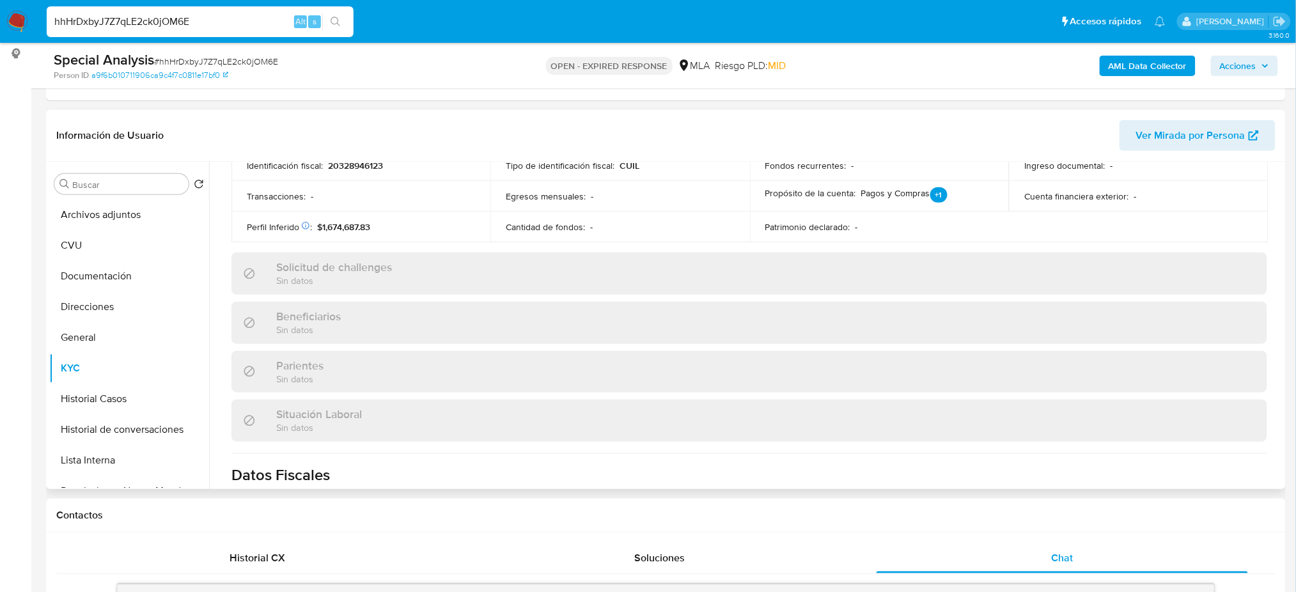
scroll to position [662, 0]
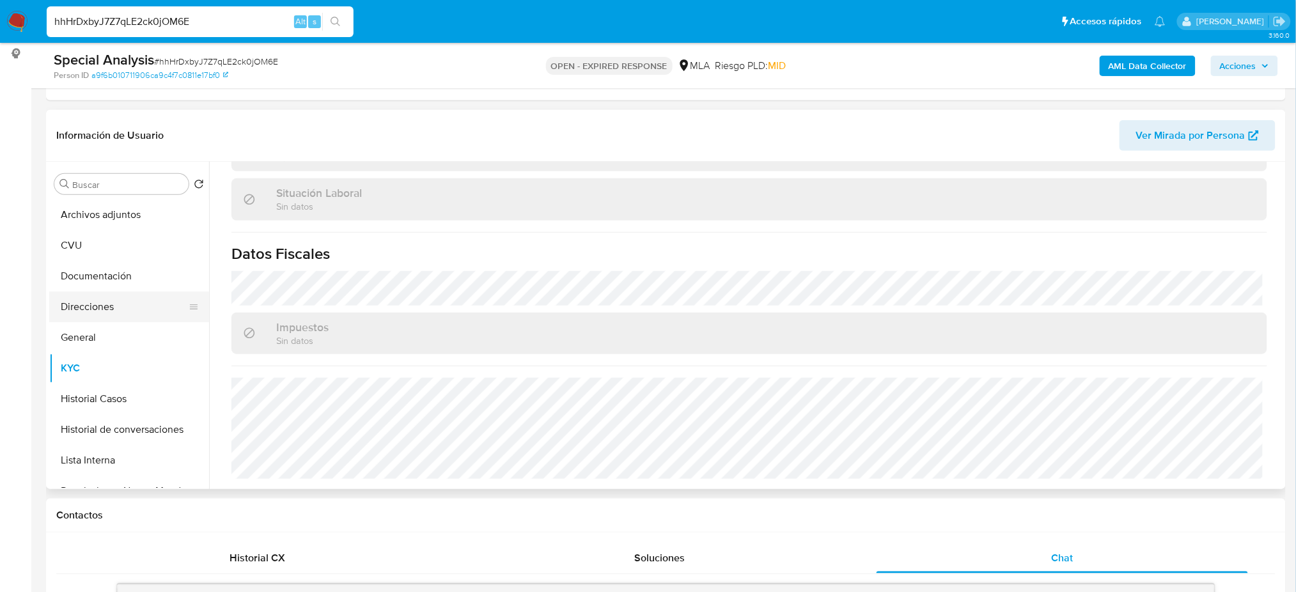
click at [97, 306] on button "Direcciones" at bounding box center [124, 307] width 150 height 31
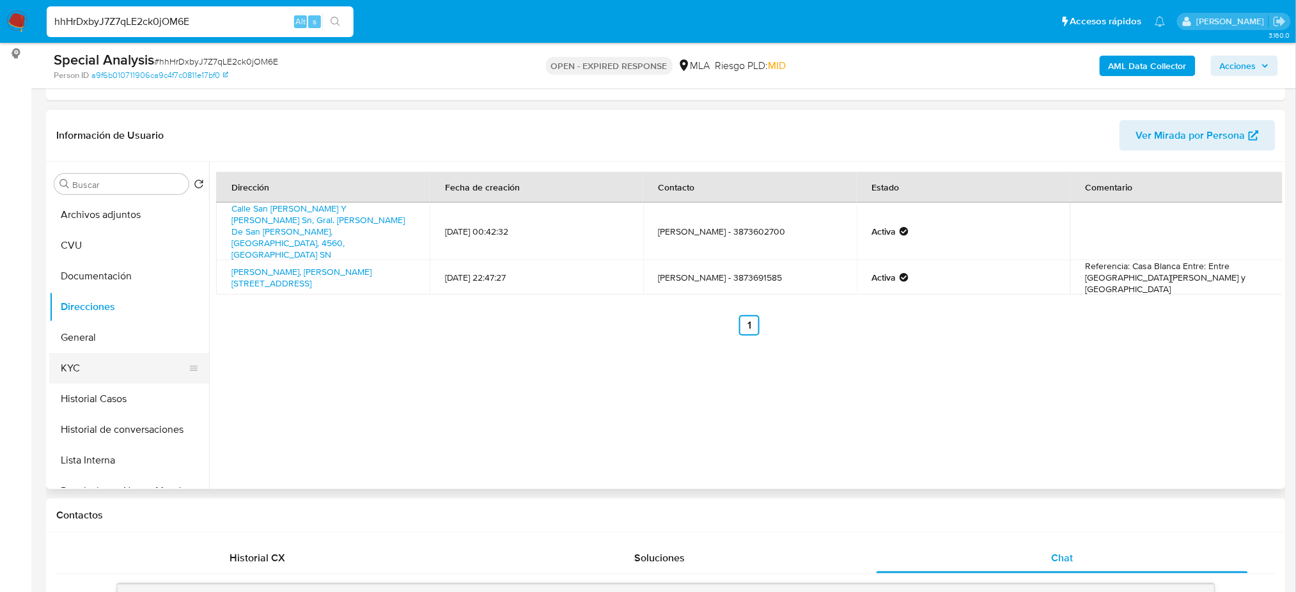
click at [116, 373] on button "KYC" at bounding box center [124, 368] width 150 height 31
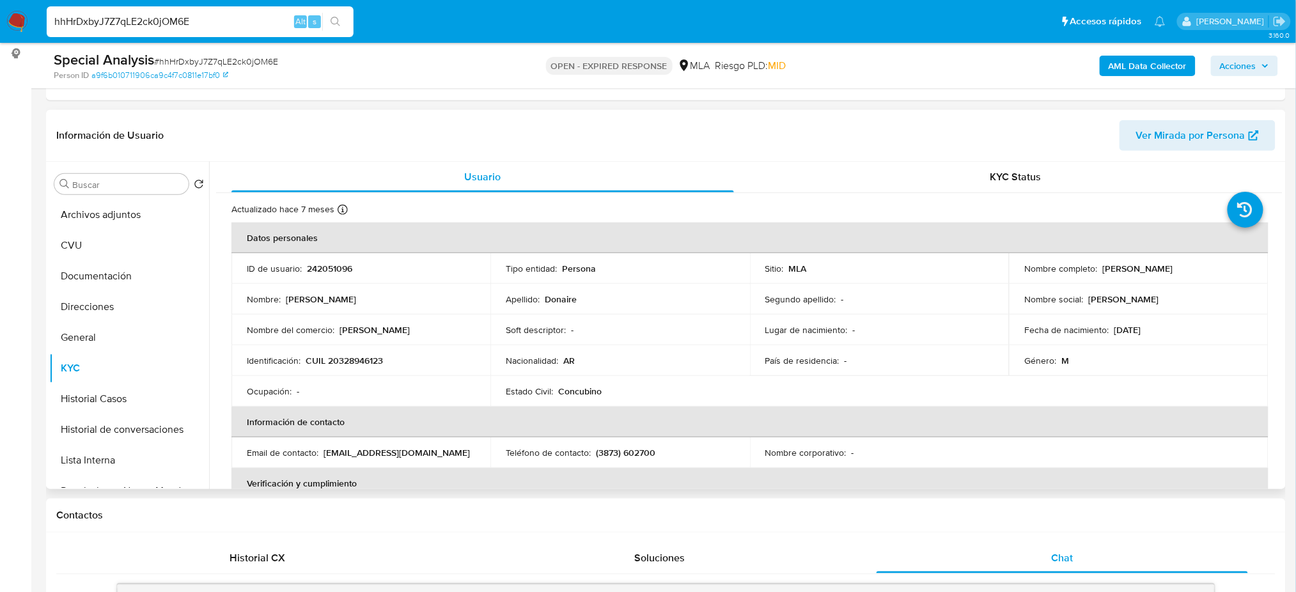
click at [339, 355] on p "CUIL 20328946123" at bounding box center [344, 361] width 77 height 12
copy p "20328946123"
click at [250, 58] on span "# hhHrDxbyJ7Z7qLE2ck0jOM6E" at bounding box center [216, 61] width 124 height 13
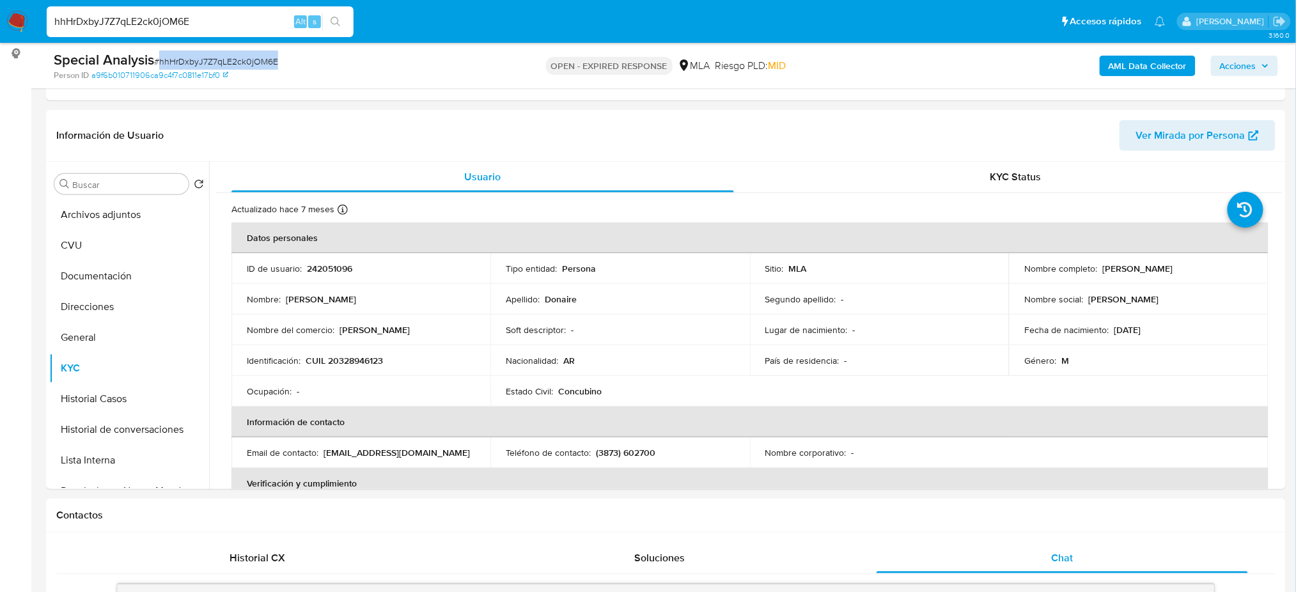
copy span "hhHrDxbyJ7Z7qLE2ck0jOM6E"
click at [11, 19] on img at bounding box center [17, 22] width 22 height 22
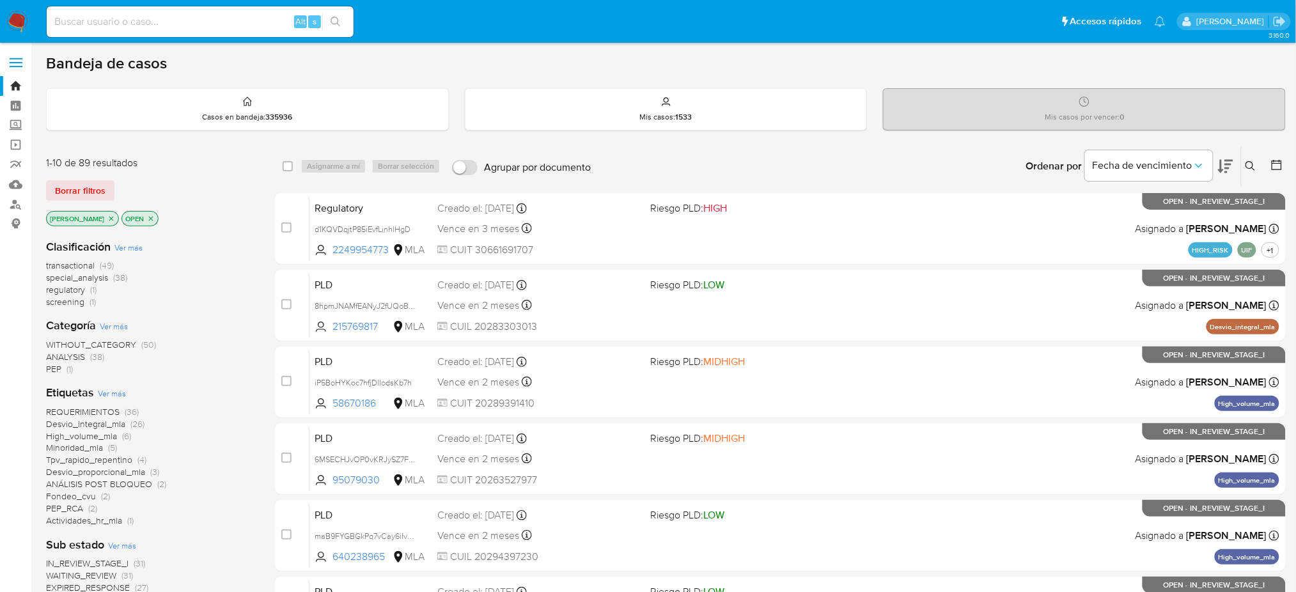
click at [1249, 155] on div "Ingrese ID de usuario o caso Buscar Borrar filtros" at bounding box center [1252, 166] width 22 height 40
click at [1254, 169] on icon at bounding box center [1250, 166] width 10 height 10
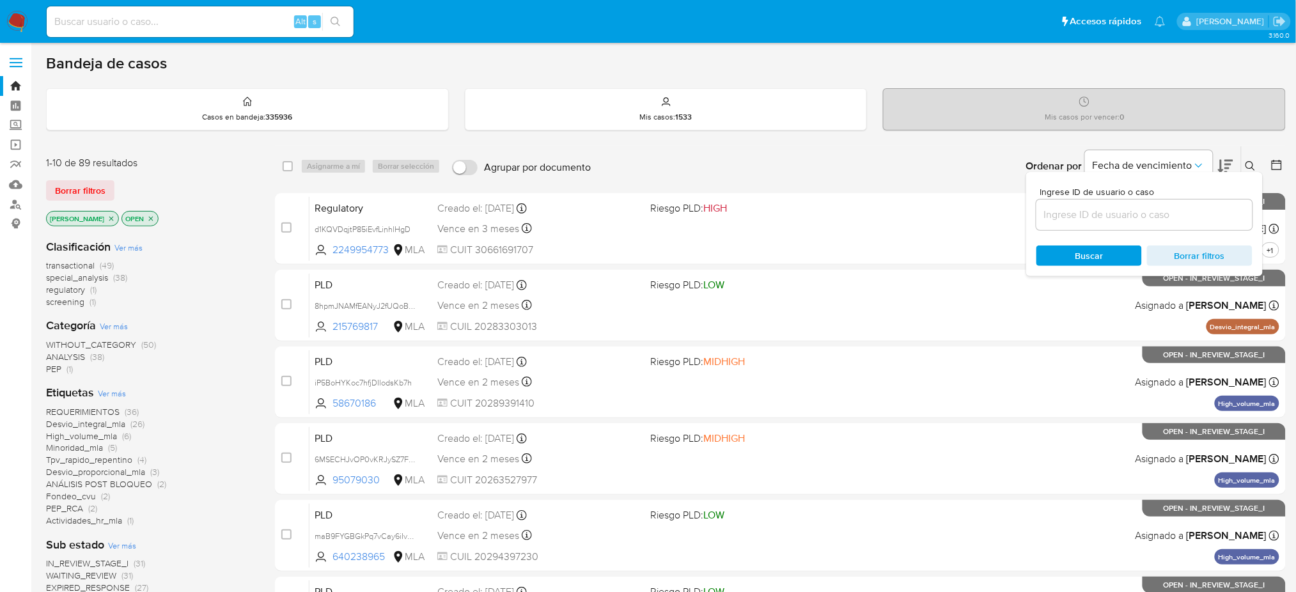
click at [1180, 218] on input at bounding box center [1144, 214] width 216 height 17
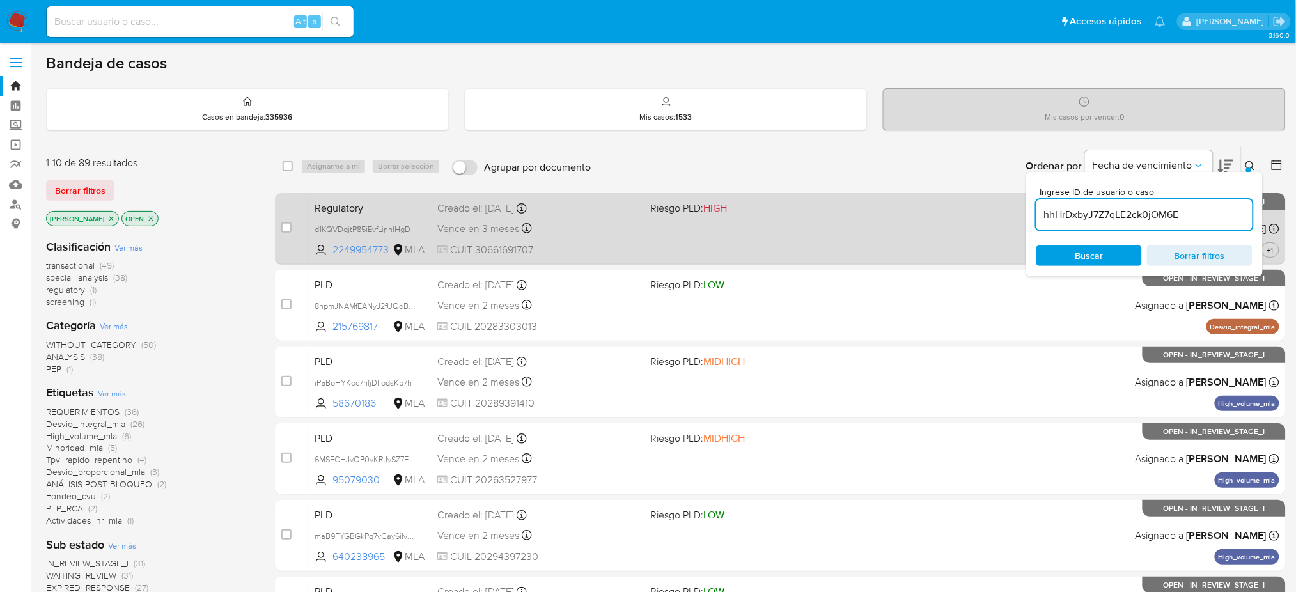
type input "hhHrDxbyJ7Z7qLE2ck0jOM6E"
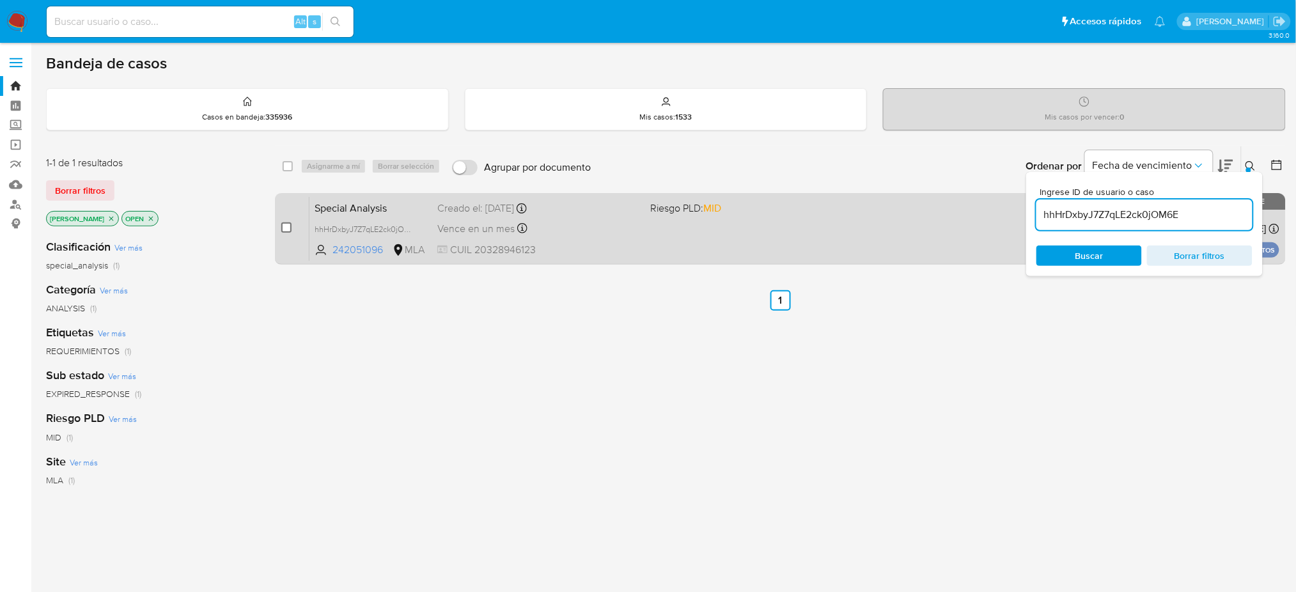
click at [283, 225] on input "checkbox" at bounding box center [286, 227] width 10 height 10
checkbox input "true"
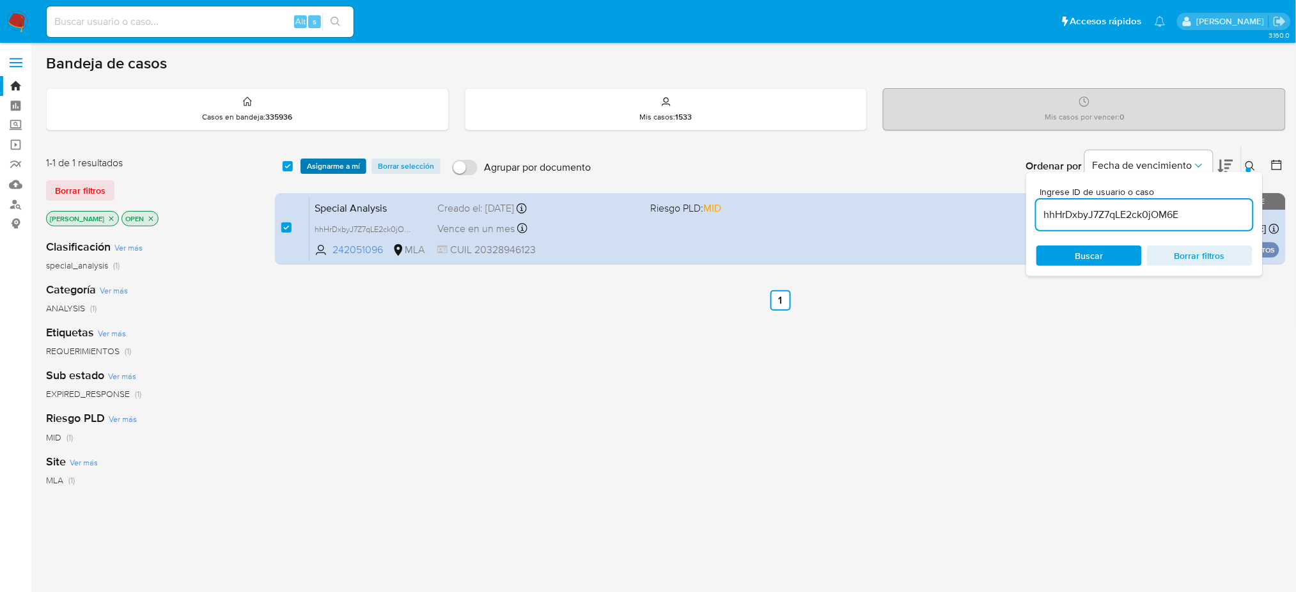
click at [331, 167] on span "Asignarme a mí" at bounding box center [333, 166] width 53 height 13
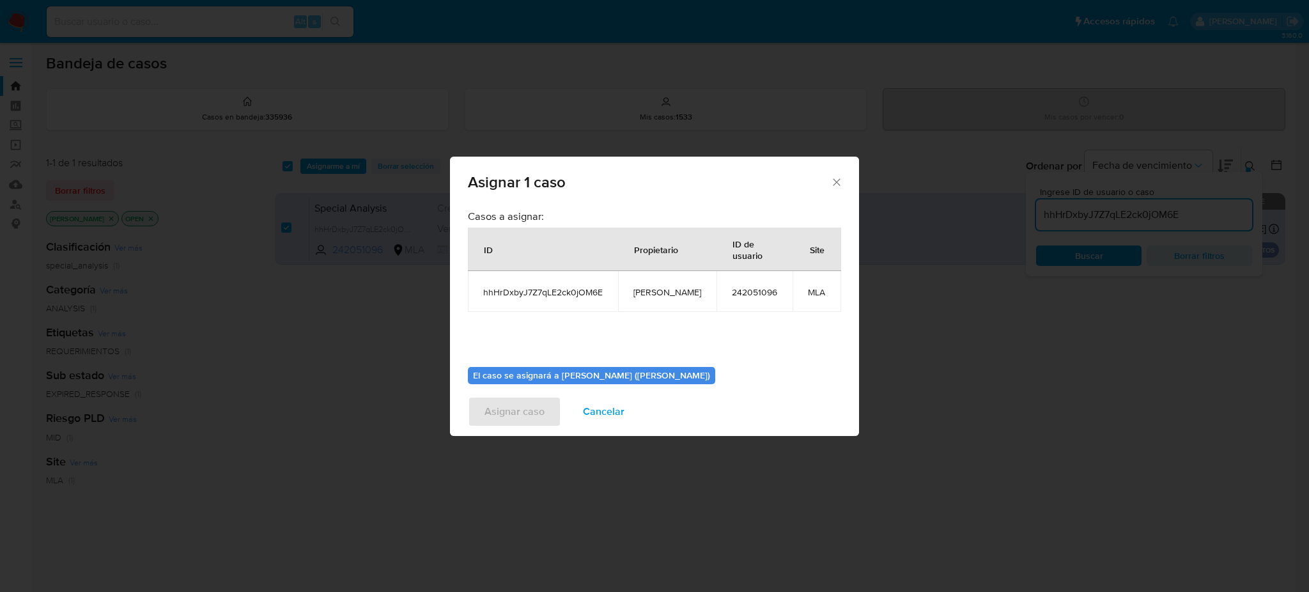
click at [651, 296] on span "[PERSON_NAME]" at bounding box center [668, 292] width 68 height 12
copy span "[PERSON_NAME]"
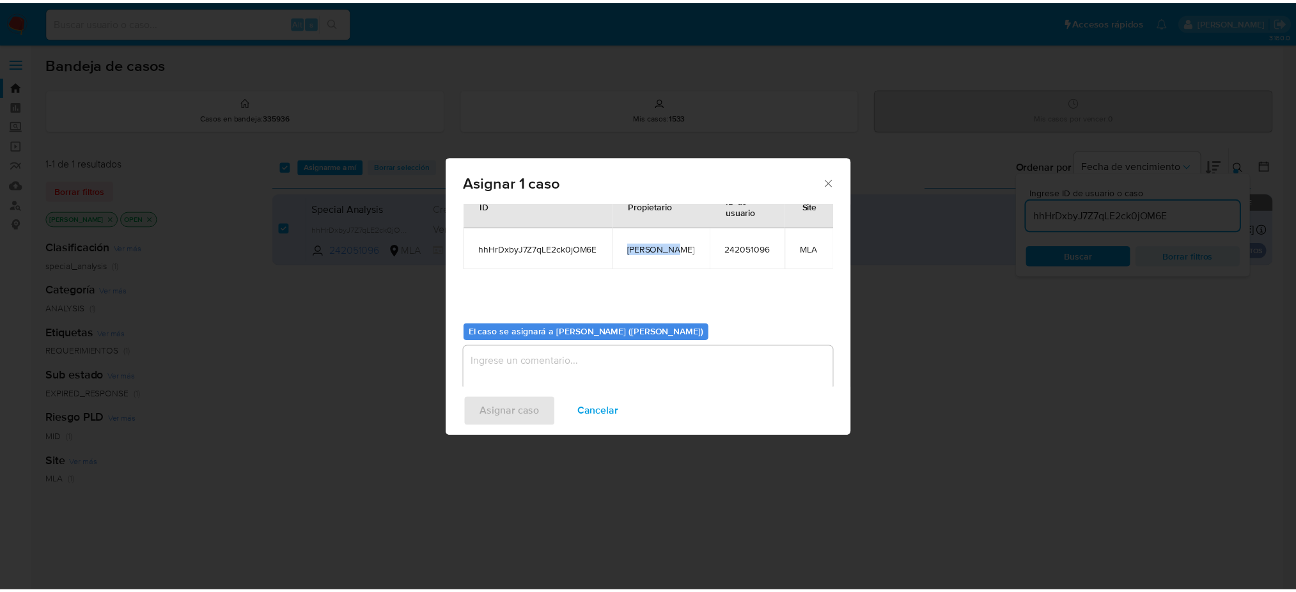
scroll to position [65, 0]
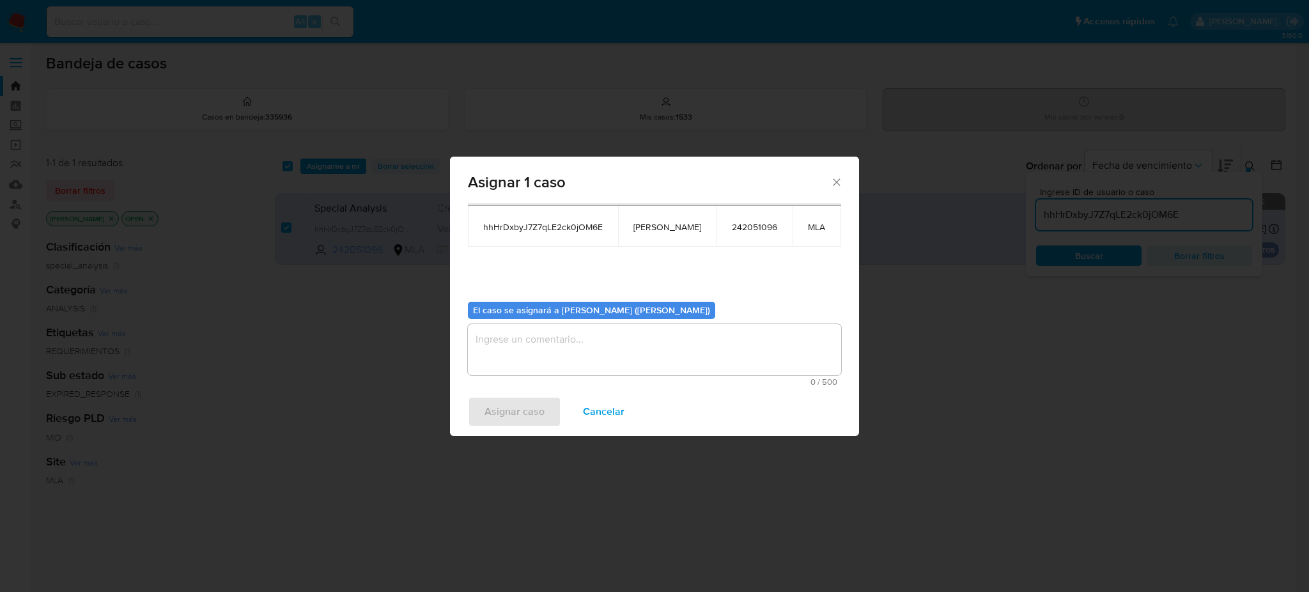
click at [586, 349] on textarea "assign-modal" at bounding box center [654, 349] width 373 height 51
paste textarea "[PERSON_NAME]"
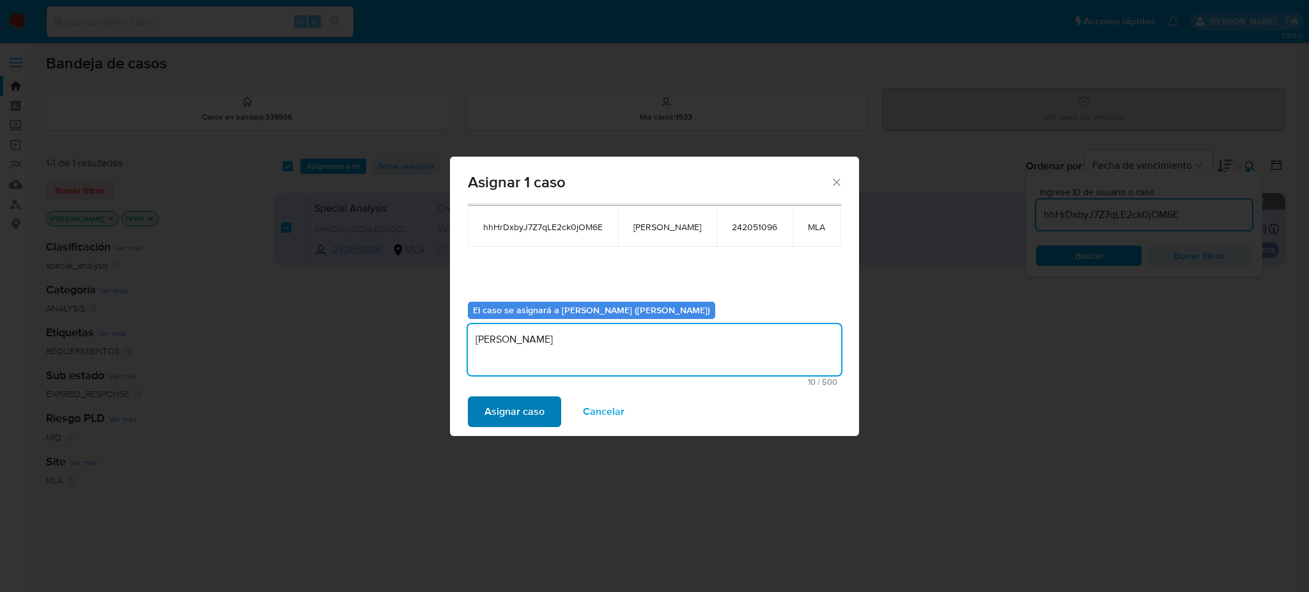
type textarea "[PERSON_NAME]"
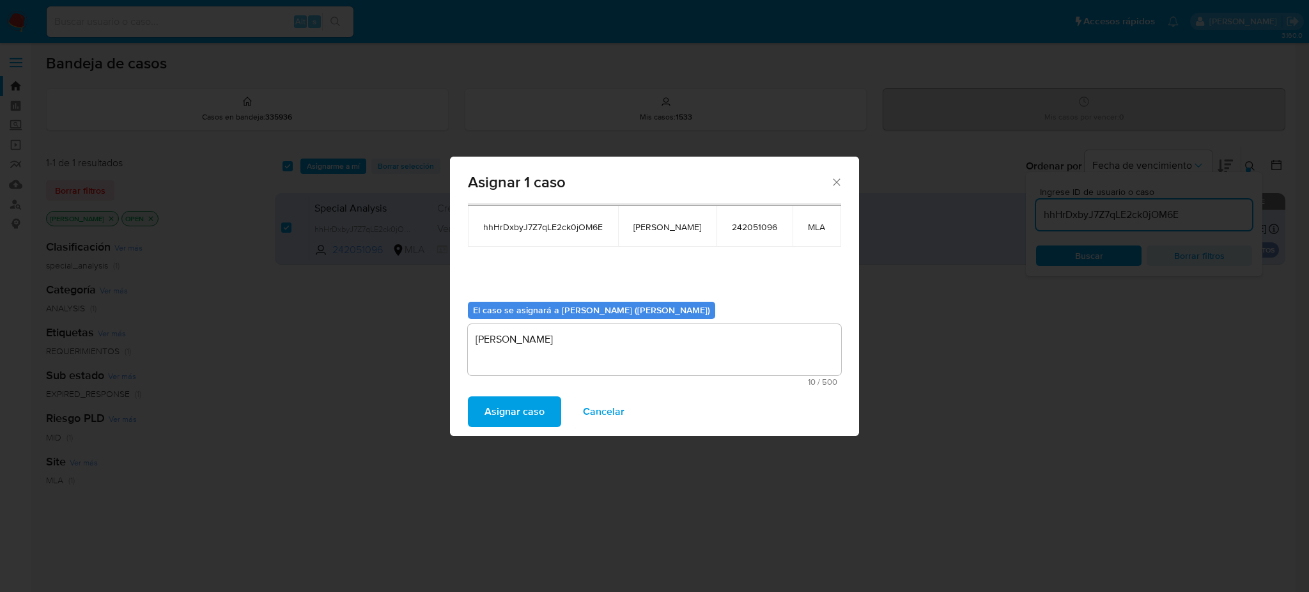
click at [536, 401] on span "Asignar caso" at bounding box center [515, 412] width 60 height 28
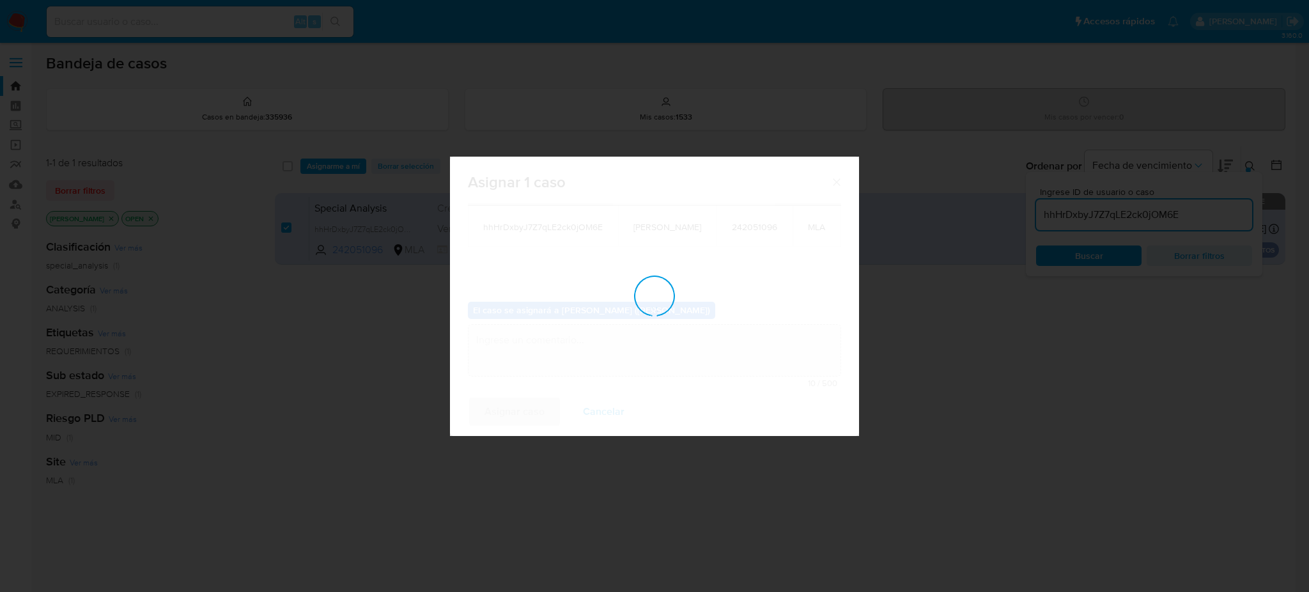
checkbox input "false"
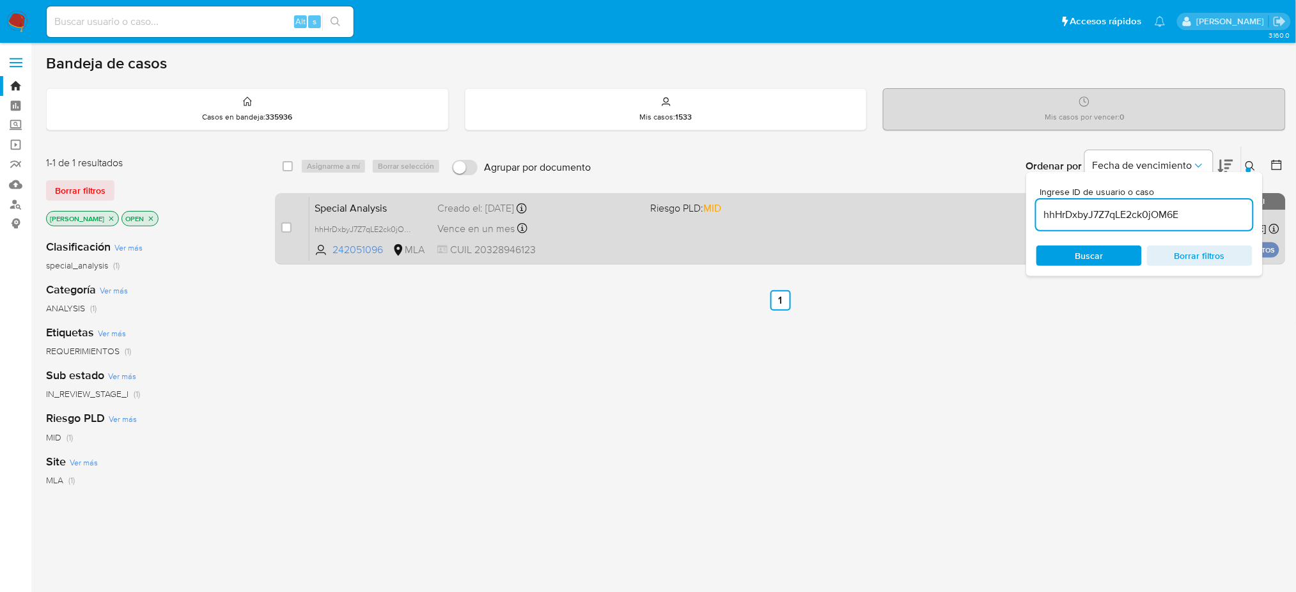
click at [586, 243] on span "CUIL 20328946123" at bounding box center [538, 250] width 203 height 14
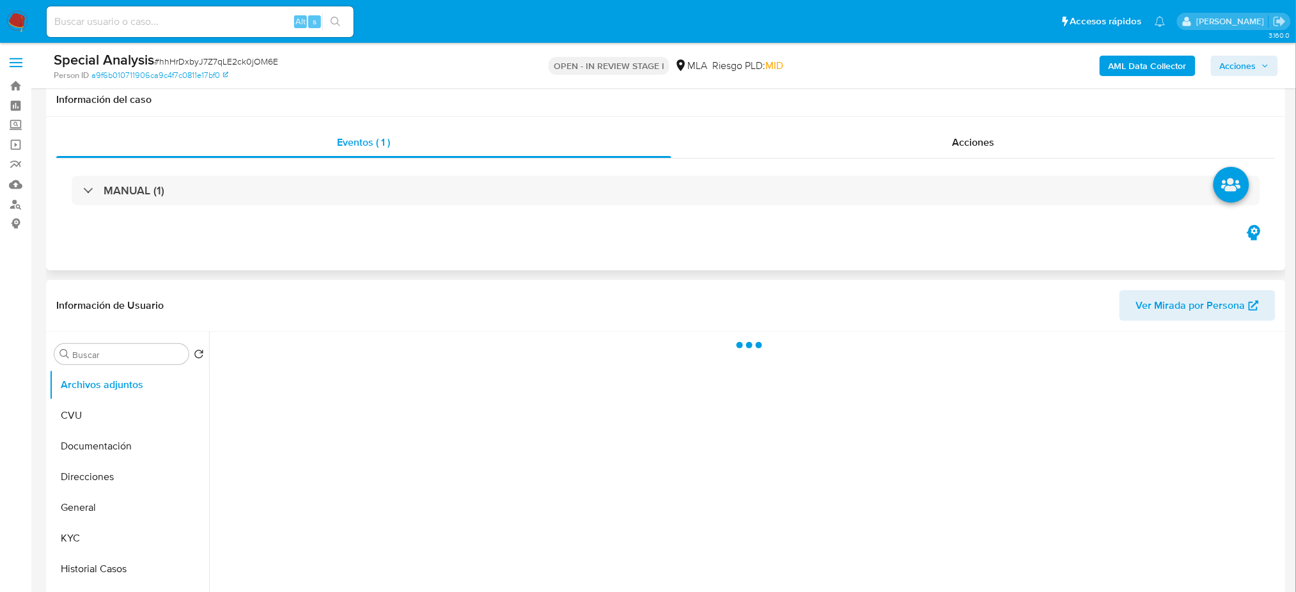
scroll to position [426, 0]
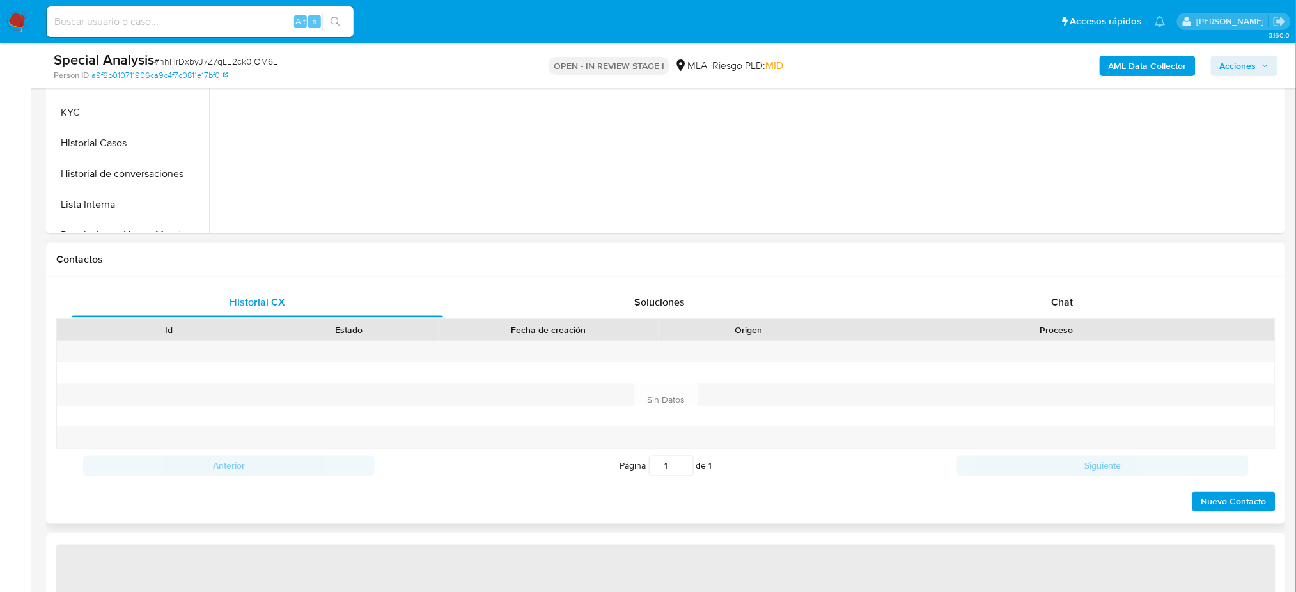
select select "10"
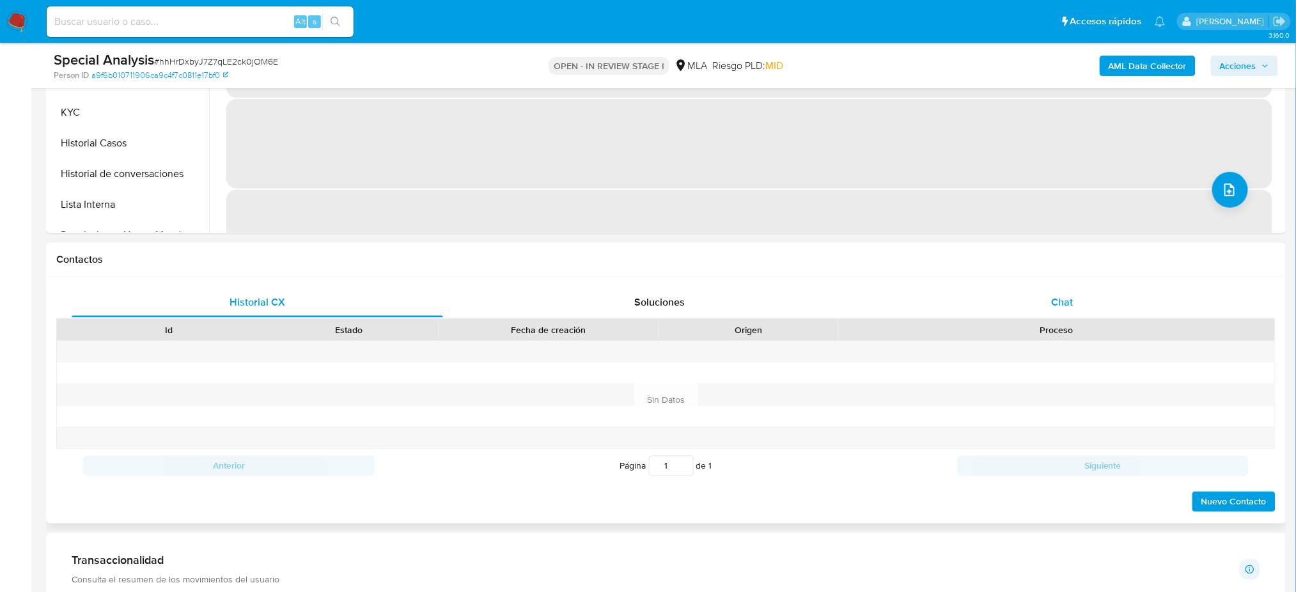
click at [1074, 311] on div "Chat" at bounding box center [1061, 302] width 371 height 31
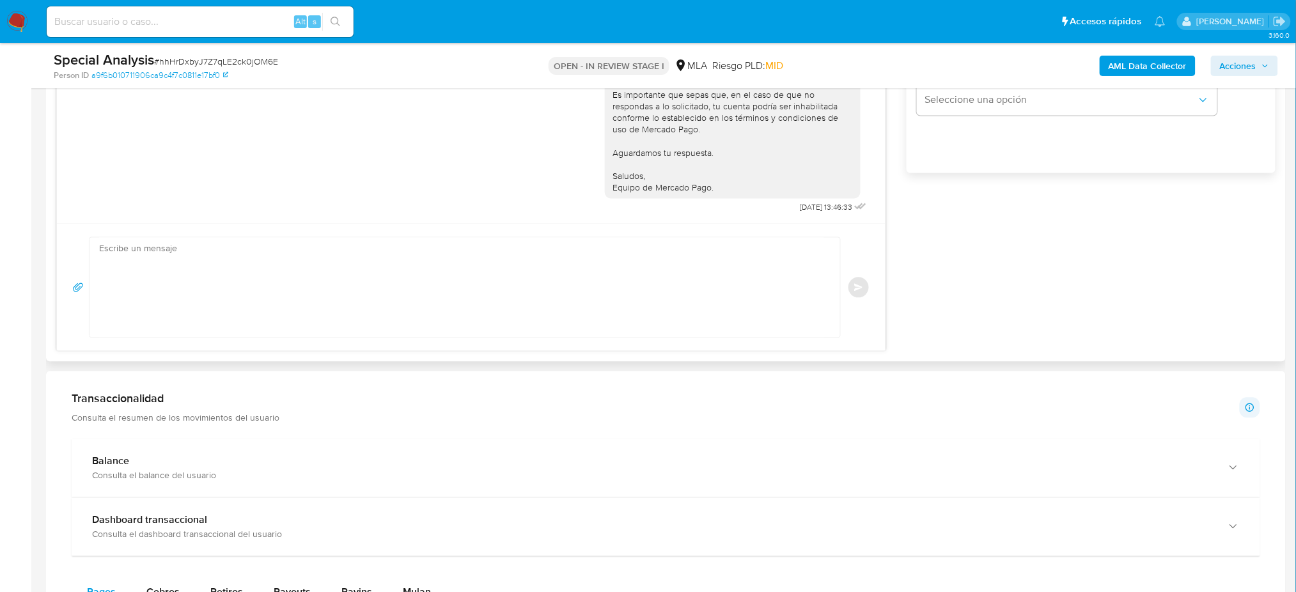
scroll to position [937, 0]
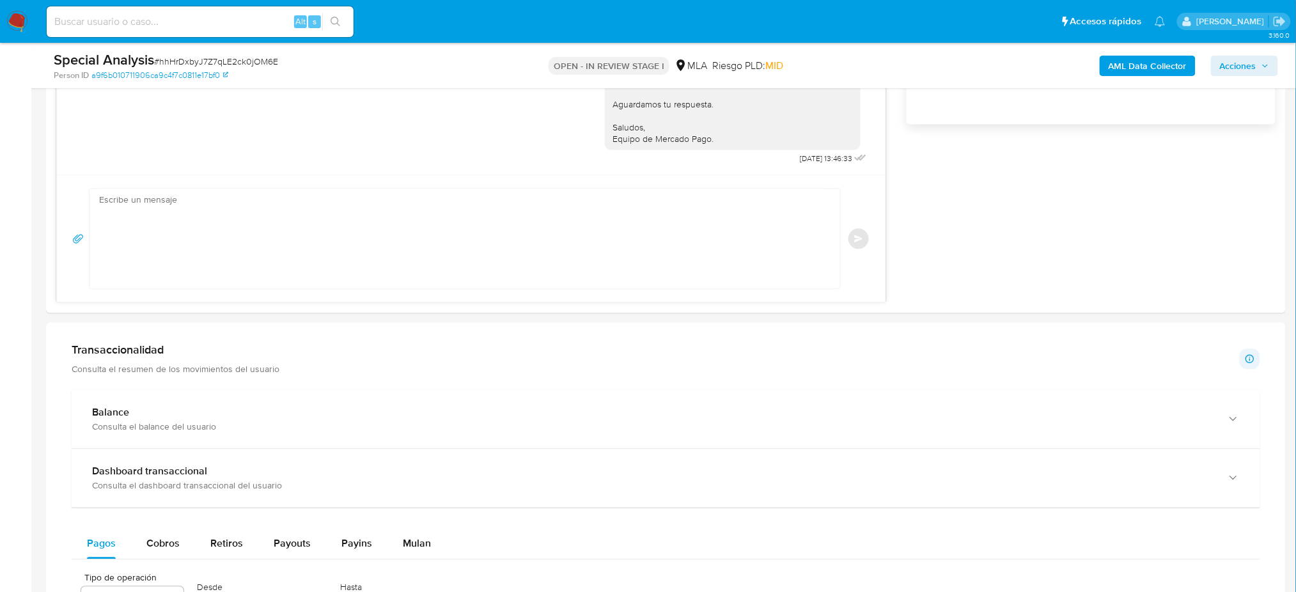
click at [221, 242] on textarea at bounding box center [461, 239] width 725 height 100
paste textarea "Hola, Esperamos que te encuentres muy bien. Te consultamos si tuviste oportunid…"
type textarea "Hola, Esperamos que te encuentres muy bien. Te consultamos si tuviste oportunid…"
click at [161, 233] on textarea at bounding box center [461, 239] width 725 height 100
paste textarea "Hola, Esperamos que te encuentres muy bien. Te consultamos si tuviste oportunid…"
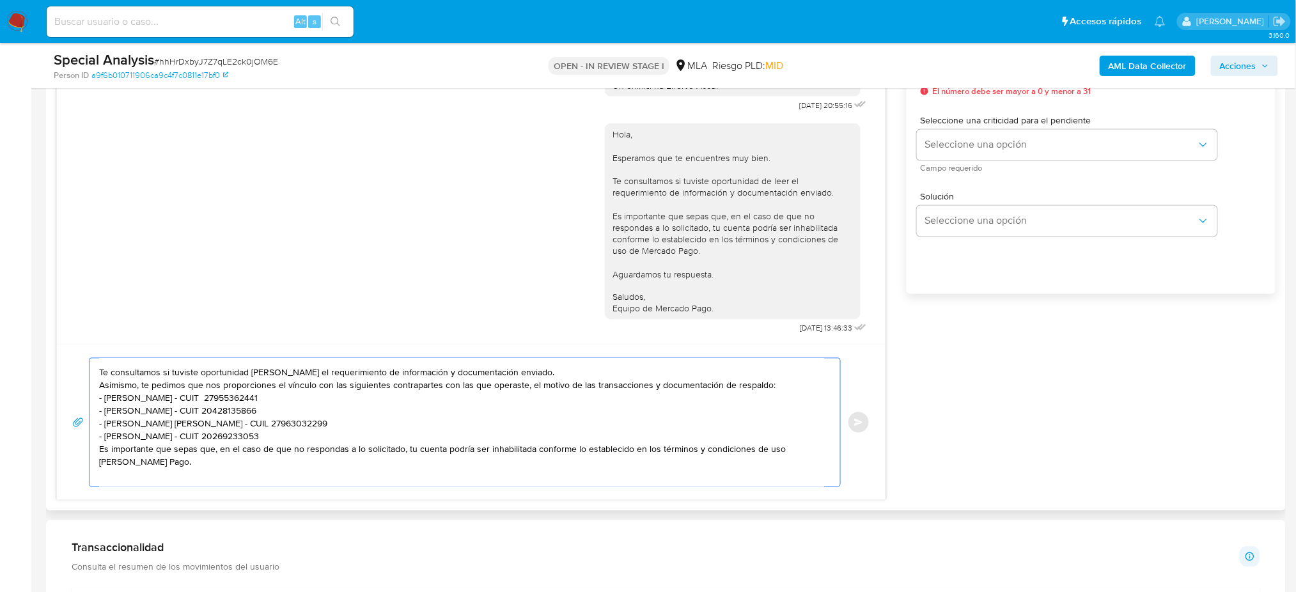
scroll to position [0, 0]
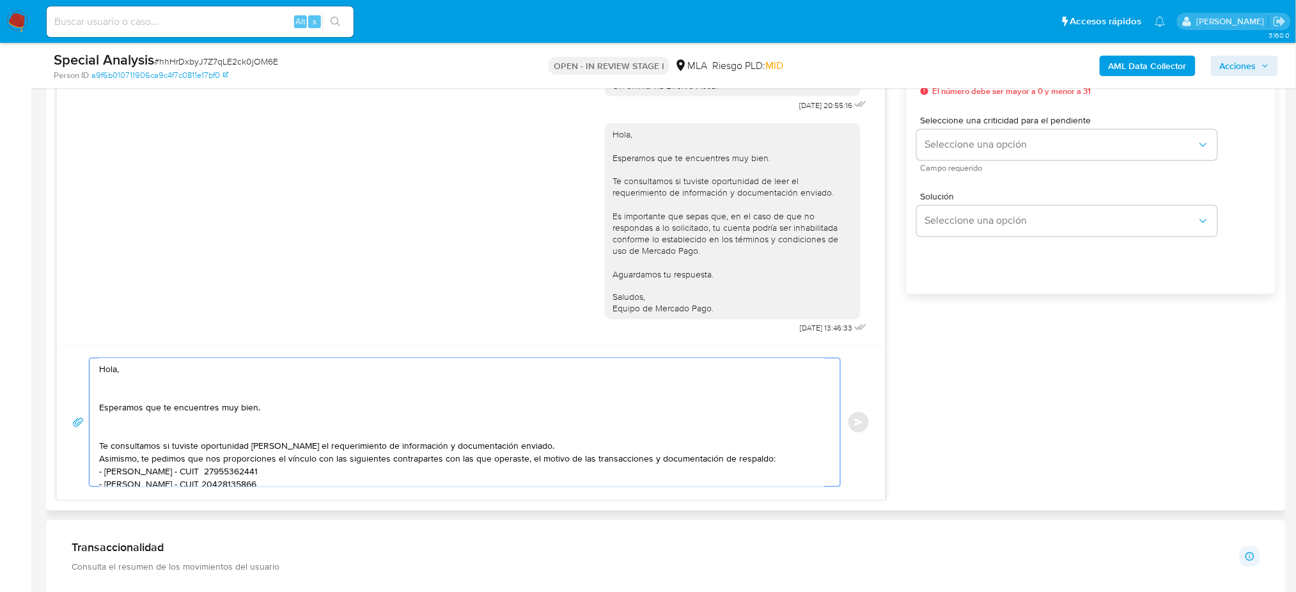
click at [99, 400] on textarea "Hola, Esperamos que te encuentres muy bien. Te consultamos si tuviste oportunid…" at bounding box center [461, 423] width 725 height 128
click at [99, 424] on textarea "Hola, Esperamos que te encuentres muy bien. Te consultamos si tuviste oportunid…" at bounding box center [461, 423] width 725 height 128
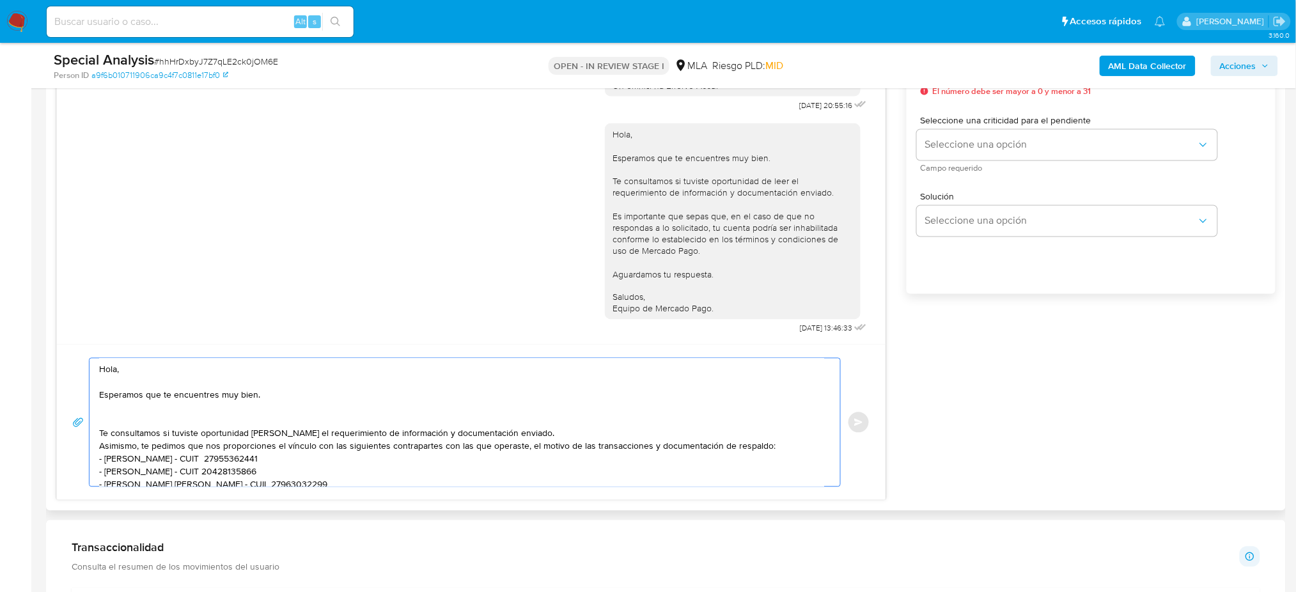
click at [100, 448] on textarea "Hola, Esperamos que te encuentres muy bien. Te consultamos si tuviste oportunid…" at bounding box center [461, 423] width 725 height 128
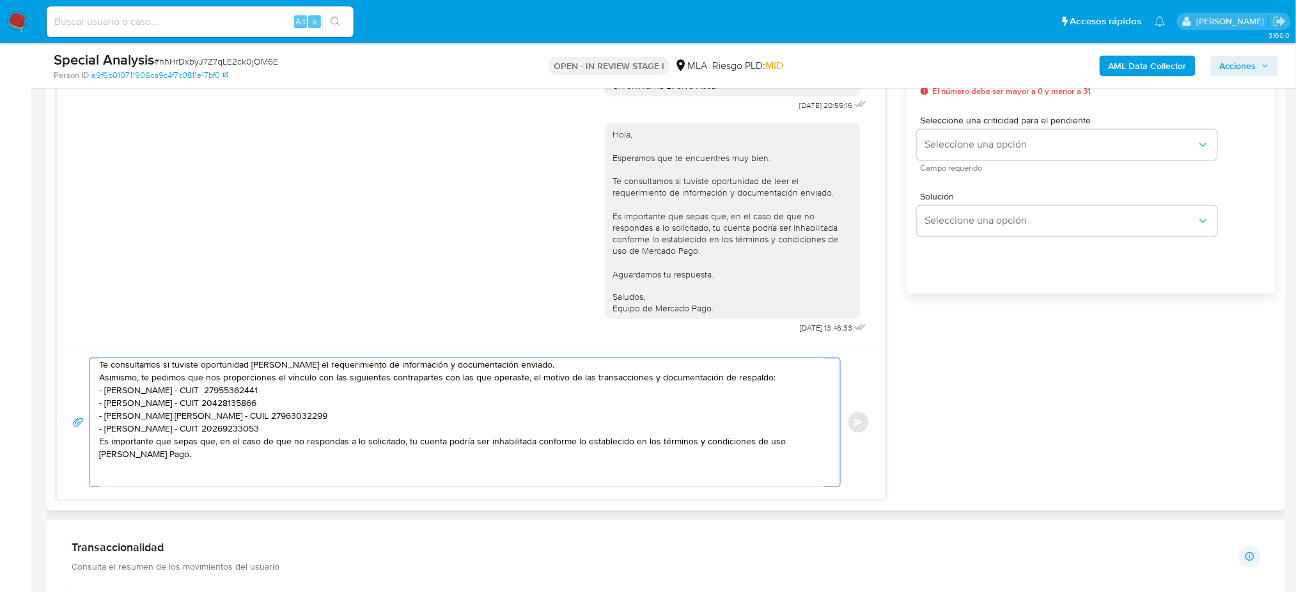
scroll to position [85, 0]
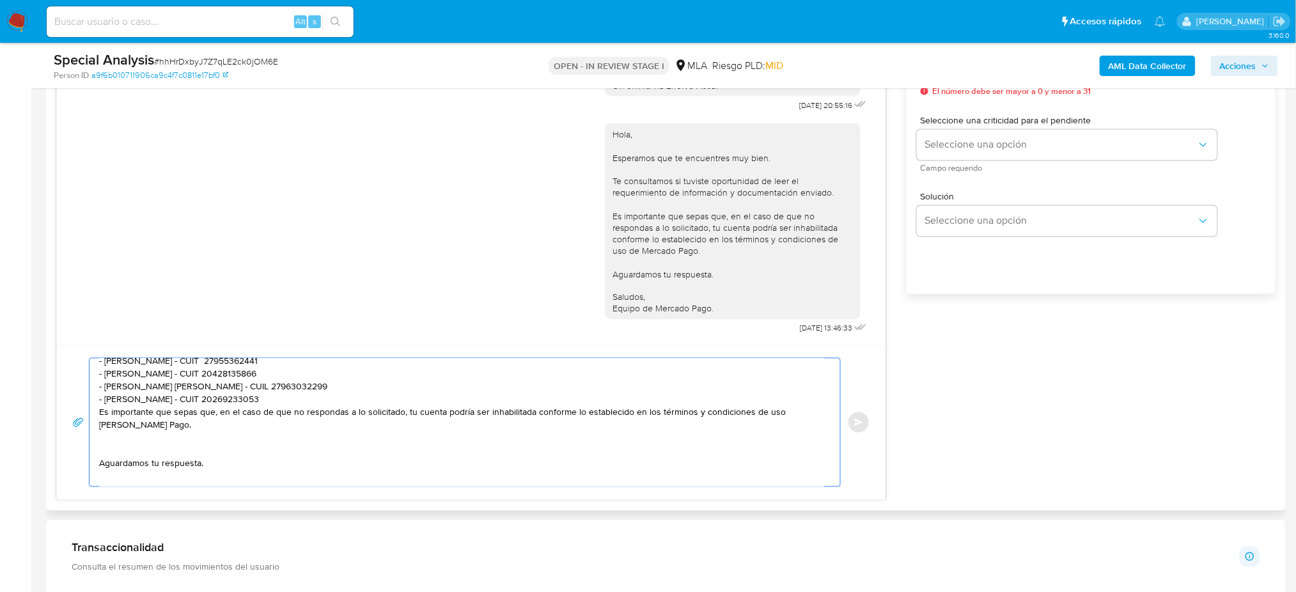
click at [99, 366] on textarea "Hola, Esperamos que te encuentres muy bien. Te consultamos si tuviste oportunid…" at bounding box center [461, 423] width 725 height 128
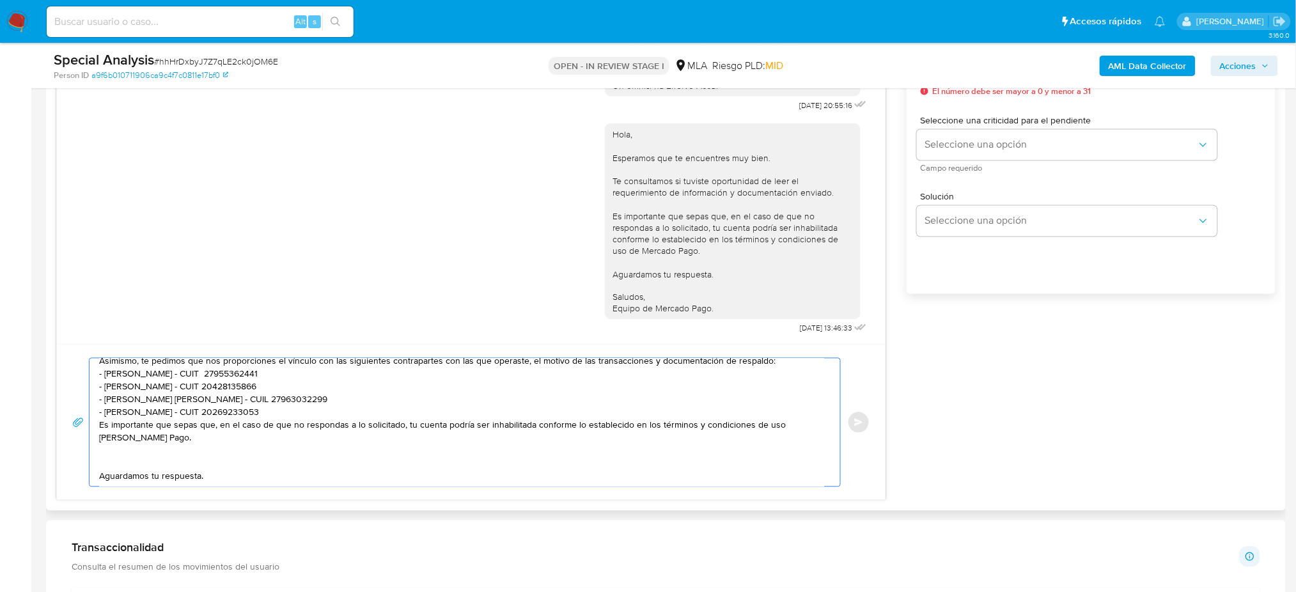
scroll to position [95, 0]
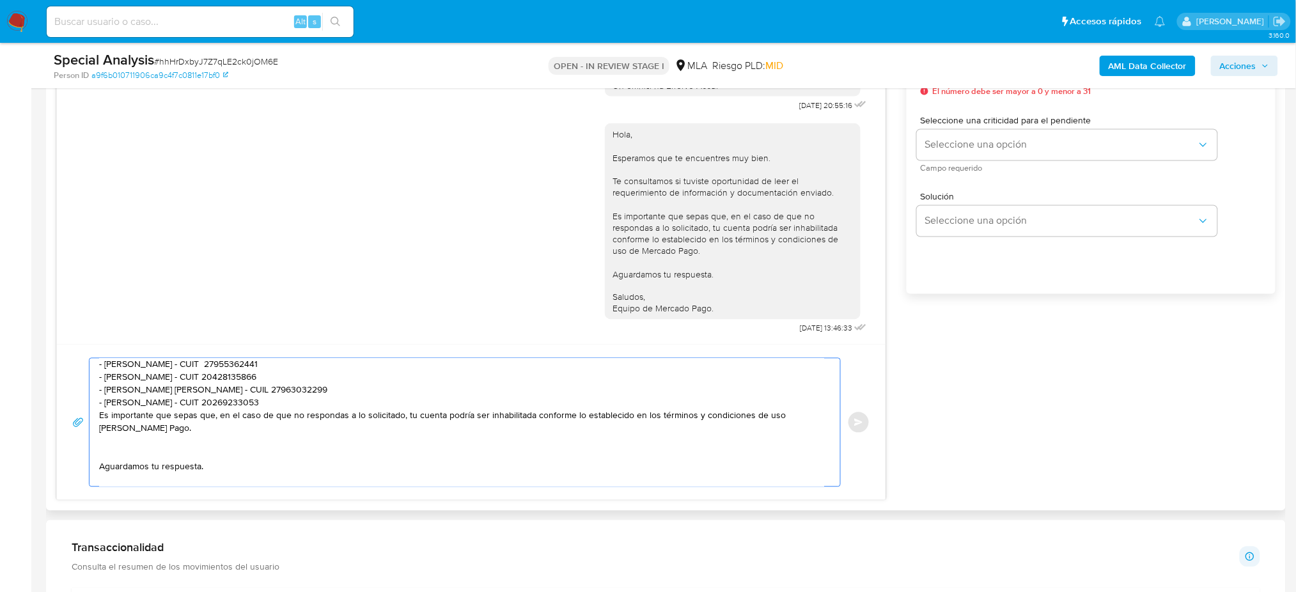
click at [100, 429] on textarea "Hola, Esperamos que te encuentres muy bien. Te consultamos si tuviste oportunid…" at bounding box center [461, 423] width 725 height 128
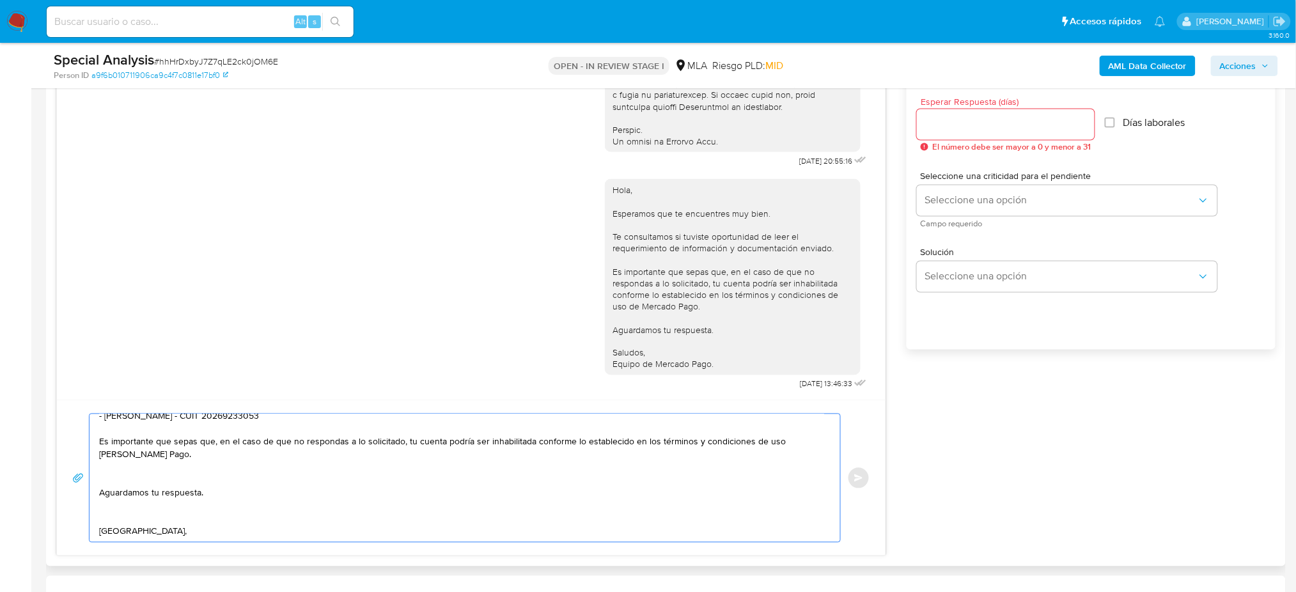
scroll to position [681, 0]
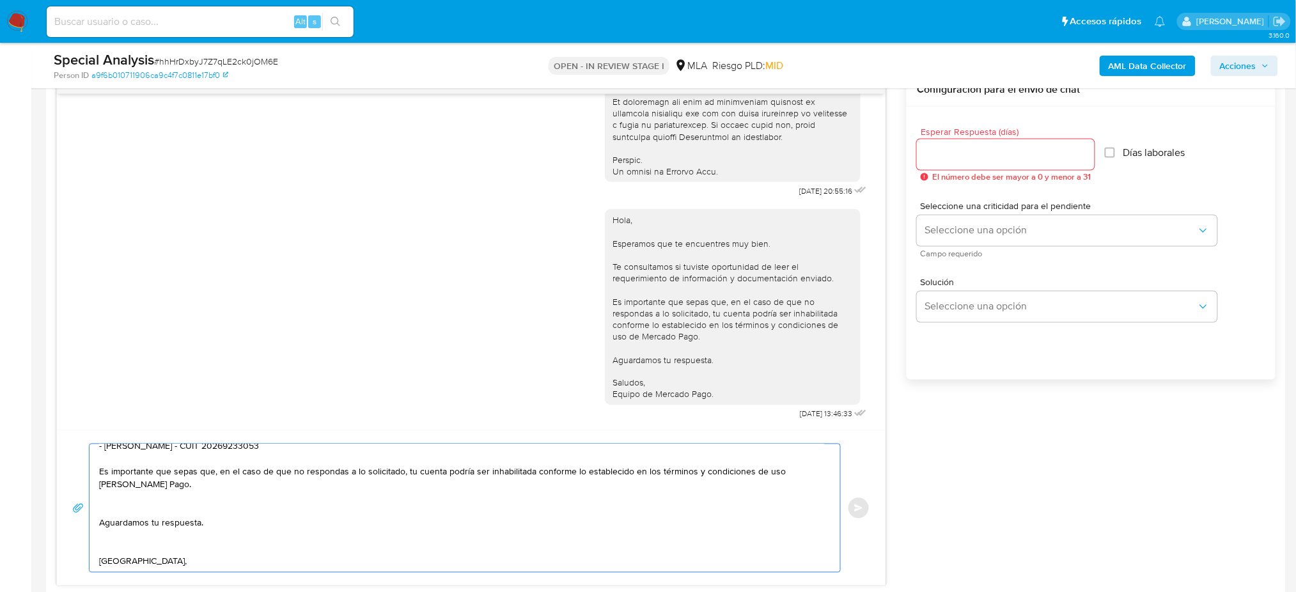
type textarea "Hola, Esperamos que te encuentres muy bien. Te consultamos si tuviste oportunid…"
click at [934, 146] on input "Esperar Respuesta (días)" at bounding box center [1006, 154] width 178 height 17
type input "2"
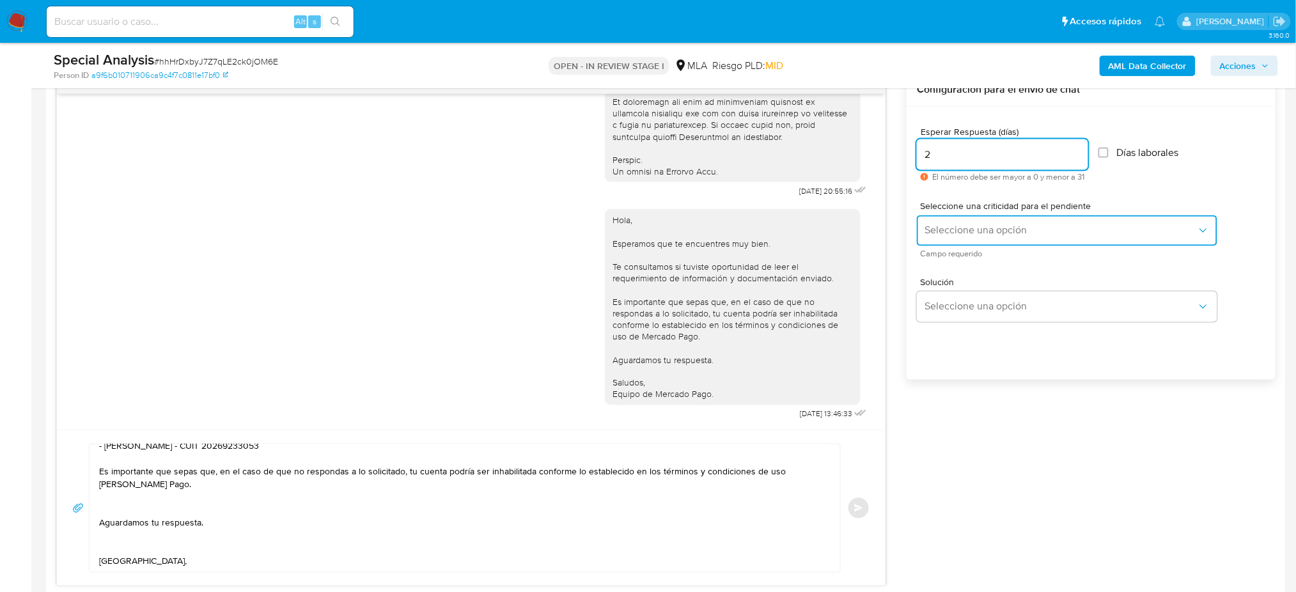
click at [953, 238] on button "Seleccione una opción" at bounding box center [1067, 230] width 300 height 31
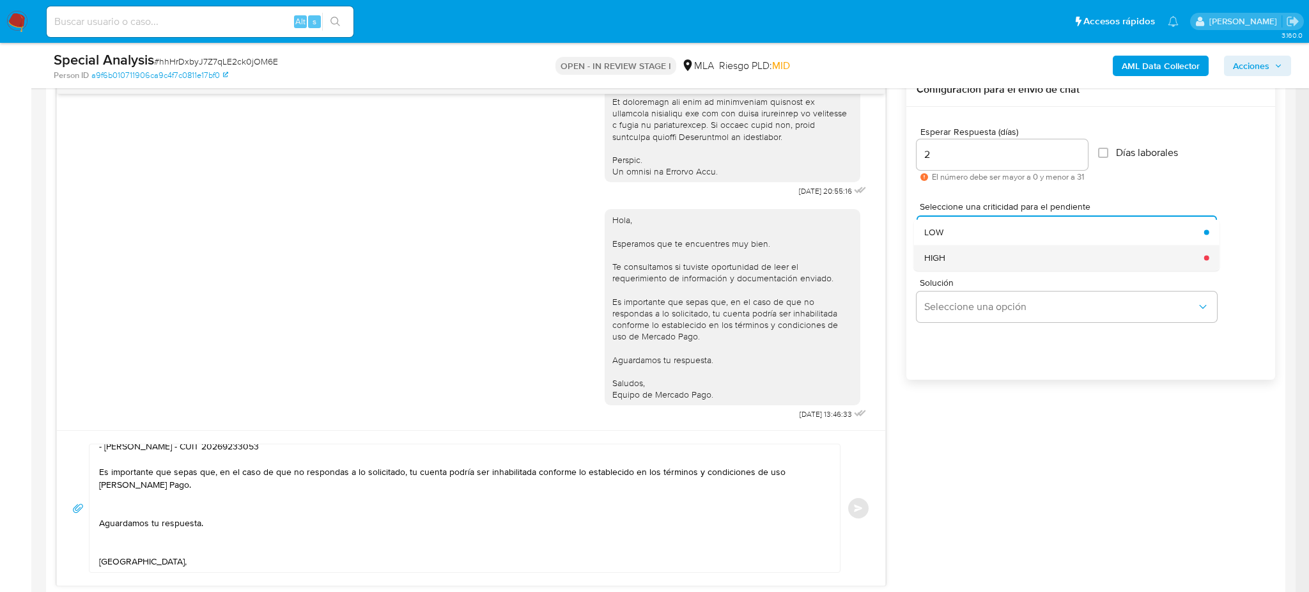
click at [945, 262] on span "HIGH" at bounding box center [934, 258] width 21 height 12
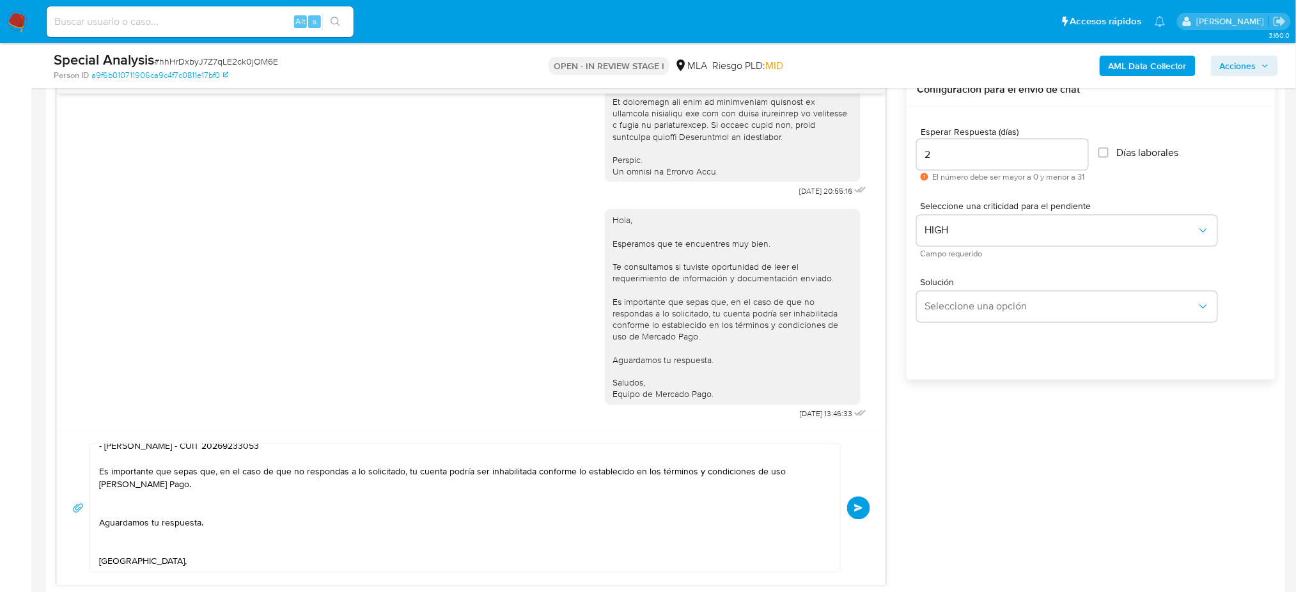
click at [866, 500] on button "Enviar" at bounding box center [858, 508] width 23 height 23
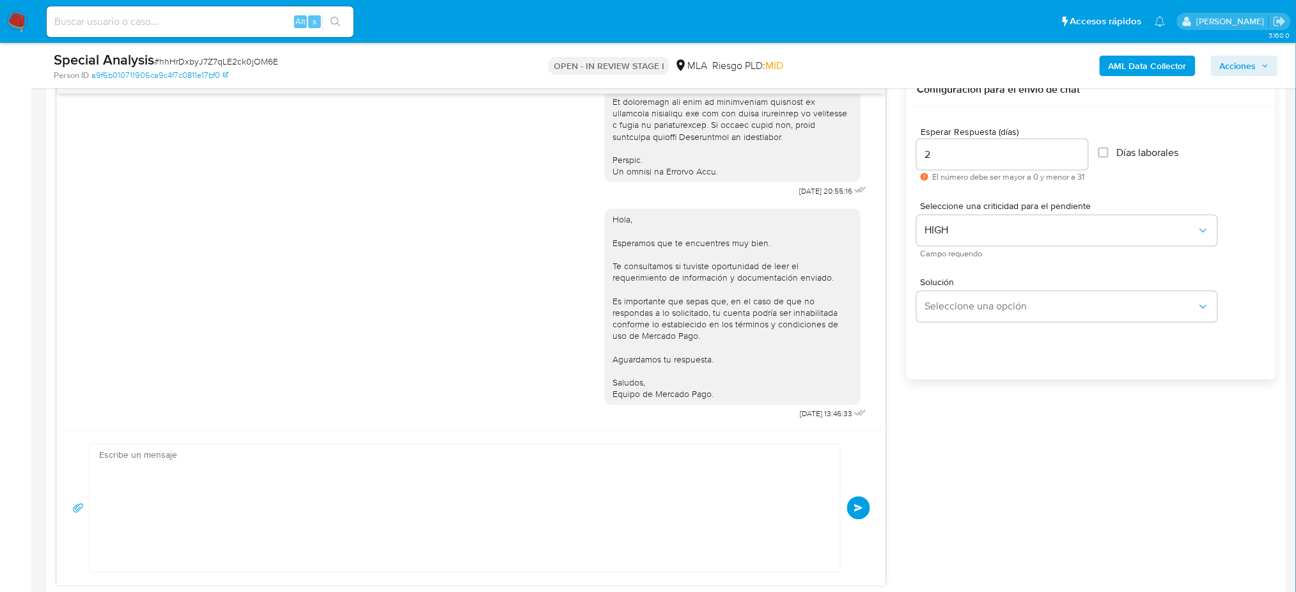
scroll to position [0, 0]
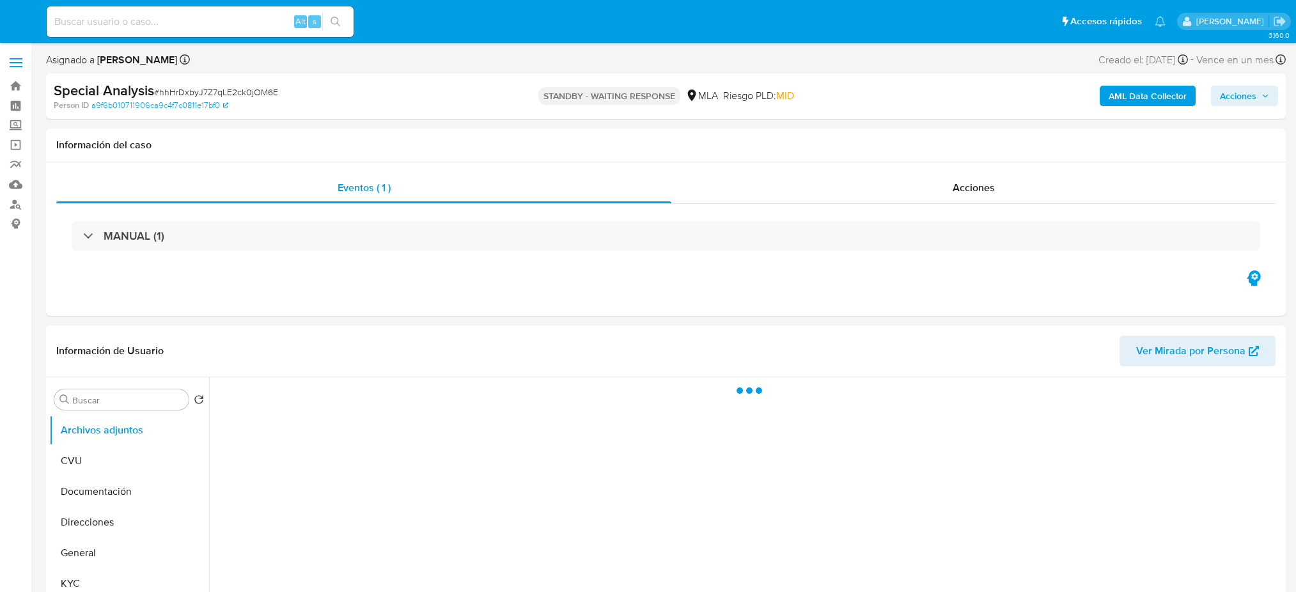
select select "10"
